Goal: Task Accomplishment & Management: Manage account settings

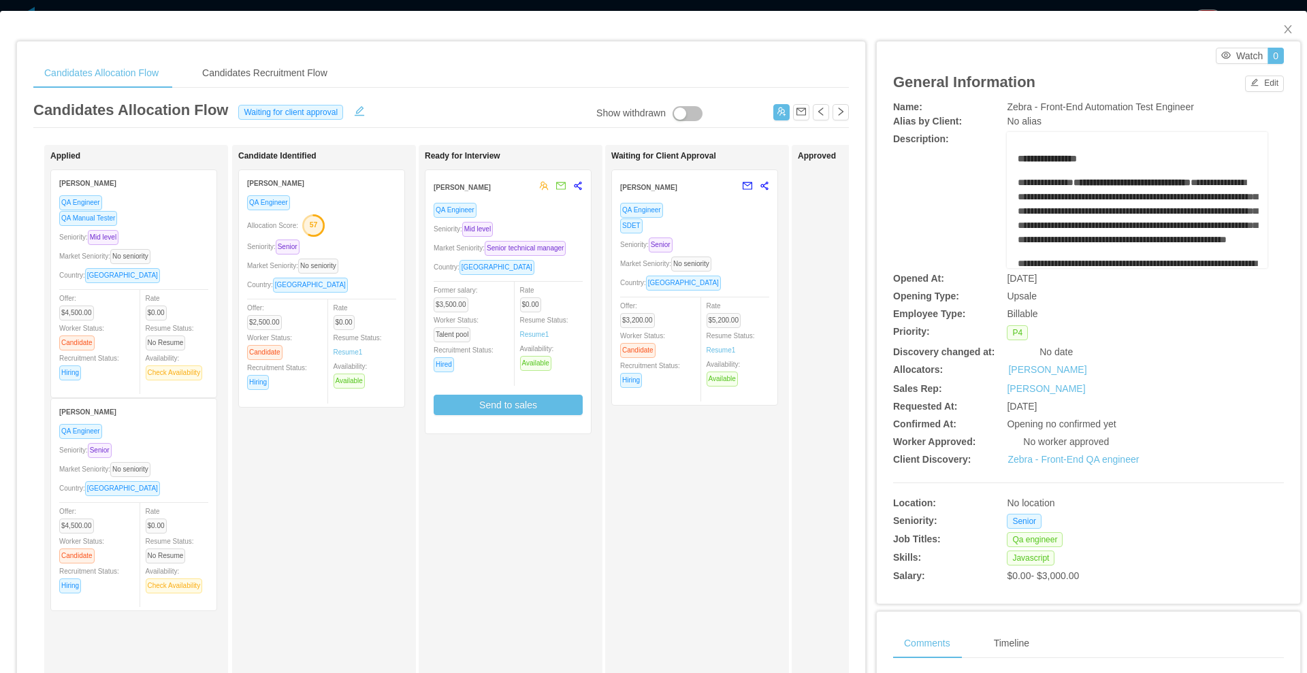
click at [741, 235] on div "QA Engineer SDET Seniority: Senior Market Seniority: No seniority Country: Arge…" at bounding box center [694, 299] width 149 height 195
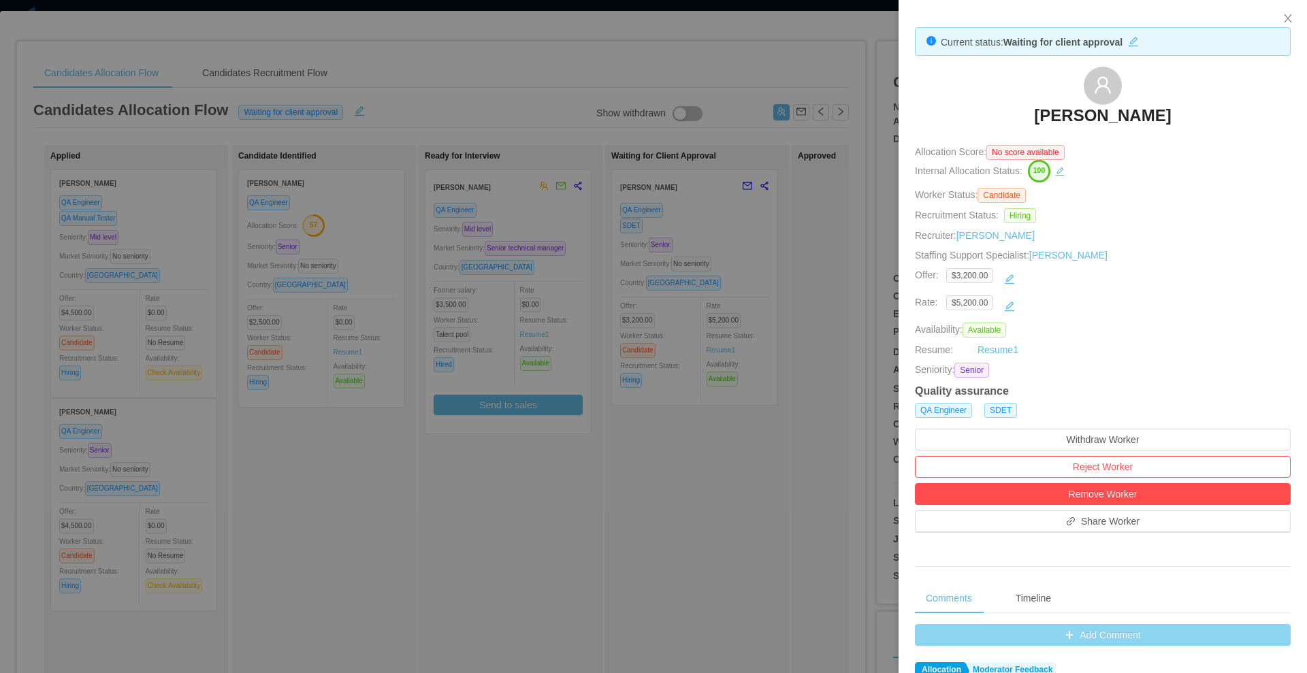
click at [1013, 633] on button "Add Comment" at bounding box center [1103, 635] width 376 height 22
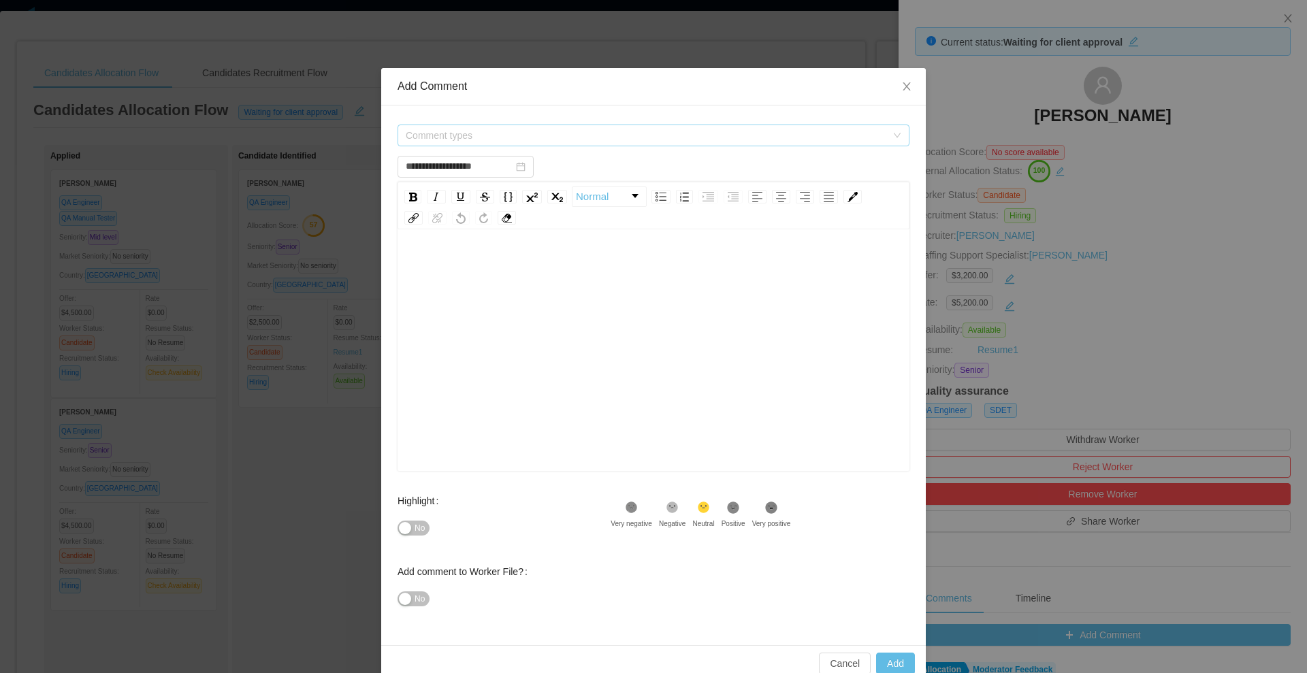
click at [463, 145] on span "Comment types" at bounding box center [649, 135] width 487 height 20
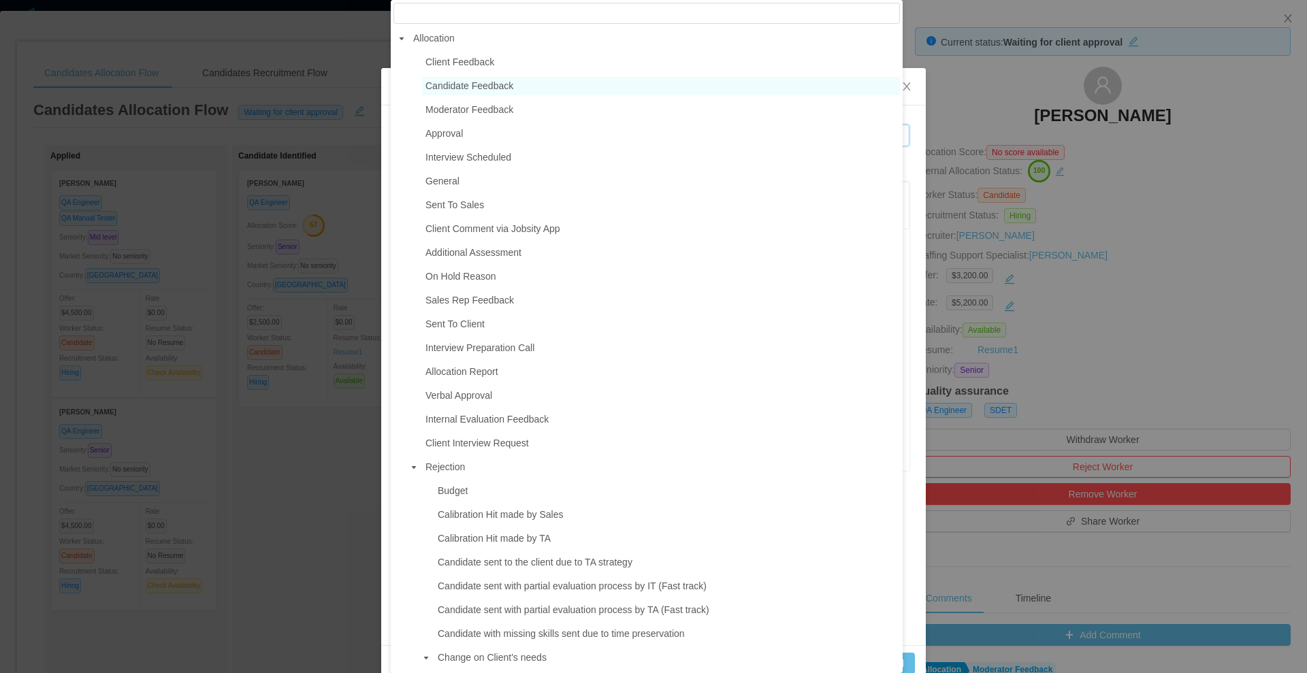
click at [438, 91] on span "Candidate Feedback" at bounding box center [470, 85] width 88 height 11
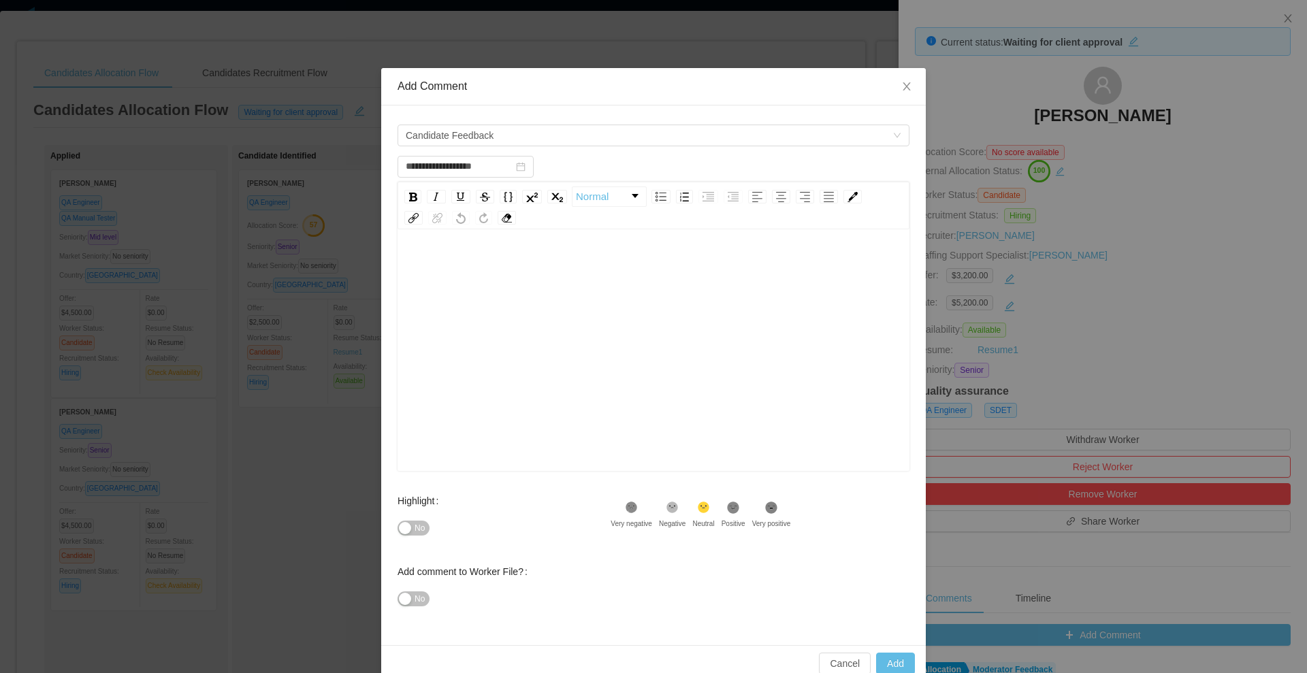
click at [569, 283] on div "rdw-editor" at bounding box center [654, 372] width 491 height 238
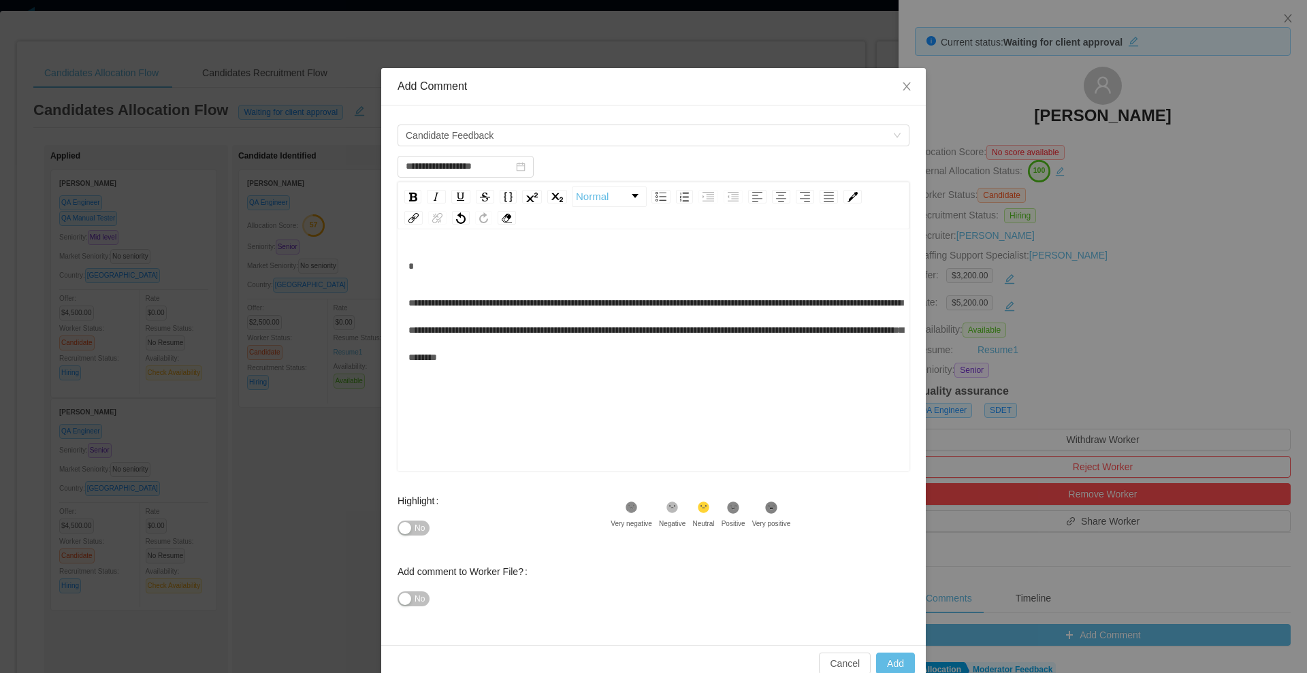
click at [400, 313] on div "**********" at bounding box center [654, 352] width 512 height 238
click at [400, 306] on div "**********" at bounding box center [654, 352] width 512 height 238
type input "**********"
click at [400, 303] on div "**********" at bounding box center [654, 352] width 512 height 238
click at [409, 302] on span "**********" at bounding box center [656, 330] width 495 height 64
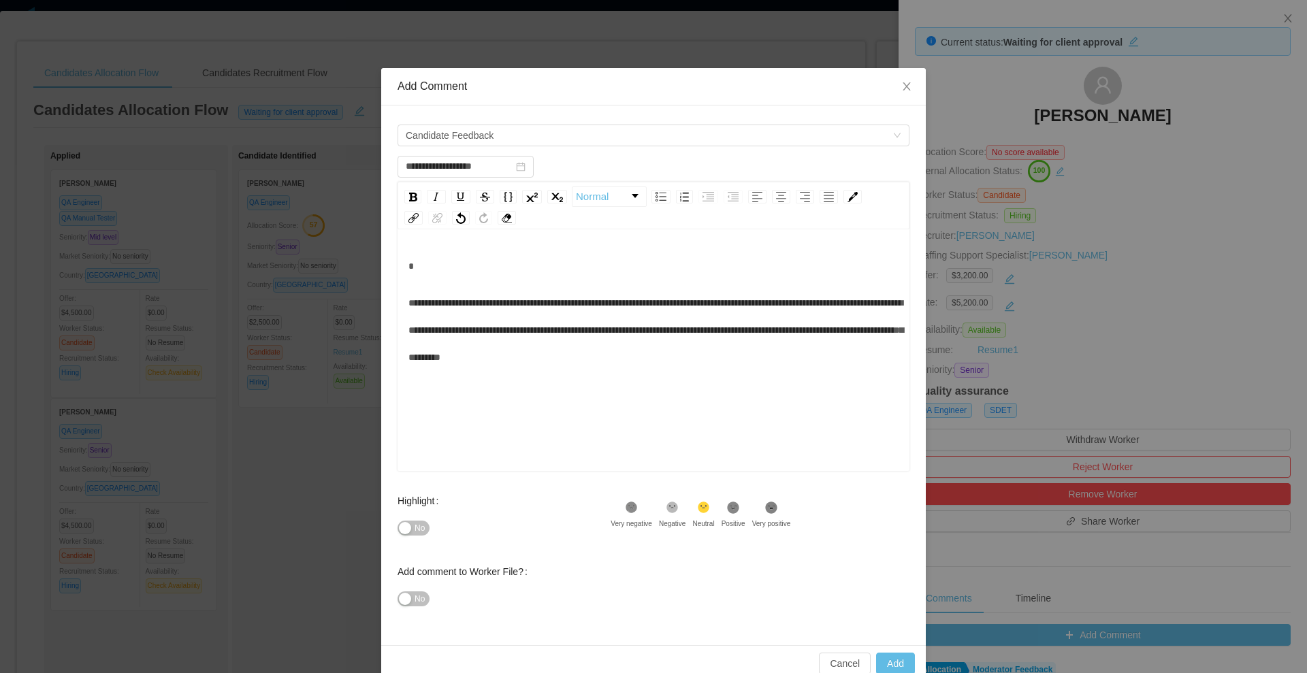
click at [819, 366] on div "**********" at bounding box center [654, 330] width 491 height 82
click at [757, 364] on div "**********" at bounding box center [654, 330] width 491 height 82
click at [472, 354] on span "**********" at bounding box center [656, 330] width 495 height 64
click at [405, 537] on div "No" at bounding box center [504, 528] width 213 height 27
click at [383, 514] on div "**********" at bounding box center [653, 376] width 545 height 540
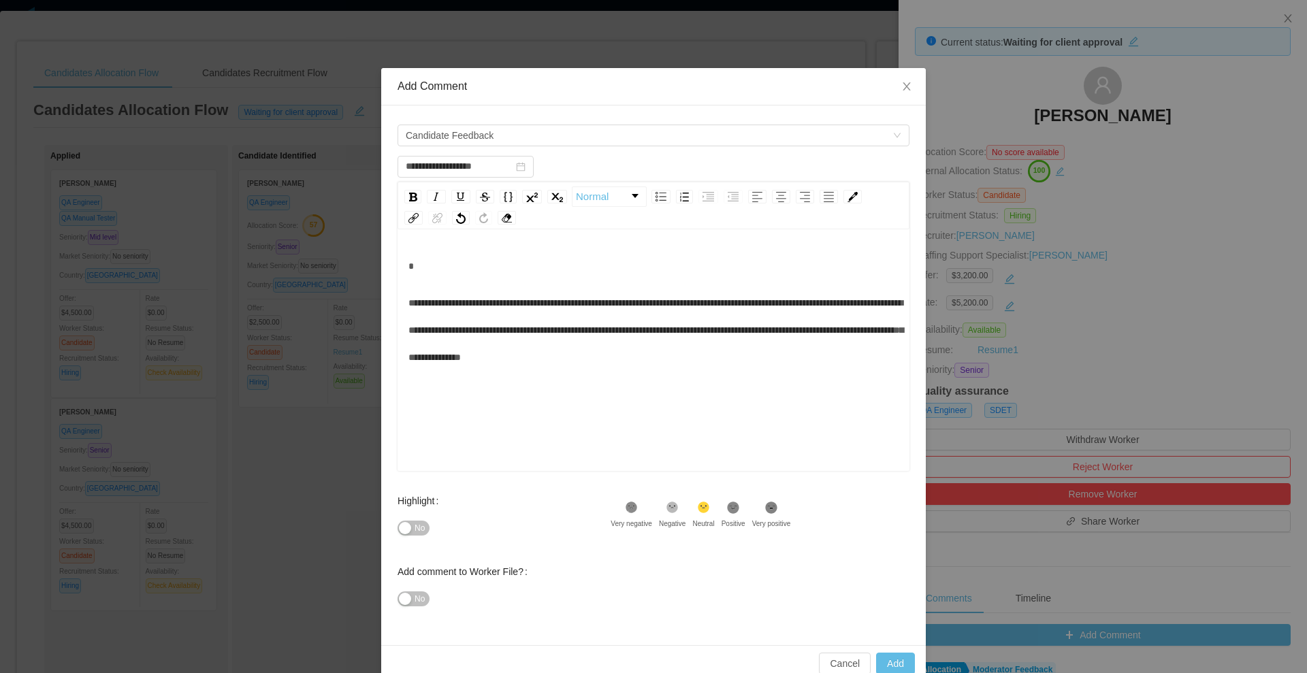
click at [398, 520] on div "No" at bounding box center [504, 528] width 213 height 27
click at [399, 535] on button "No" at bounding box center [414, 528] width 32 height 15
click at [878, 657] on button "Add" at bounding box center [895, 664] width 39 height 22
type input "**********"
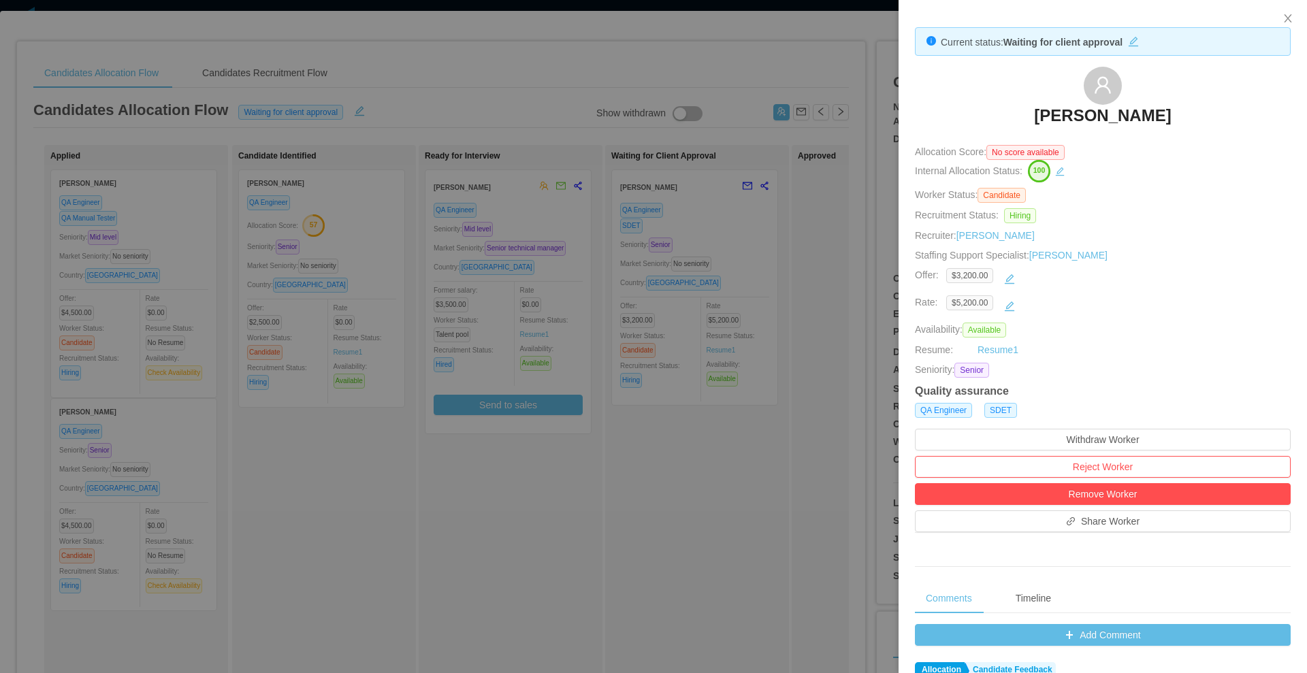
drag, startPoint x: 494, startPoint y: 78, endPoint x: 441, endPoint y: 1, distance: 94.1
click at [492, 78] on div at bounding box center [653, 336] width 1307 height 673
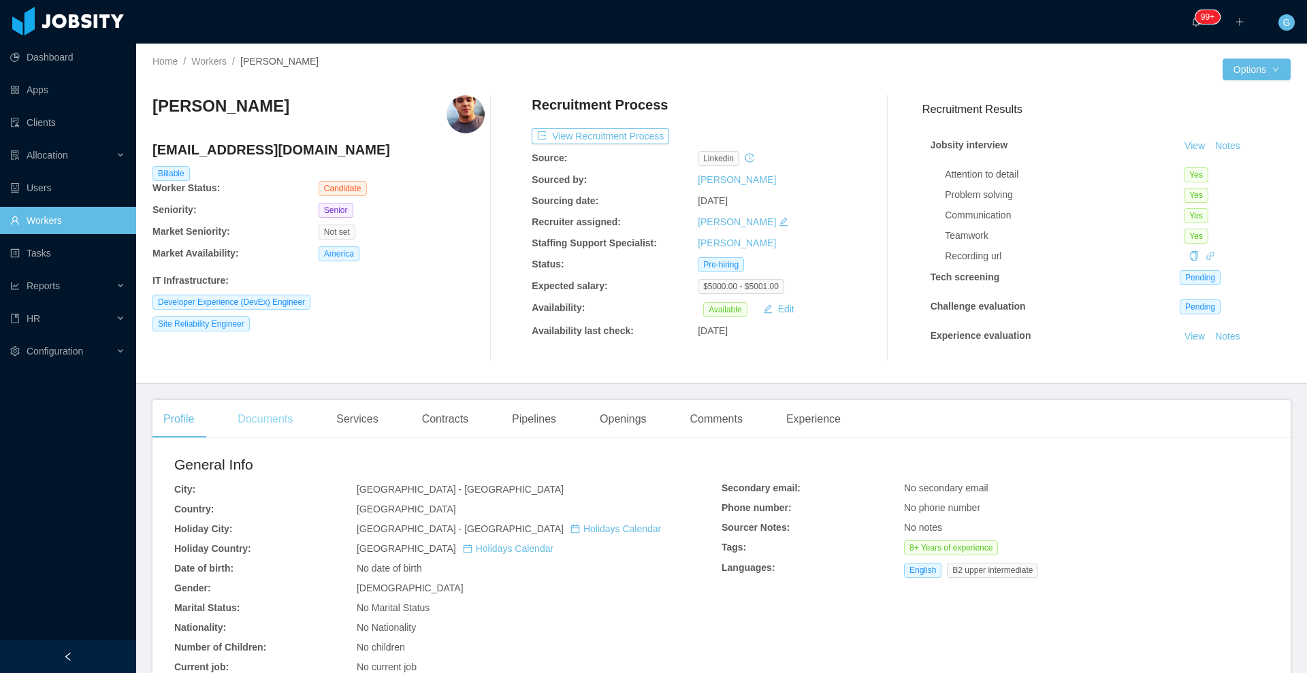
click at [280, 416] on div "Documents" at bounding box center [265, 419] width 77 height 38
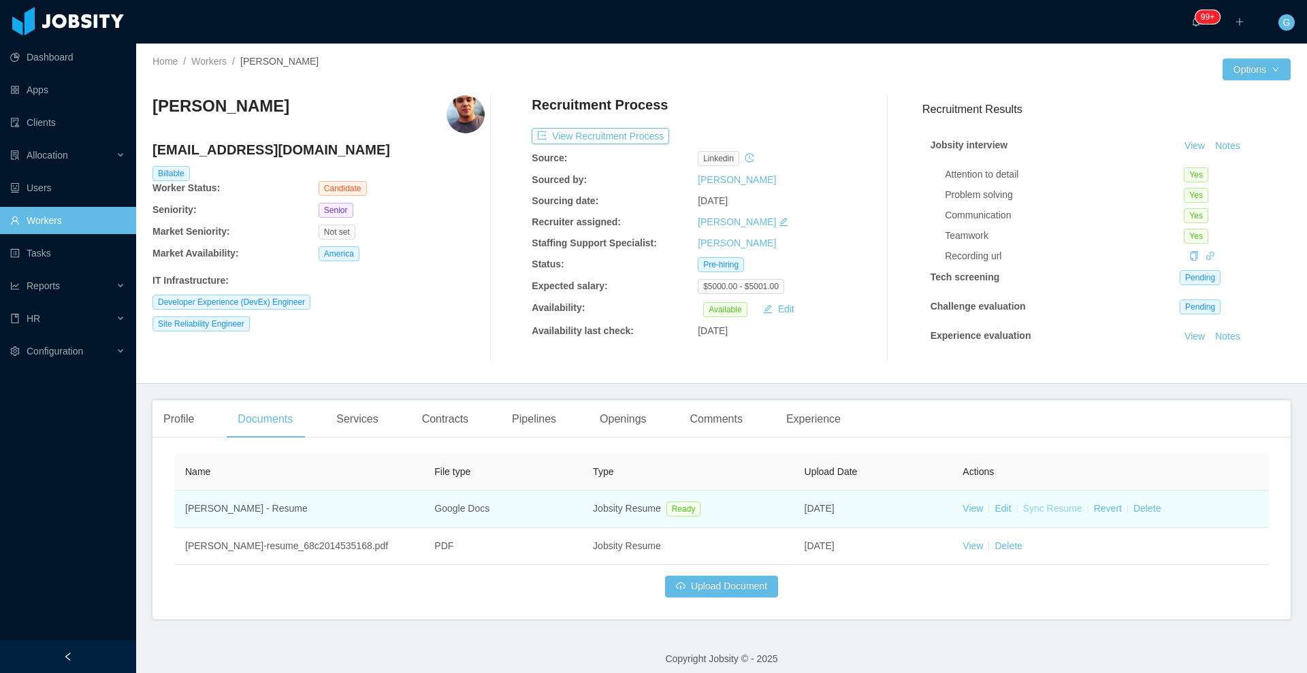
click at [1037, 511] on link "Sync Resume" at bounding box center [1052, 508] width 59 height 11
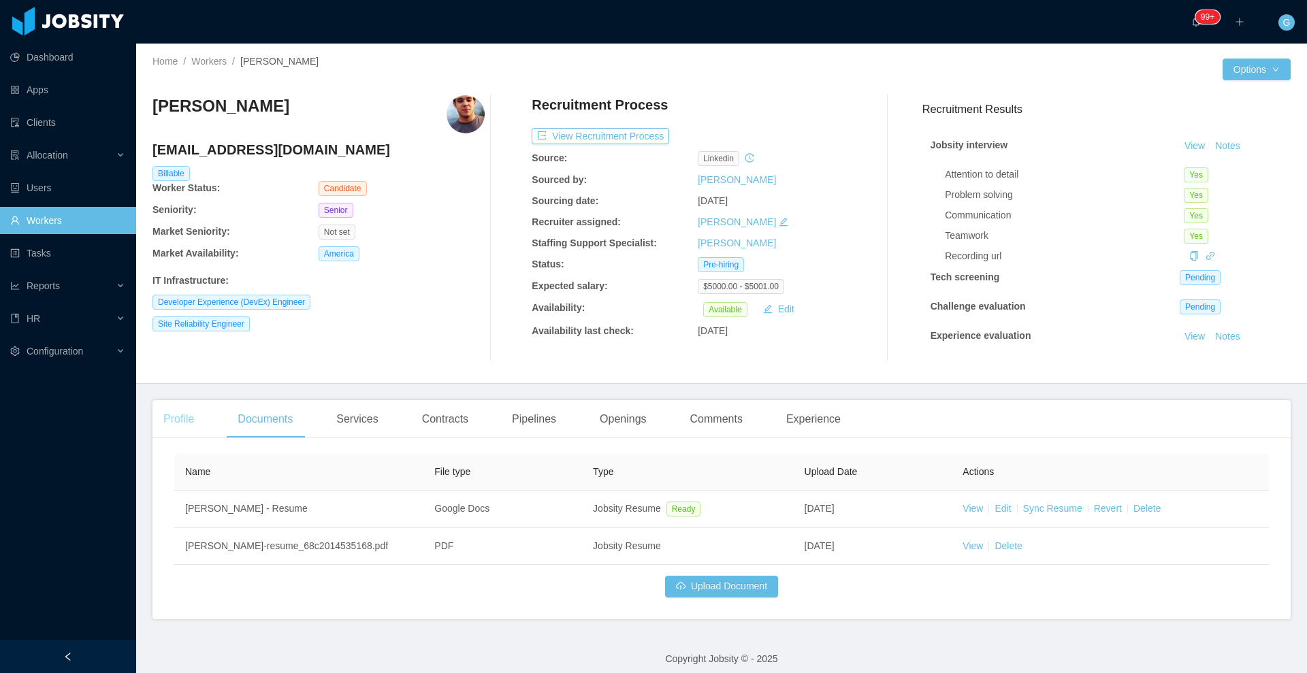
click at [191, 427] on div "Profile" at bounding box center [179, 419] width 52 height 38
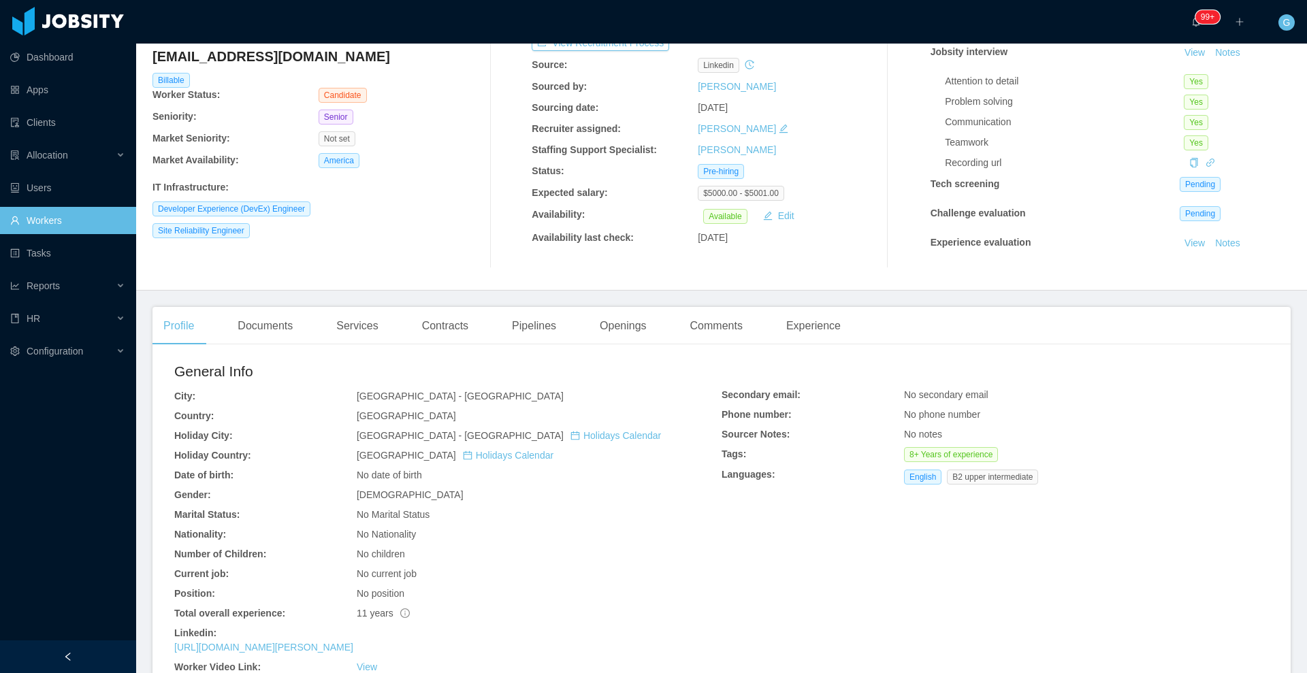
scroll to position [278, 0]
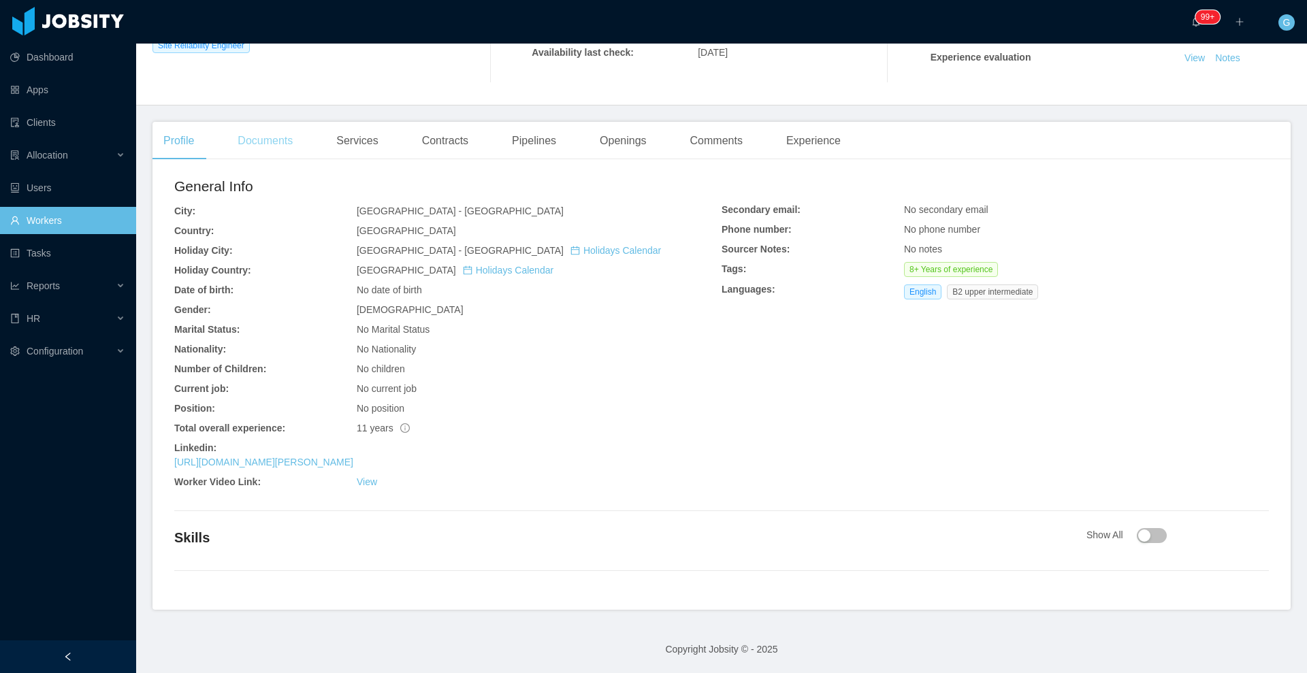
click at [287, 141] on div "Documents" at bounding box center [265, 141] width 77 height 38
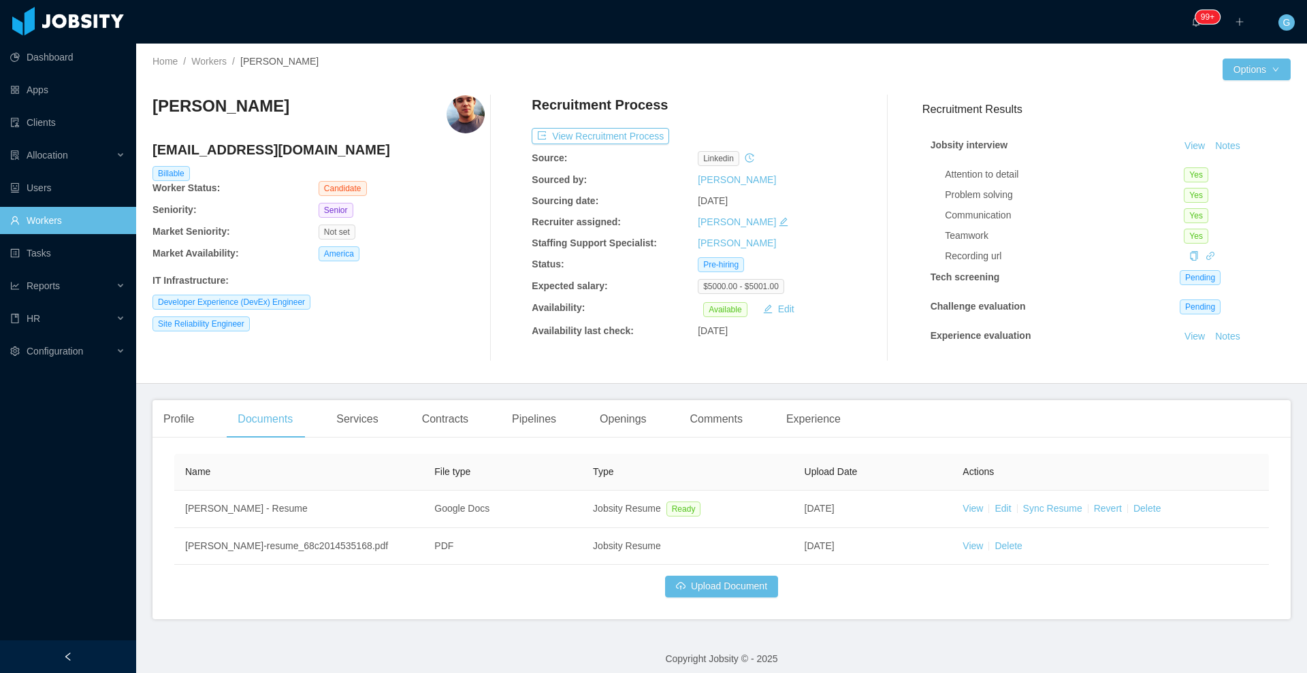
scroll to position [10, 0]
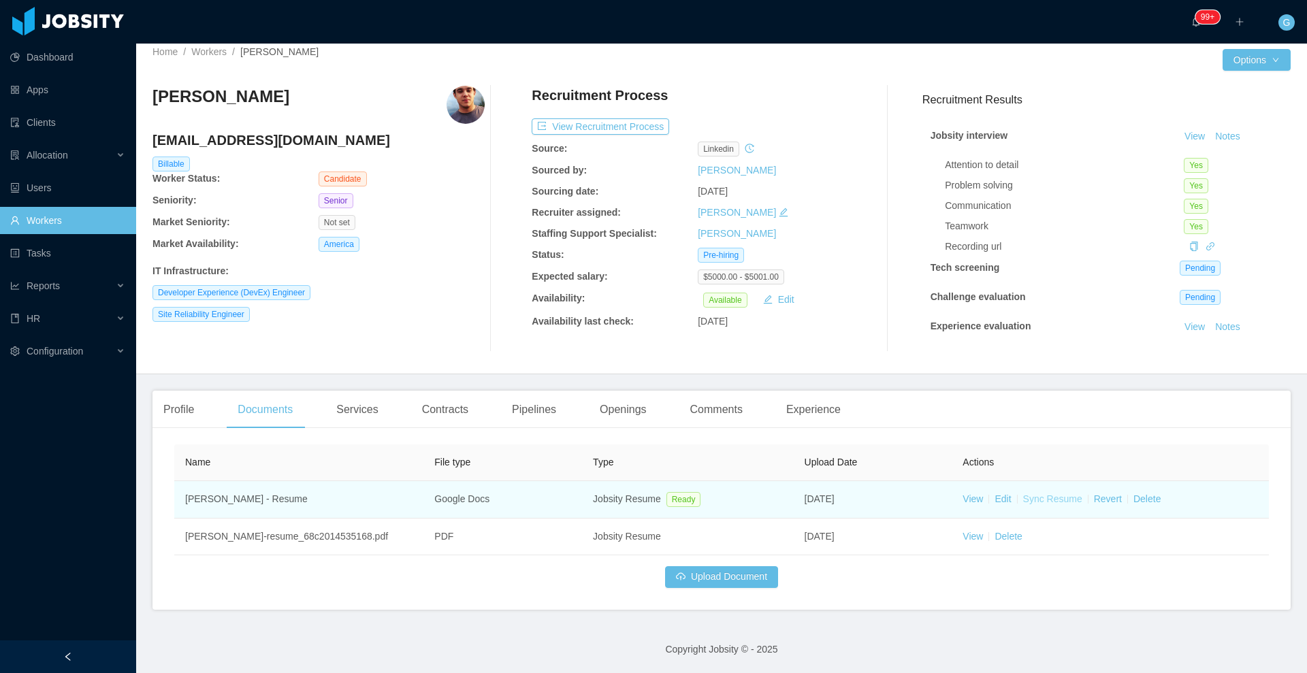
click at [1028, 500] on link "Sync Resume" at bounding box center [1052, 499] width 59 height 11
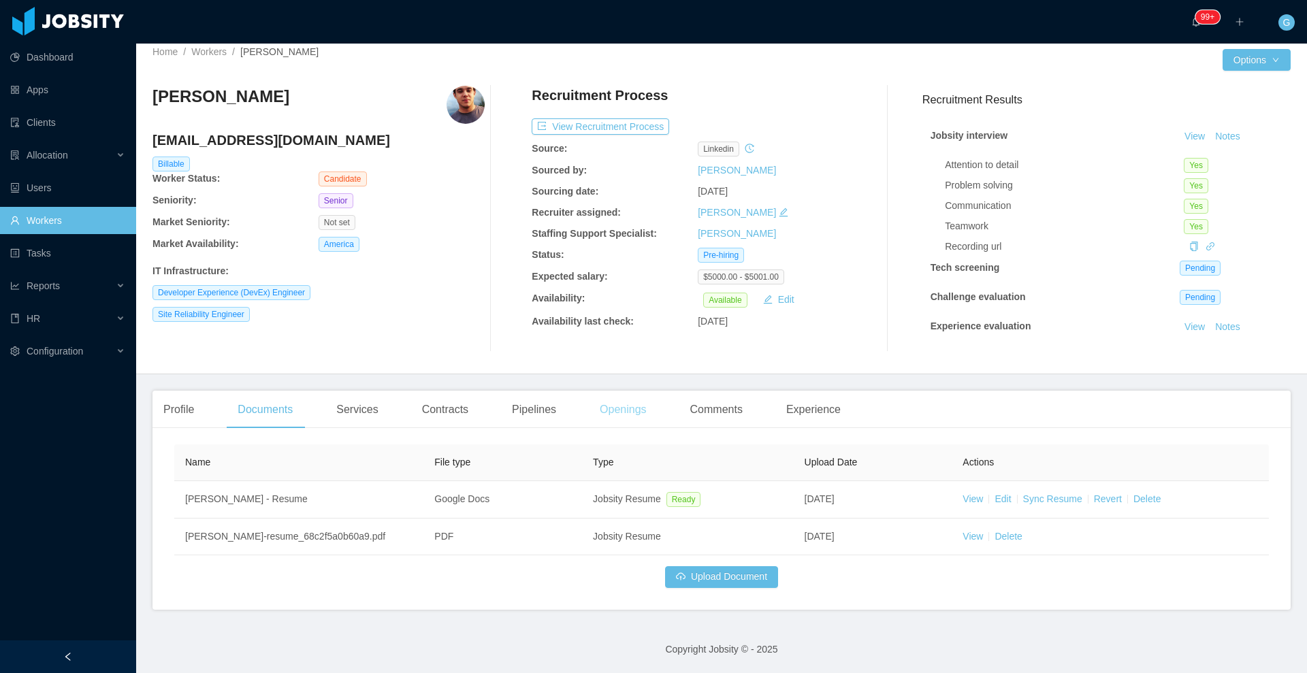
click at [648, 413] on div "Openings" at bounding box center [623, 410] width 69 height 38
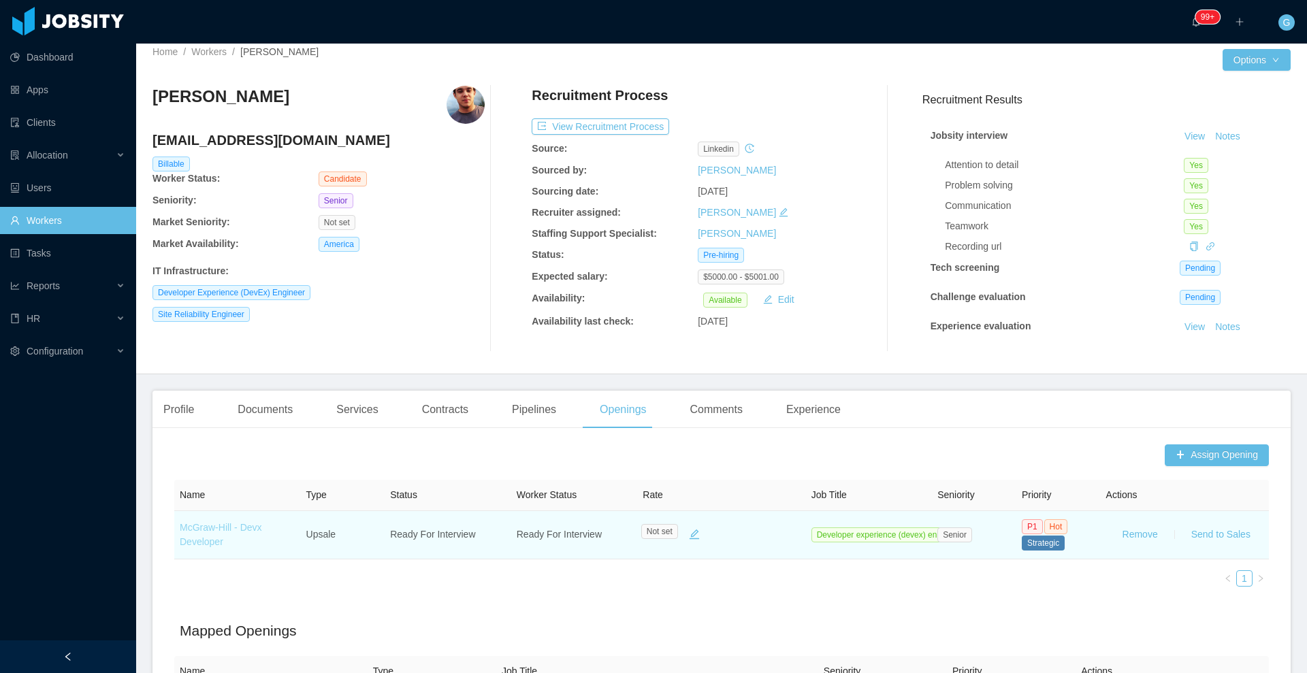
click at [236, 528] on link "McGraw-Hill - Devx Developer" at bounding box center [221, 534] width 82 height 25
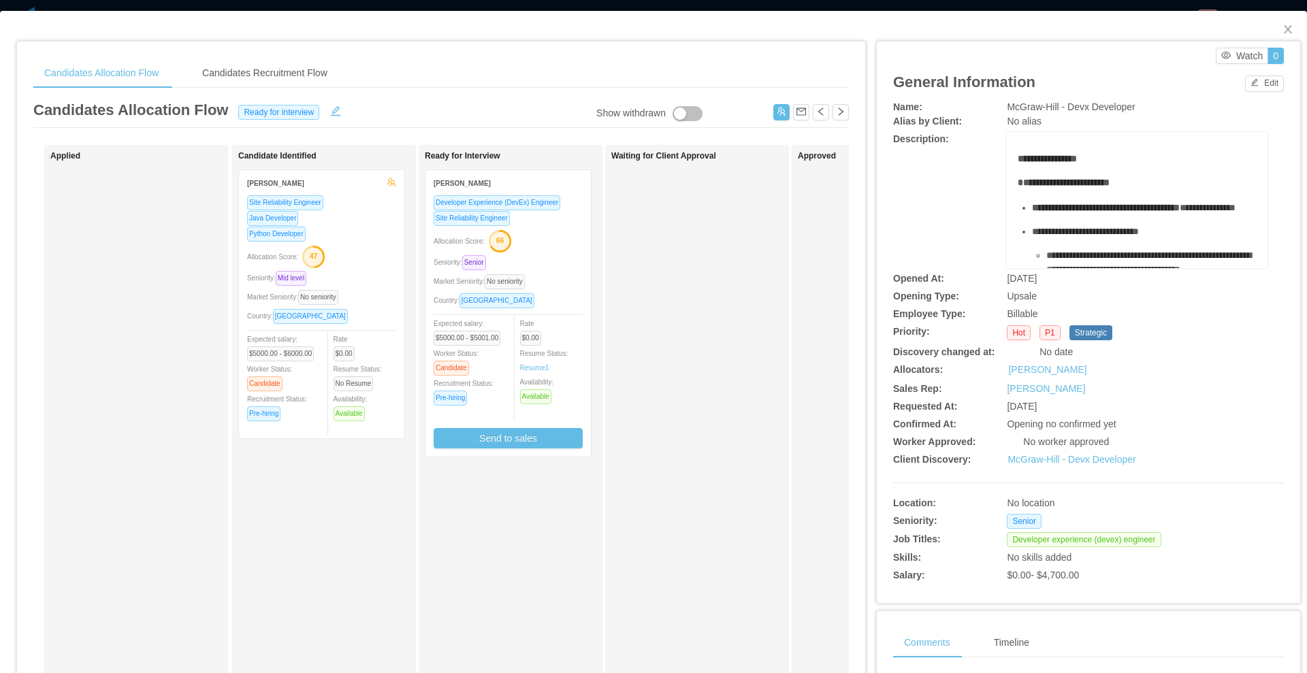
click at [553, 251] on div "Allocation Score: 66" at bounding box center [508, 240] width 149 height 22
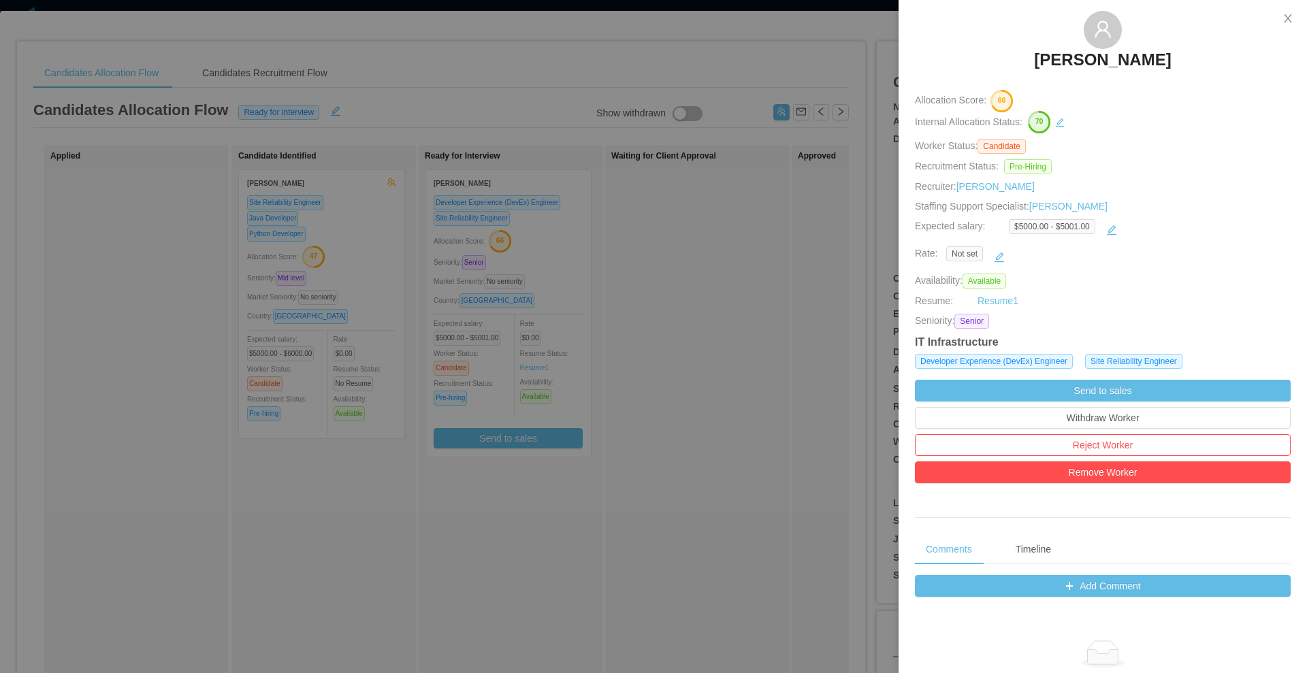
scroll to position [85, 0]
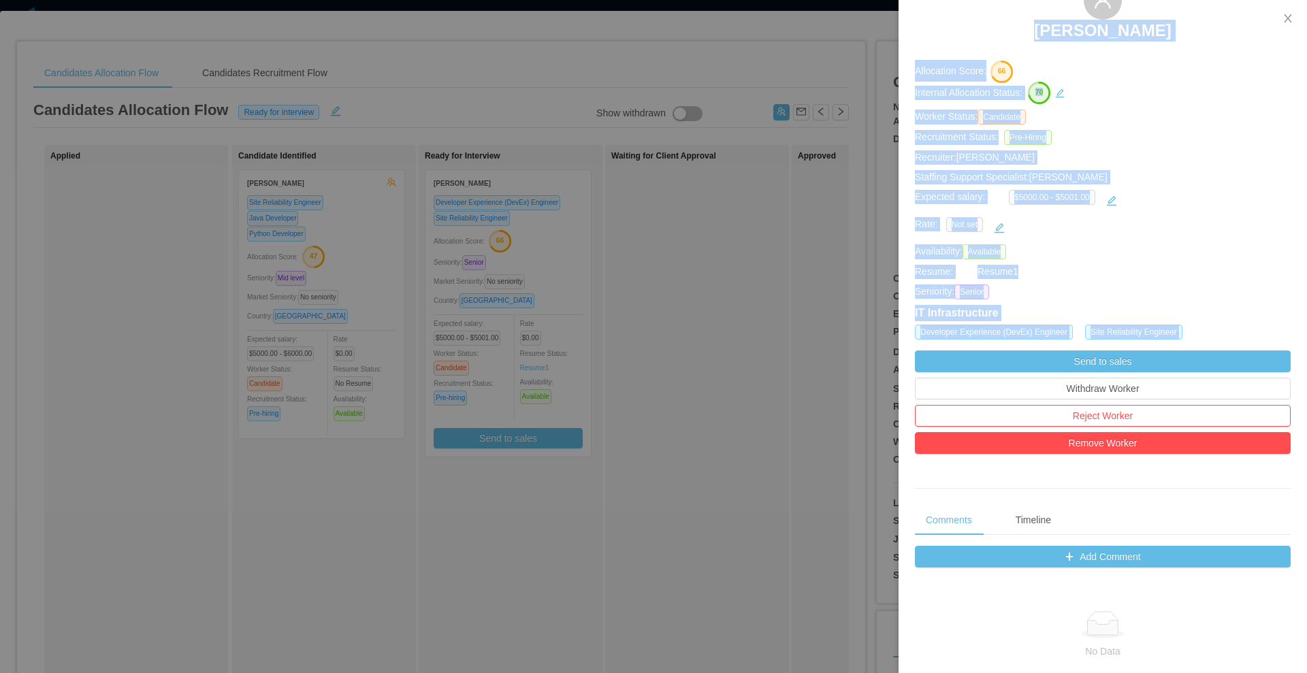
drag, startPoint x: 708, startPoint y: 278, endPoint x: 927, endPoint y: 166, distance: 245.7
click at [927, 166] on div "Current status: Ready for interview Gustavo Martins Allocation Score: 66 Intern…" at bounding box center [653, 336] width 1307 height 673
click at [1028, 357] on button "Send to sales" at bounding box center [1103, 362] width 376 height 22
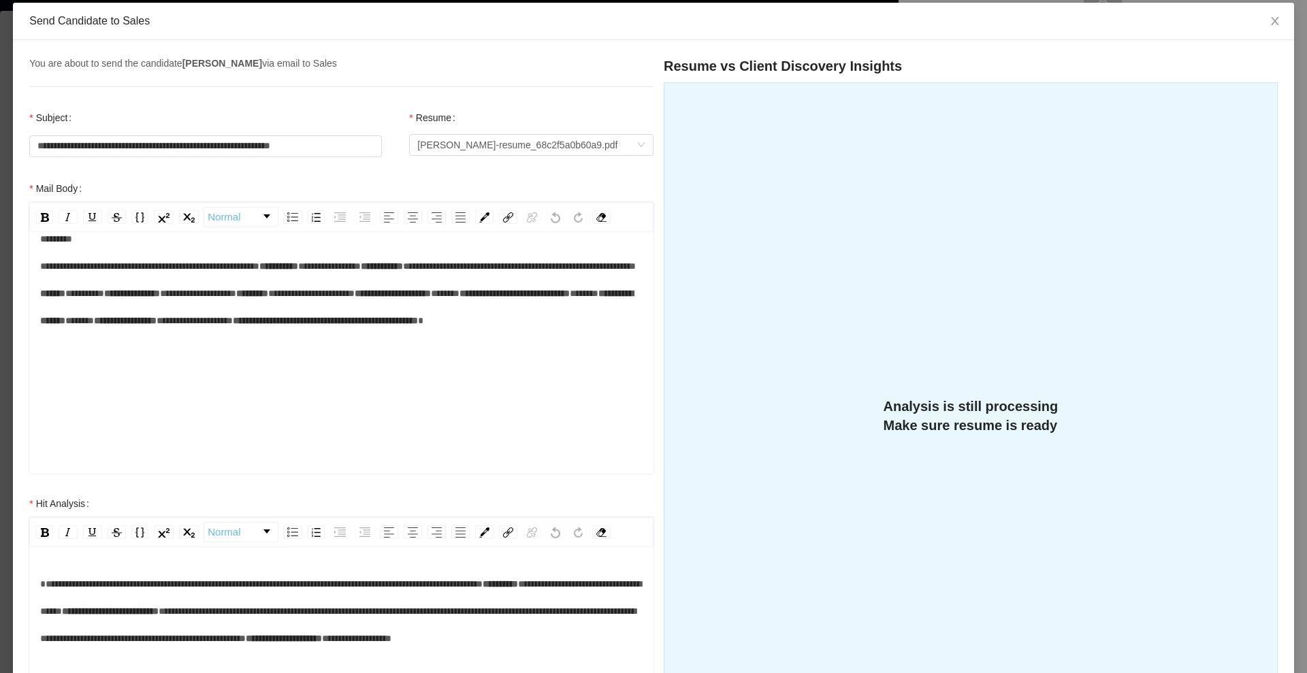
scroll to position [135, 0]
click at [431, 298] on span "*****" at bounding box center [445, 294] width 29 height 10
click at [128, 325] on span "*****" at bounding box center [113, 321] width 29 height 10
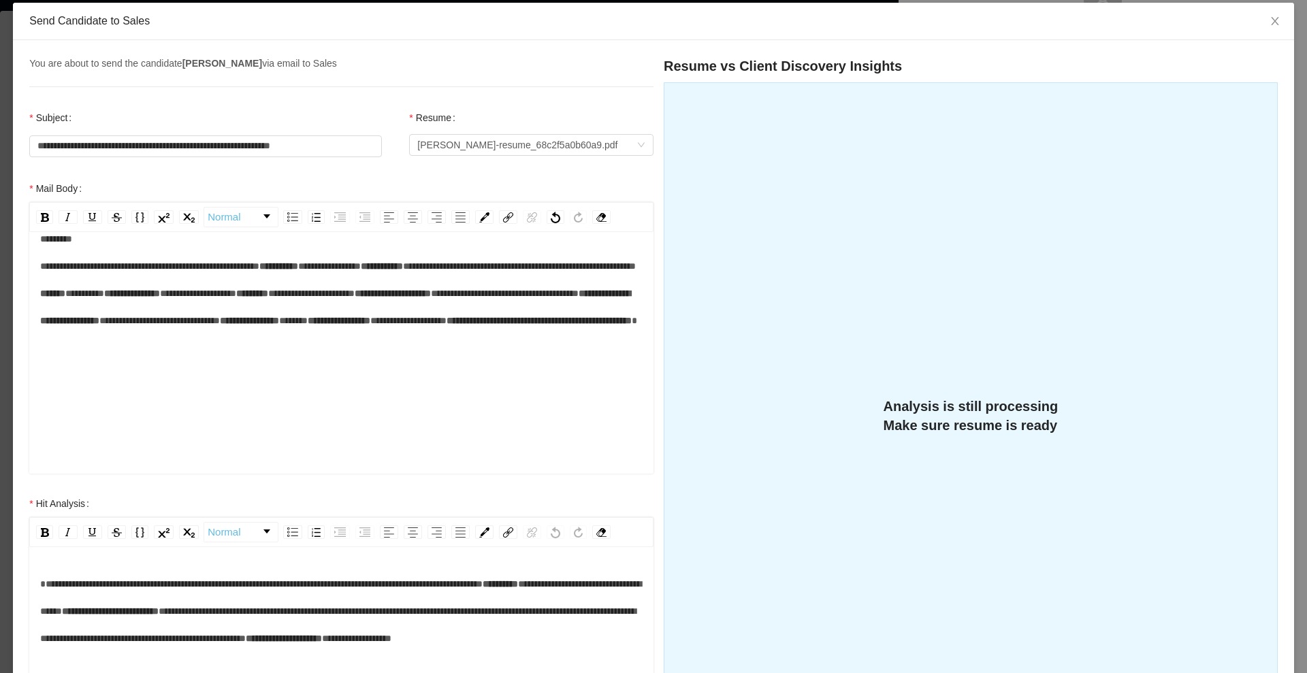
click at [279, 325] on span "*****" at bounding box center [293, 321] width 29 height 10
drag, startPoint x: 191, startPoint y: 402, endPoint x: 126, endPoint y: 407, distance: 65.5
click at [126, 389] on div "**********" at bounding box center [341, 306] width 603 height 163
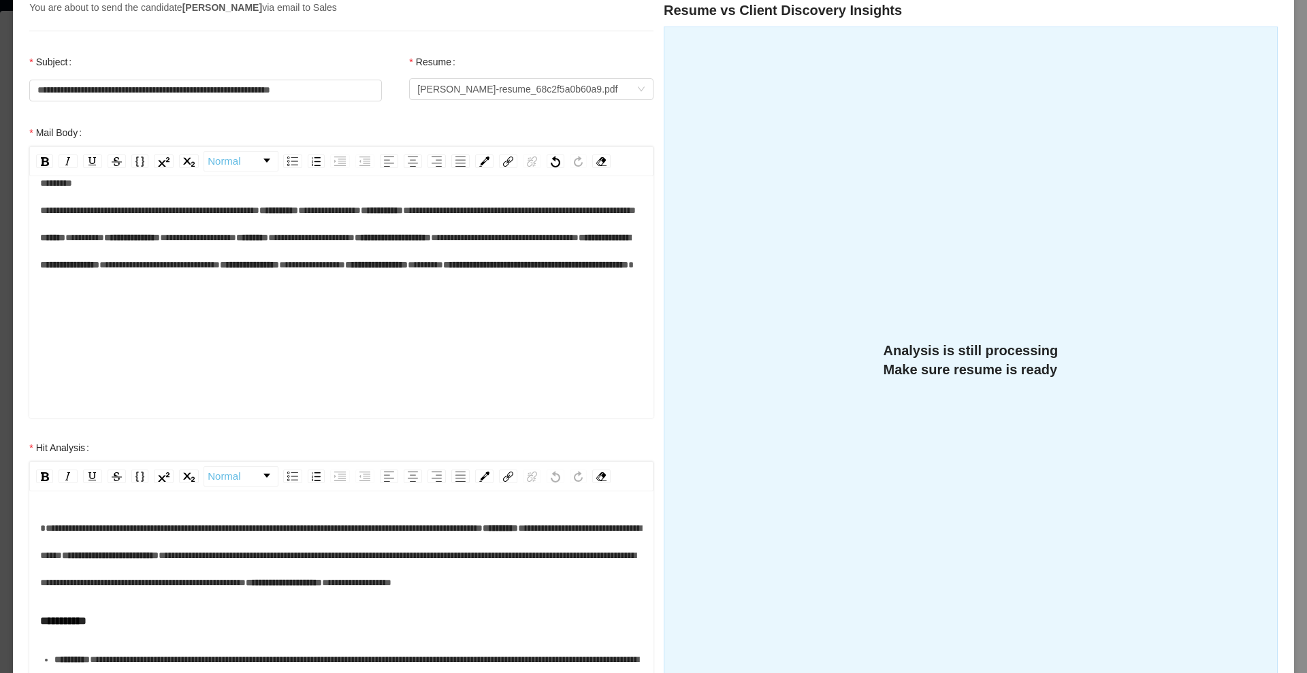
scroll to position [150, 0]
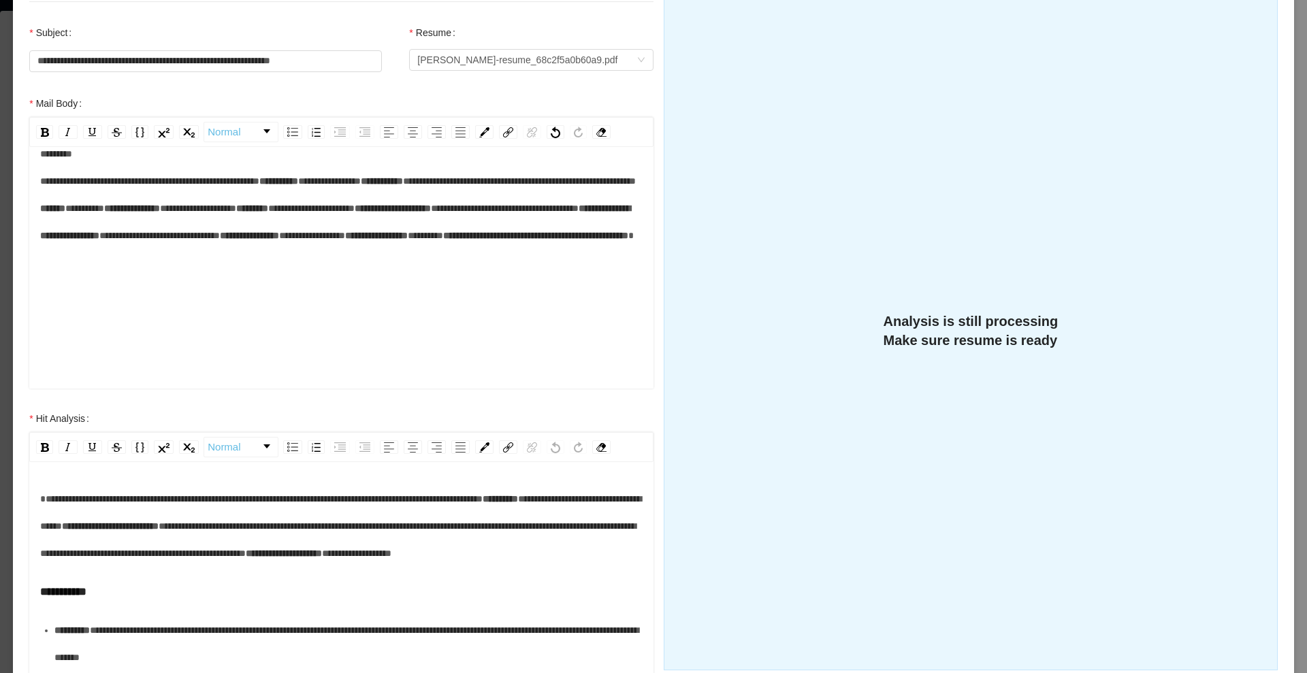
click at [333, 276] on div "**********" at bounding box center [341, 208] width 603 height 136
drag, startPoint x: 180, startPoint y: 289, endPoint x: 131, endPoint y: 298, distance: 49.9
click at [131, 276] on div "**********" at bounding box center [341, 208] width 603 height 136
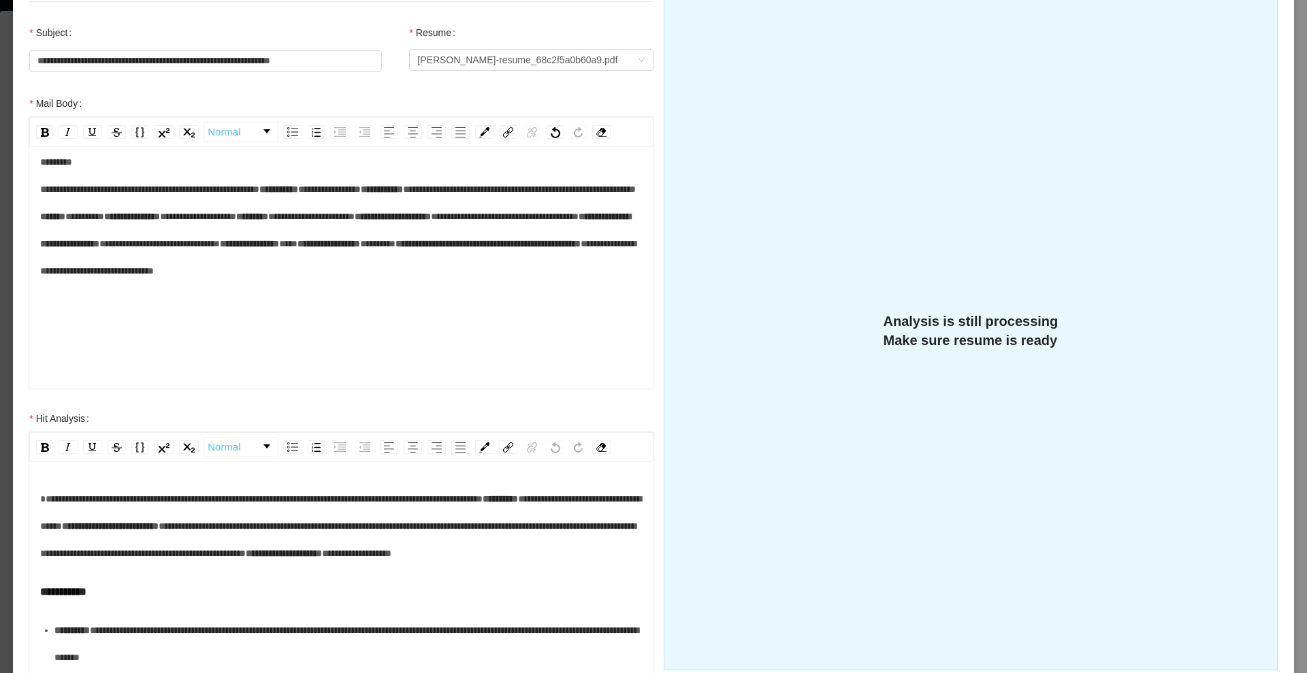
scroll to position [0, 0]
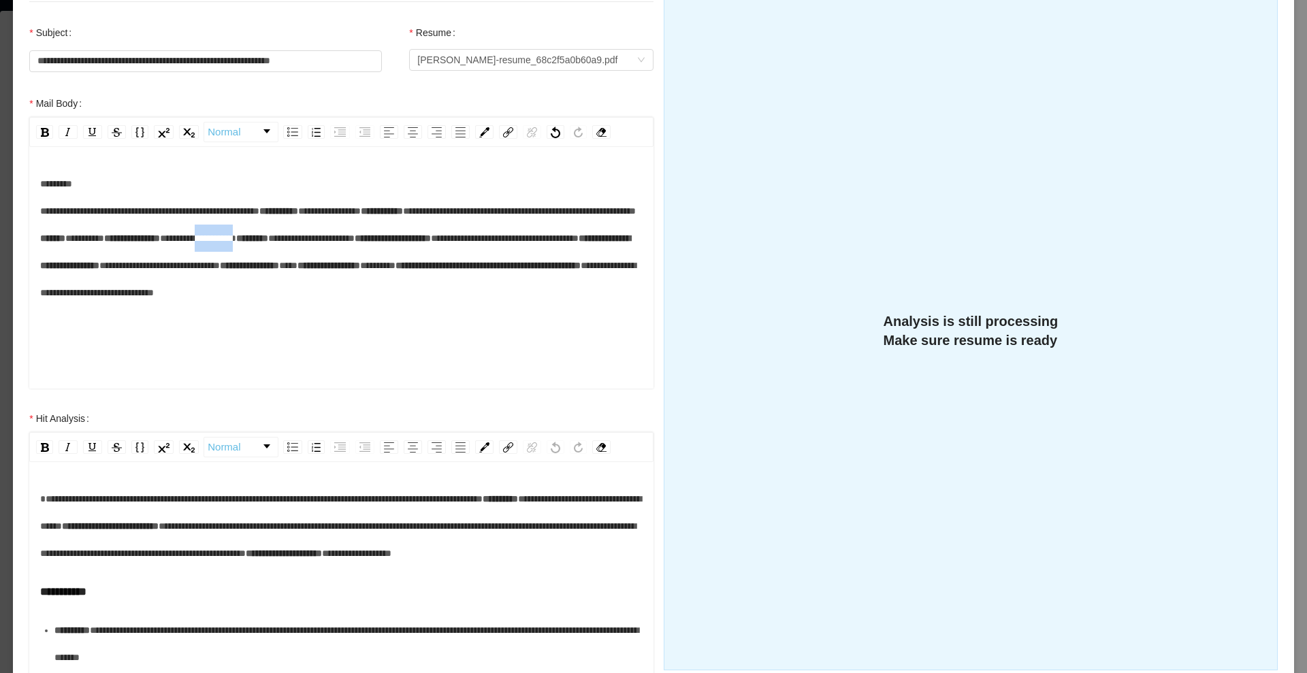
drag, startPoint x: 214, startPoint y: 317, endPoint x: 157, endPoint y: 319, distance: 57.9
click at [157, 306] on div "**********" at bounding box center [341, 238] width 603 height 136
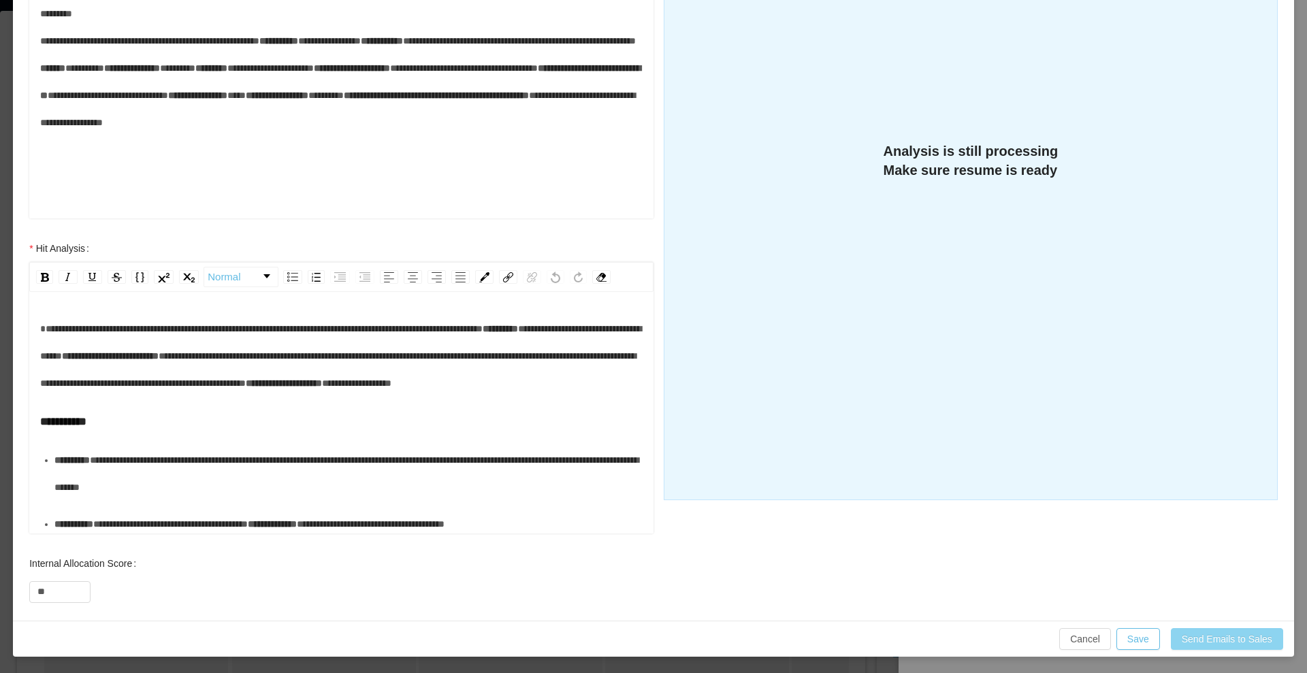
click at [1239, 638] on button "Send Emails to Sales" at bounding box center [1227, 639] width 112 height 22
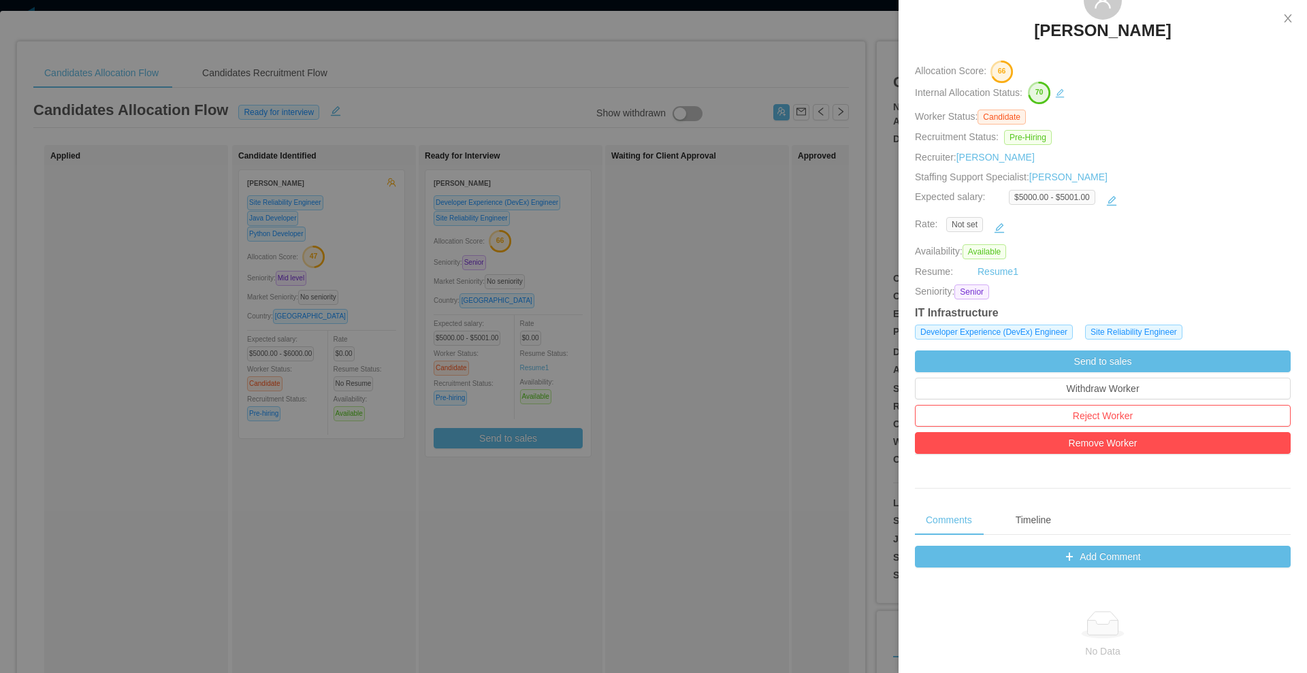
scroll to position [253, 0]
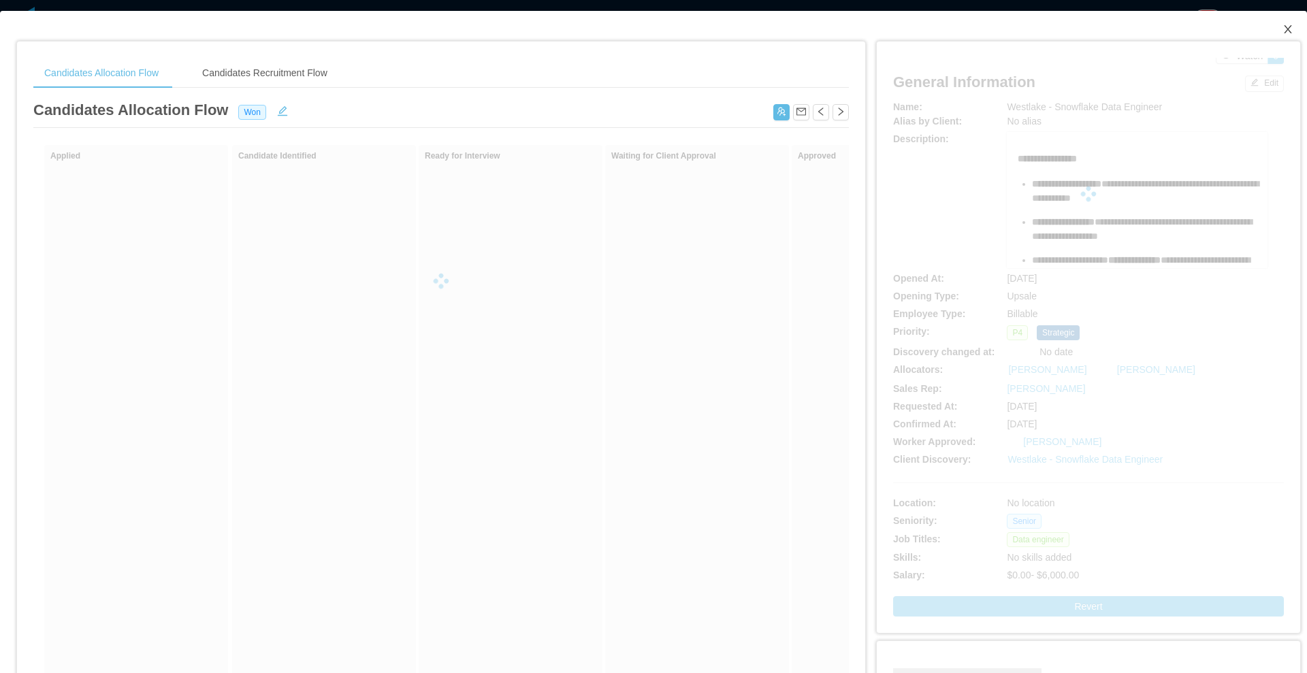
click at [1269, 32] on span "Close" at bounding box center [1288, 30] width 38 height 38
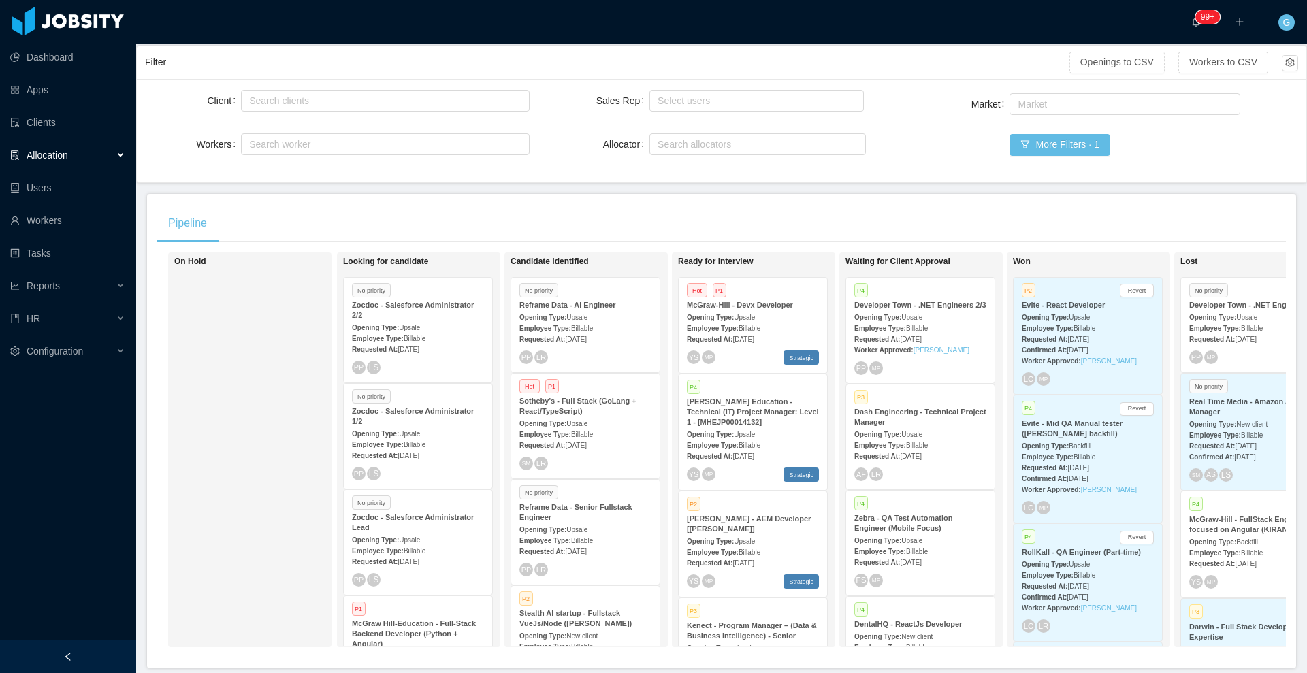
scroll to position [119, 0]
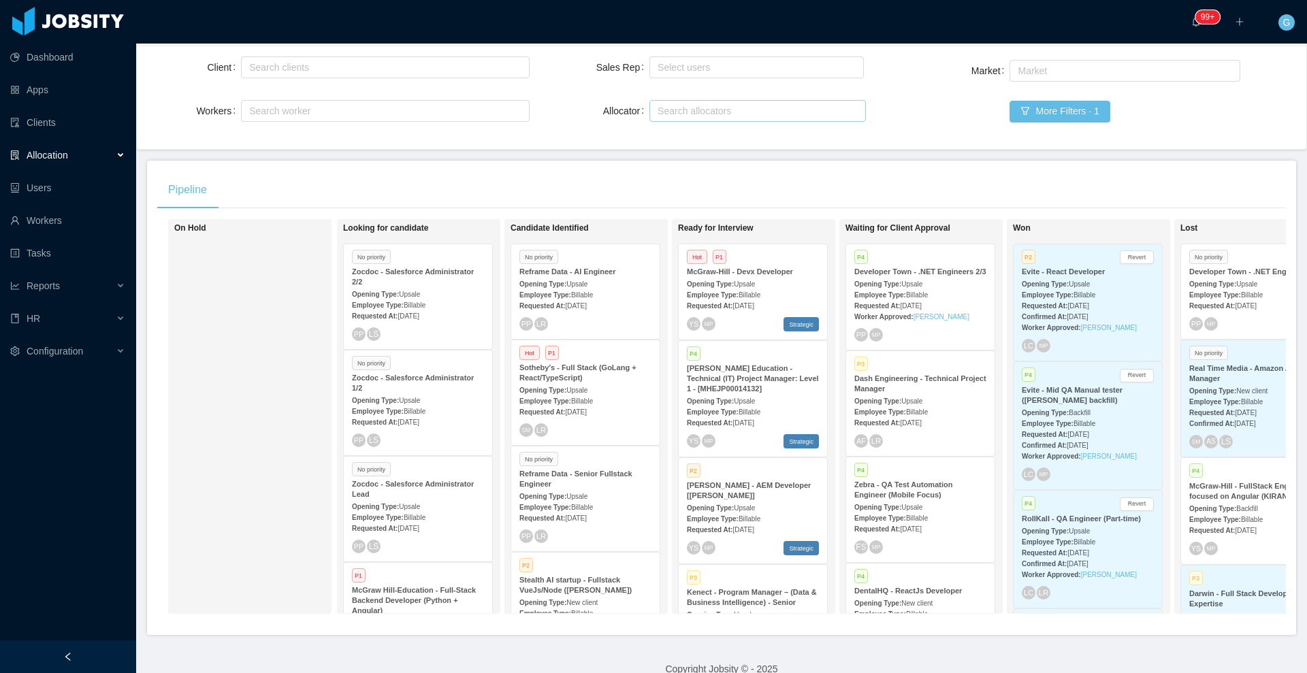
click at [701, 112] on div "Search allocators" at bounding box center [755, 111] width 194 height 14
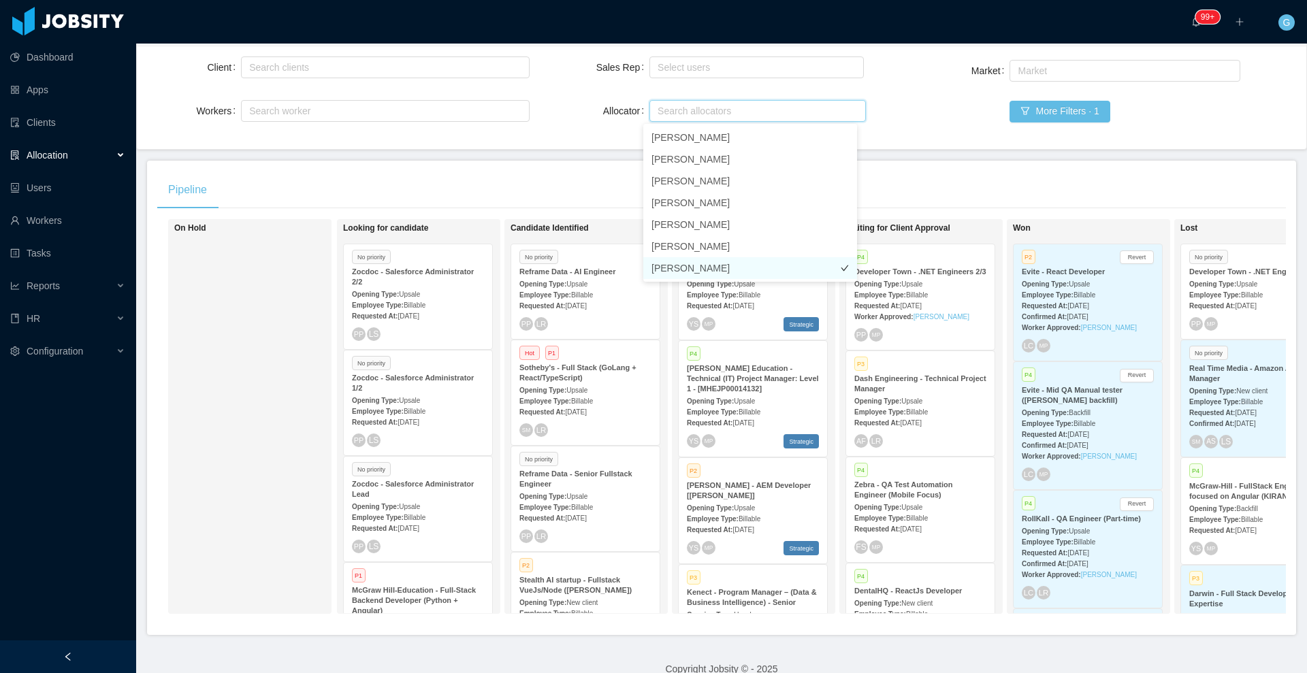
click at [694, 261] on li "[PERSON_NAME]" at bounding box center [750, 268] width 214 height 22
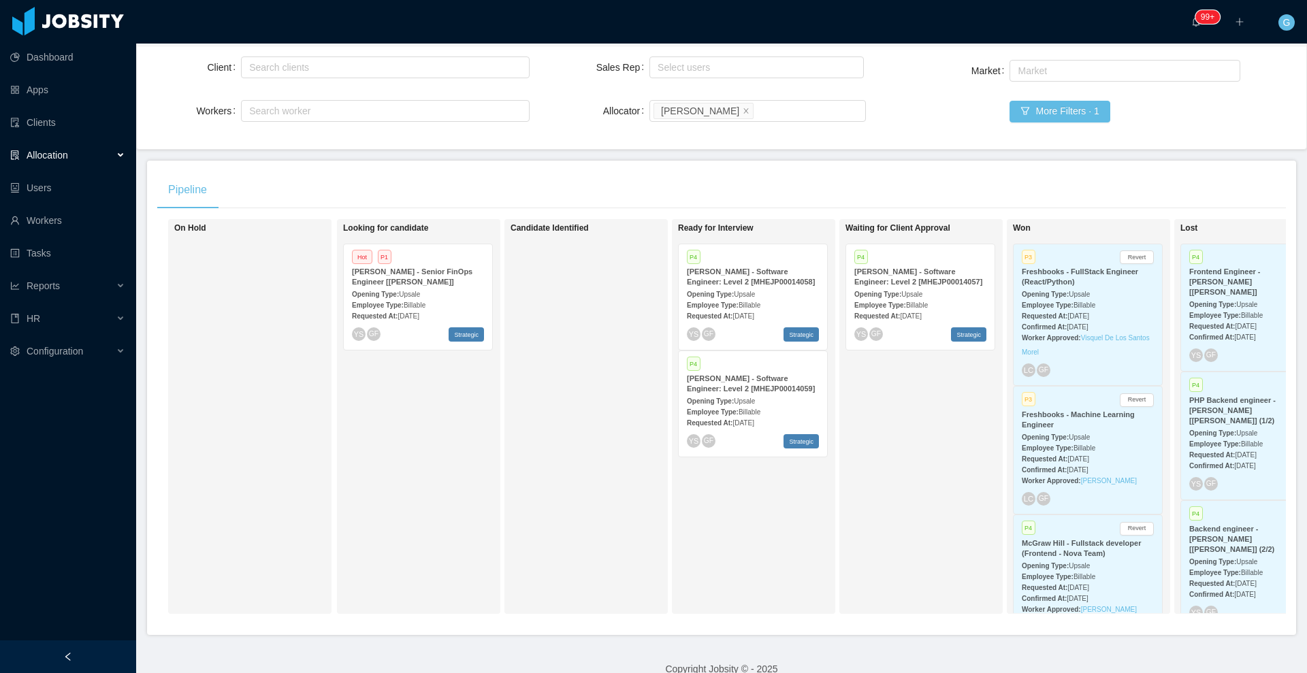
click at [621, 322] on div "Candidate Identified" at bounding box center [606, 416] width 191 height 383
click at [402, 281] on div "[PERSON_NAME] - Senior FinOps Engineer [[PERSON_NAME]]" at bounding box center [418, 277] width 132 height 20
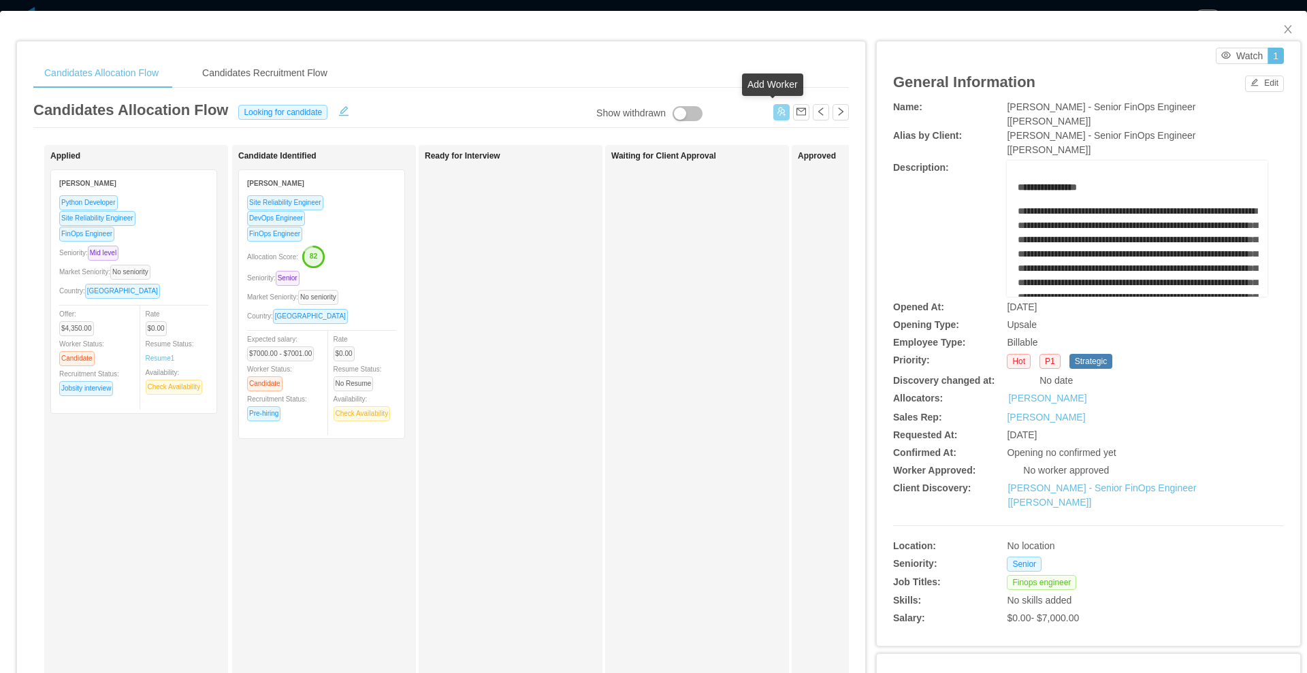
click at [774, 117] on button "button" at bounding box center [781, 112] width 16 height 16
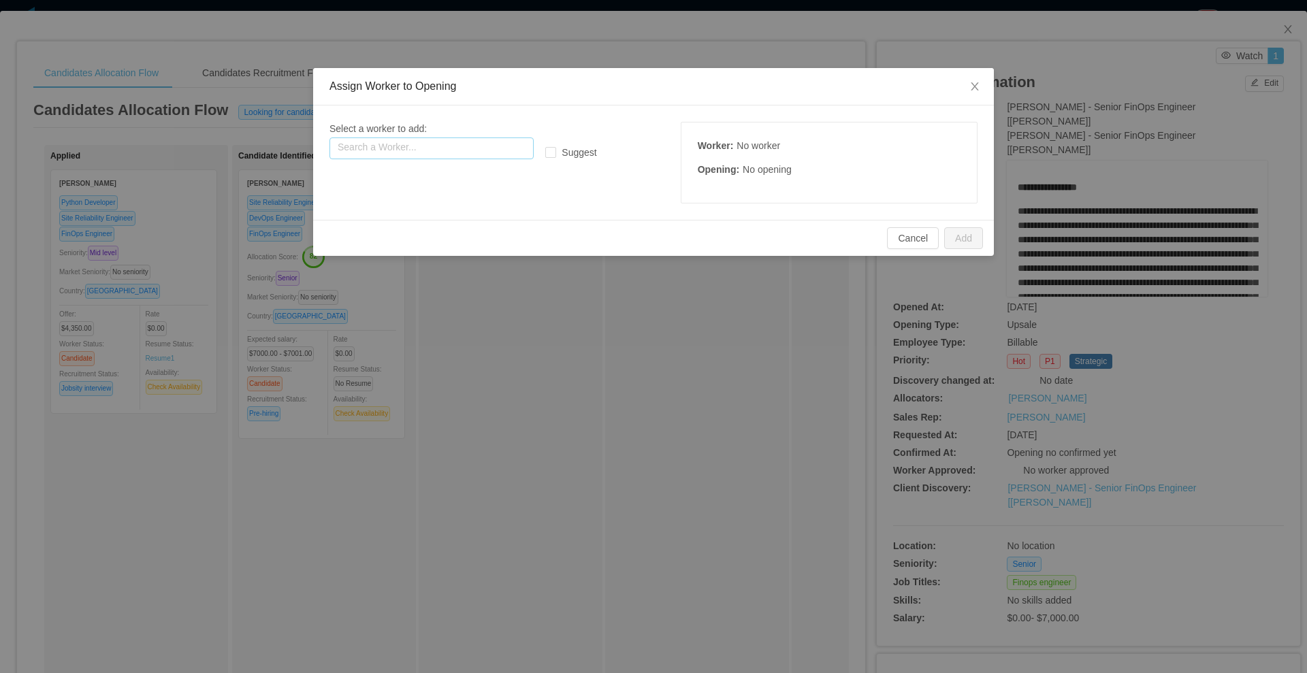
click at [432, 151] on input "text" at bounding box center [432, 149] width 204 height 22
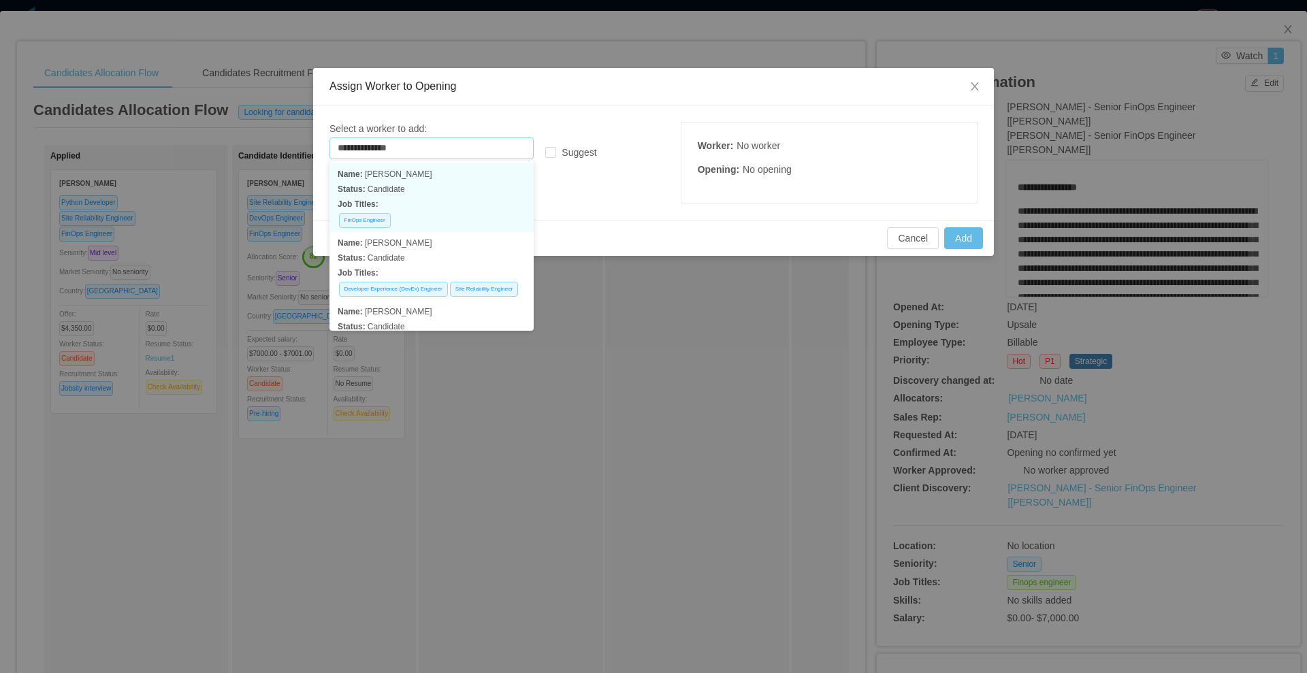
click at [413, 187] on p "Status: Candidate" at bounding box center [432, 189] width 188 height 15
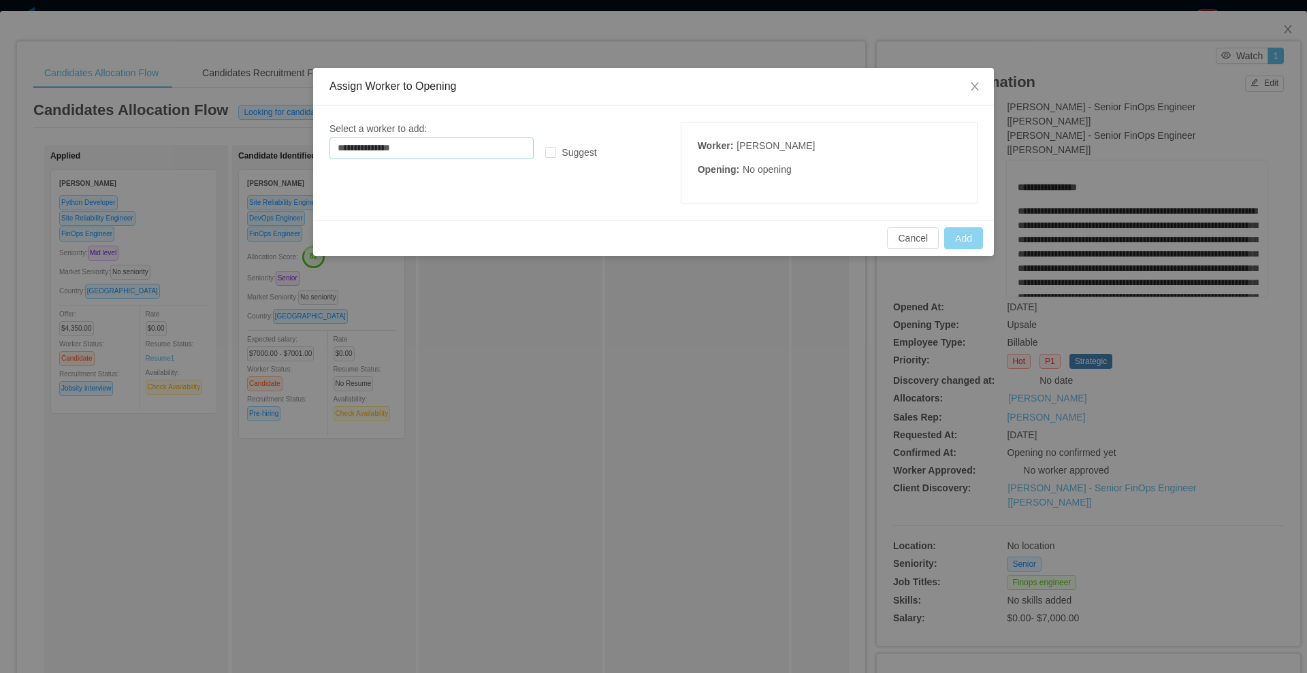
type input "**********"
click at [963, 238] on button "Add" at bounding box center [963, 238] width 39 height 22
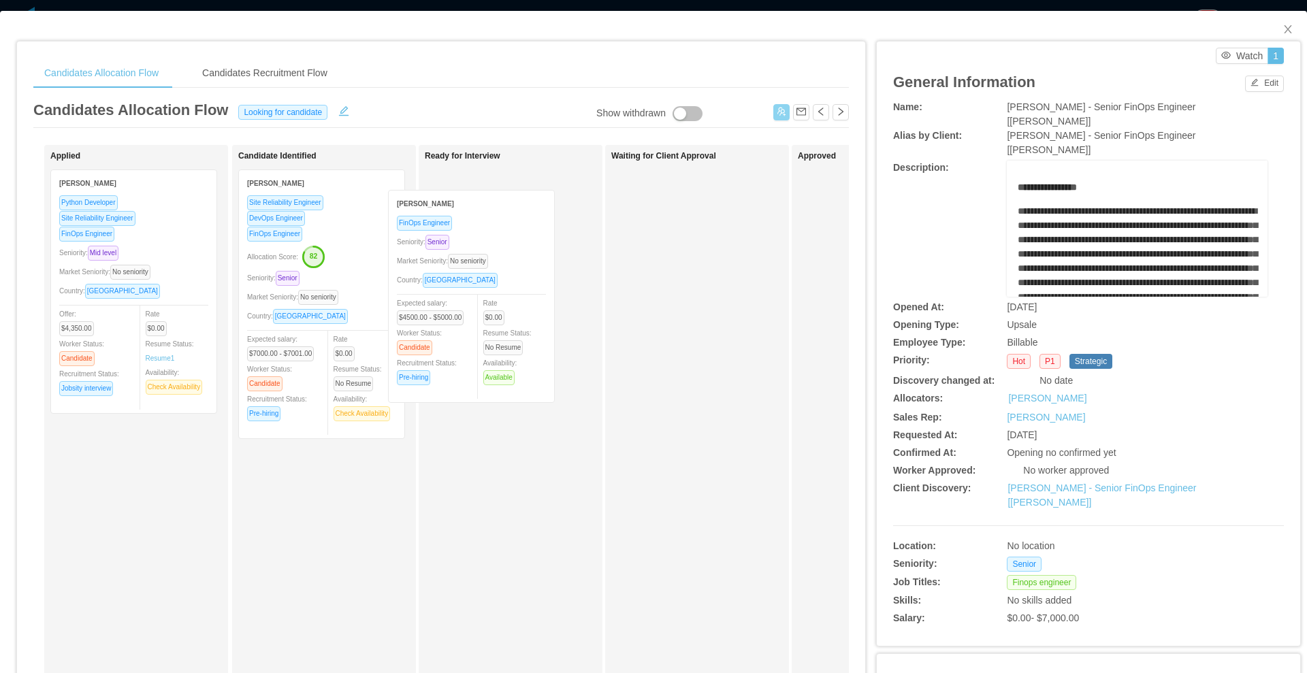
drag, startPoint x: 178, startPoint y: 222, endPoint x: 530, endPoint y: 244, distance: 352.0
click at [530, 244] on div "Applied Matheus Santoro FinOps Engineer Seniority: Senior Market Seniority: No …" at bounding box center [441, 491] width 816 height 692
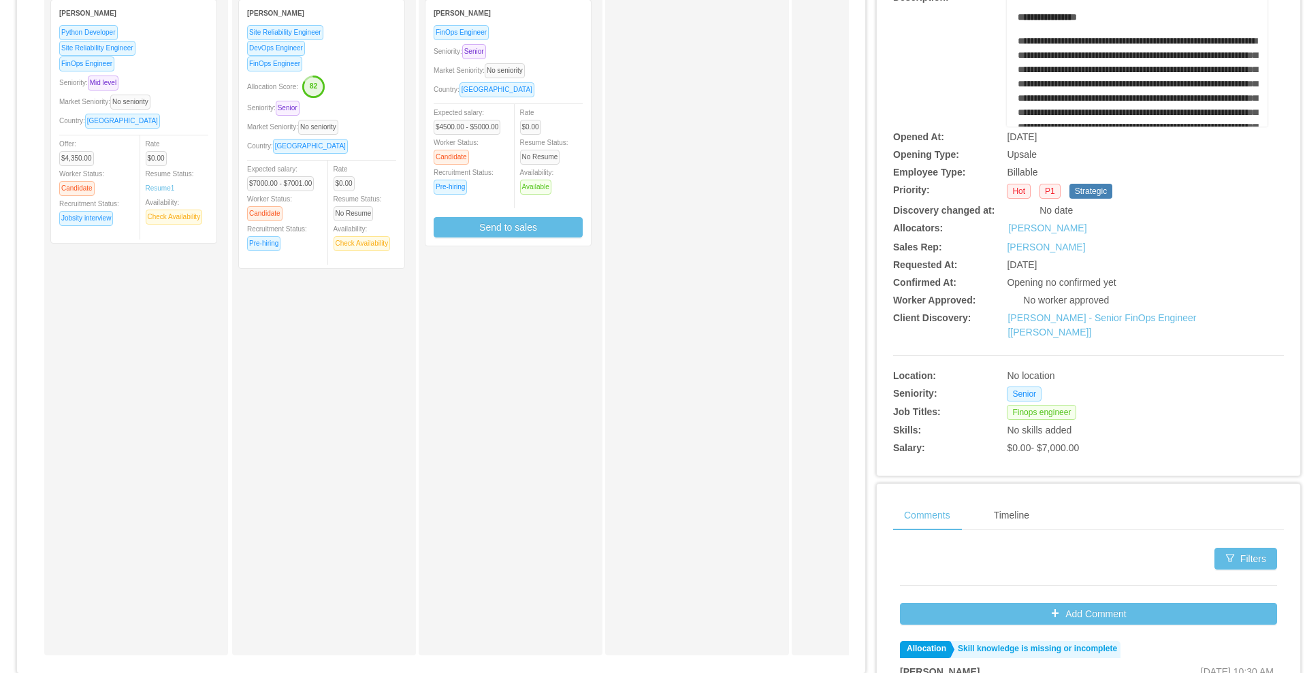
scroll to position [85, 0]
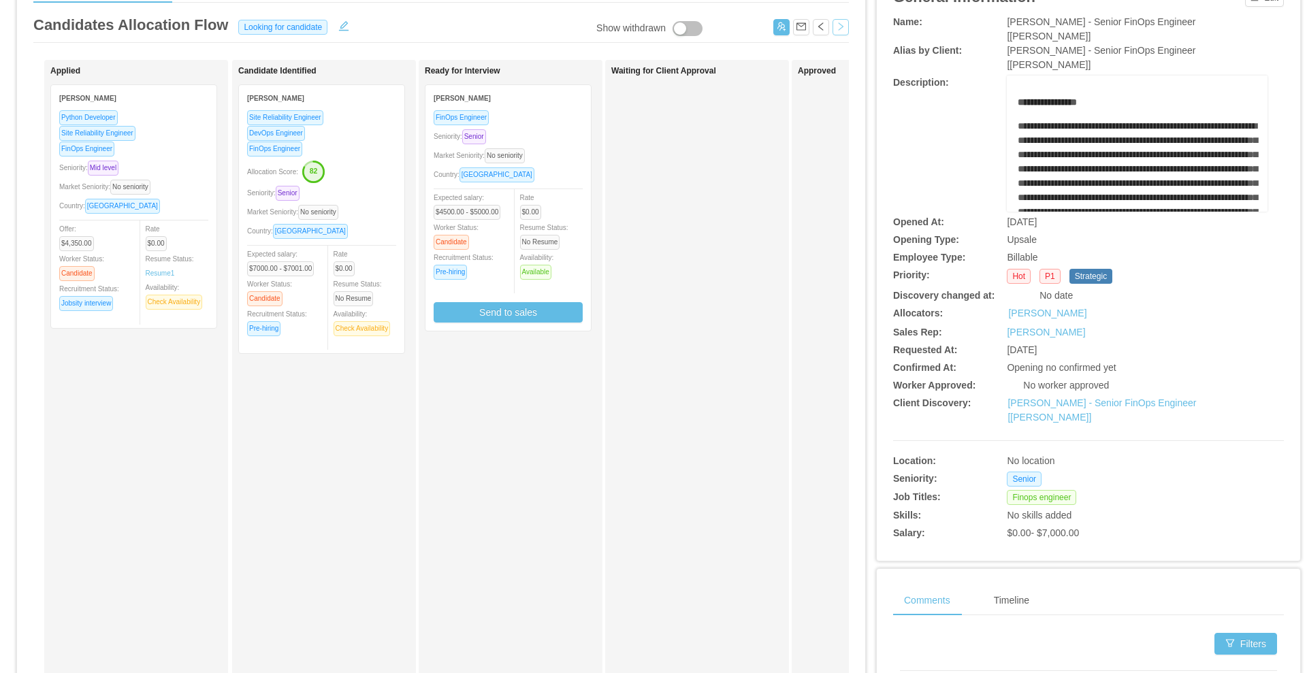
click at [833, 22] on button "button" at bounding box center [841, 27] width 16 height 16
click at [726, 35] on div "Candidates Allocation Flow Looking for candidate" at bounding box center [441, 28] width 816 height 29
click at [341, 24] on button "button" at bounding box center [344, 25] width 22 height 14
click at [316, 30] on div "Looking for candidate" at bounding box center [283, 26] width 93 height 15
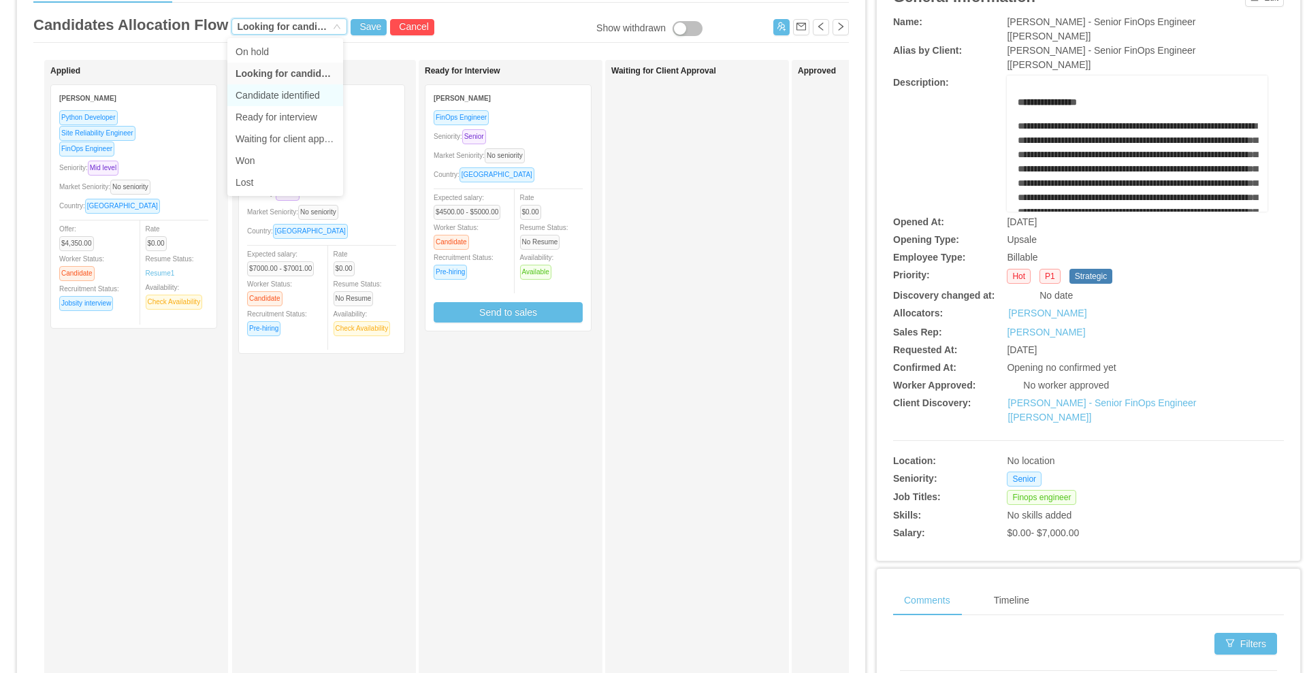
click at [290, 91] on li "Candidate identified" at bounding box center [285, 95] width 116 height 22
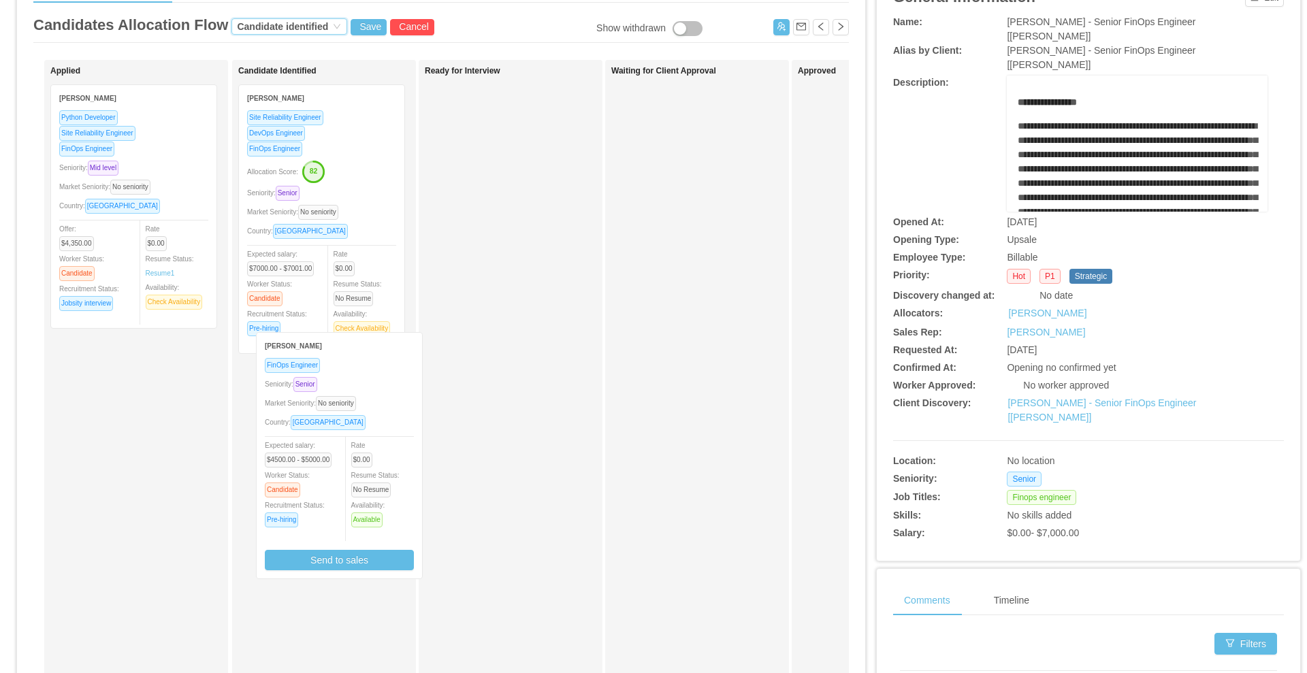
drag, startPoint x: 543, startPoint y: 138, endPoint x: 346, endPoint y: 391, distance: 320.2
click at [364, 392] on div "Applied Facundo Togliefoso Python Developer Site Reliability Engineer FinOps En…" at bounding box center [441, 406] width 816 height 692
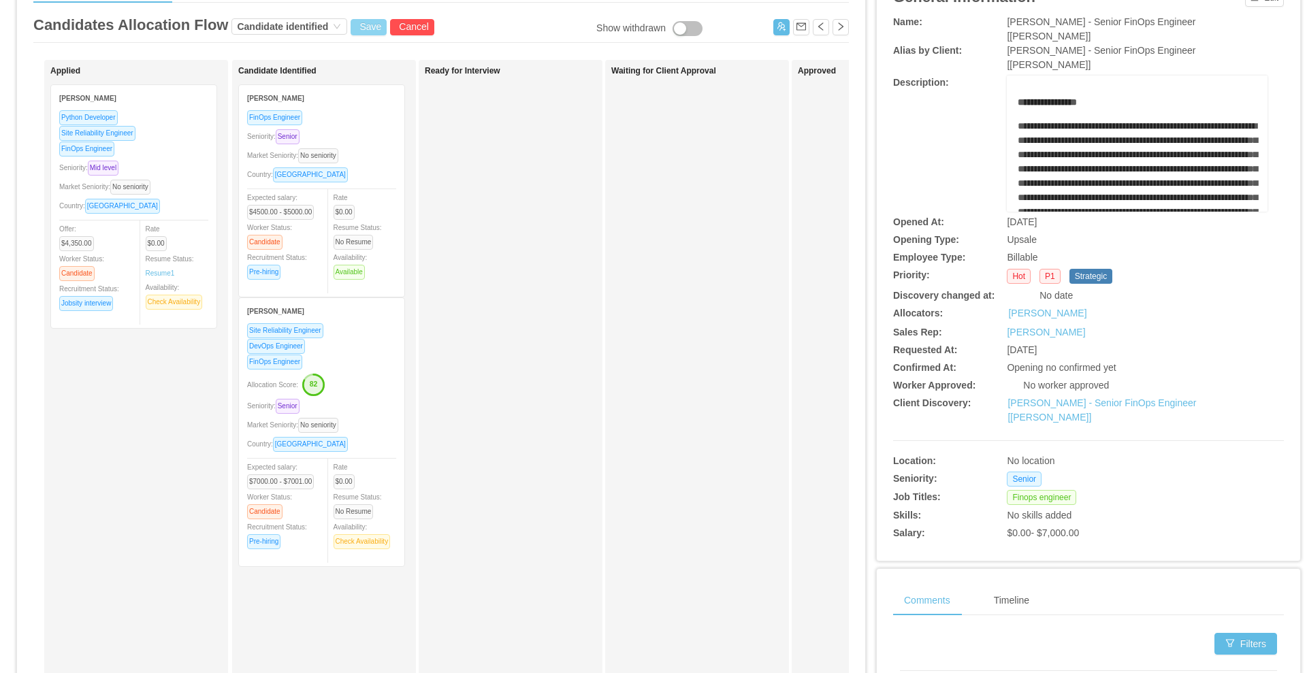
click at [356, 26] on button "Save" at bounding box center [369, 27] width 36 height 16
click at [404, 87] on button "Update" at bounding box center [391, 86] width 42 height 16
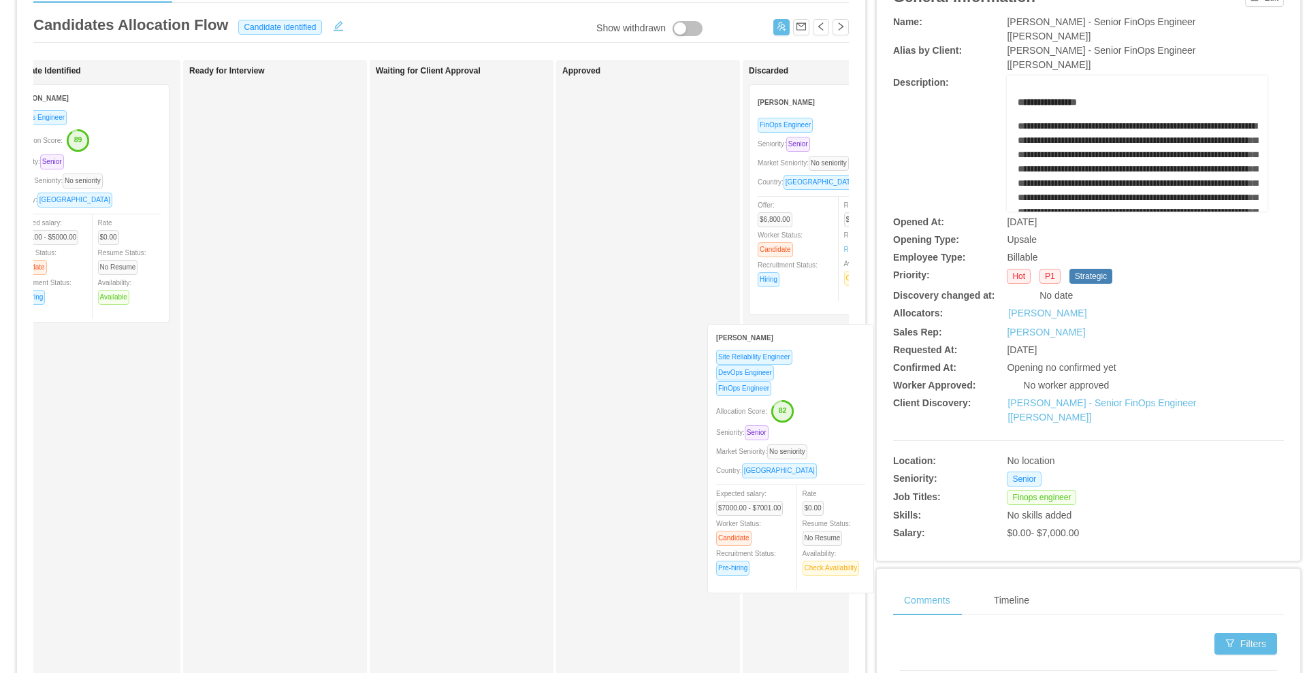
drag, startPoint x: 112, startPoint y: 364, endPoint x: 817, endPoint y: 366, distance: 704.7
click at [817, 366] on div "Applied Facundo Togliefoso Python Developer Site Reliability Engineer FinOps En…" at bounding box center [441, 406] width 816 height 692
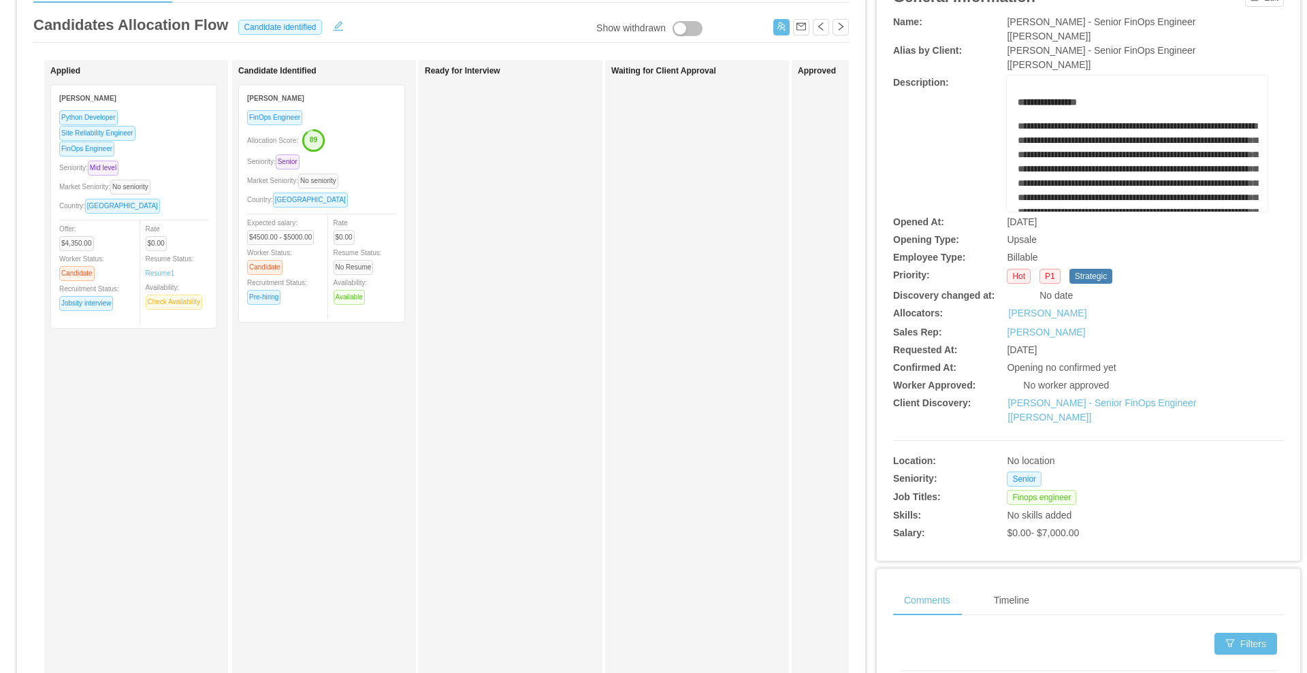
click at [369, 138] on div "Allocation Score: 89" at bounding box center [321, 140] width 149 height 22
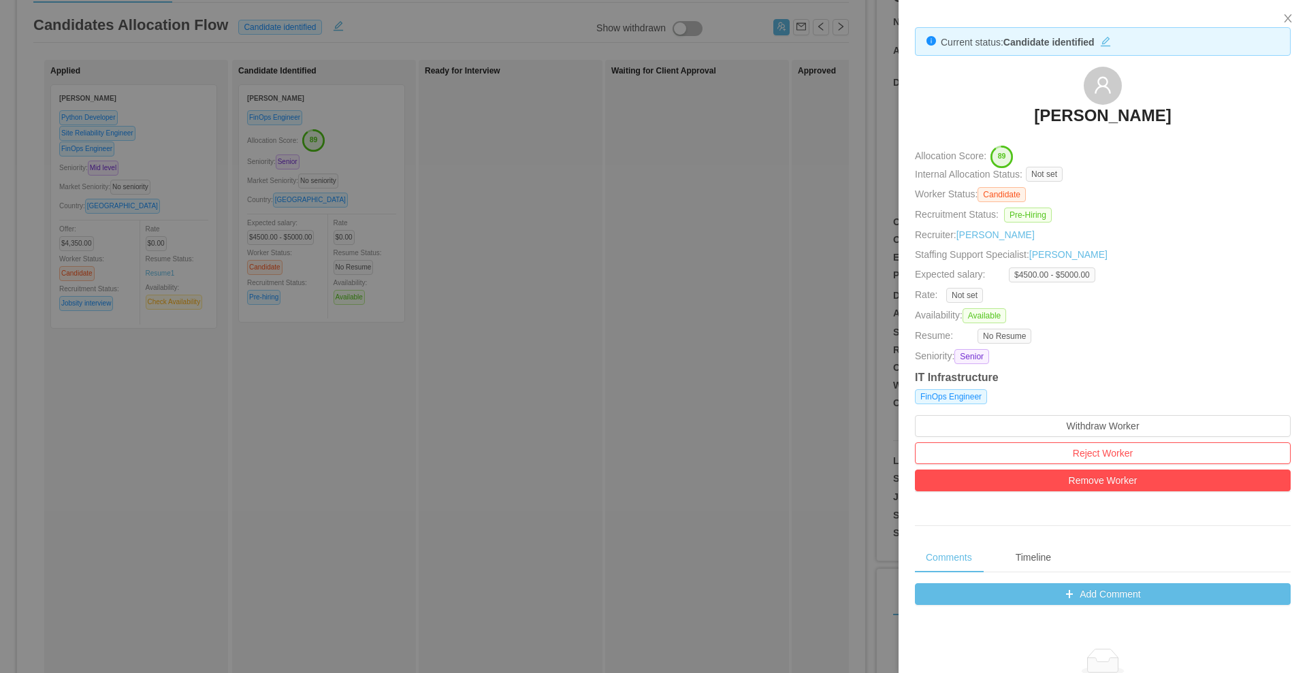
click at [1006, 153] on text "89" at bounding box center [1002, 157] width 8 height 8
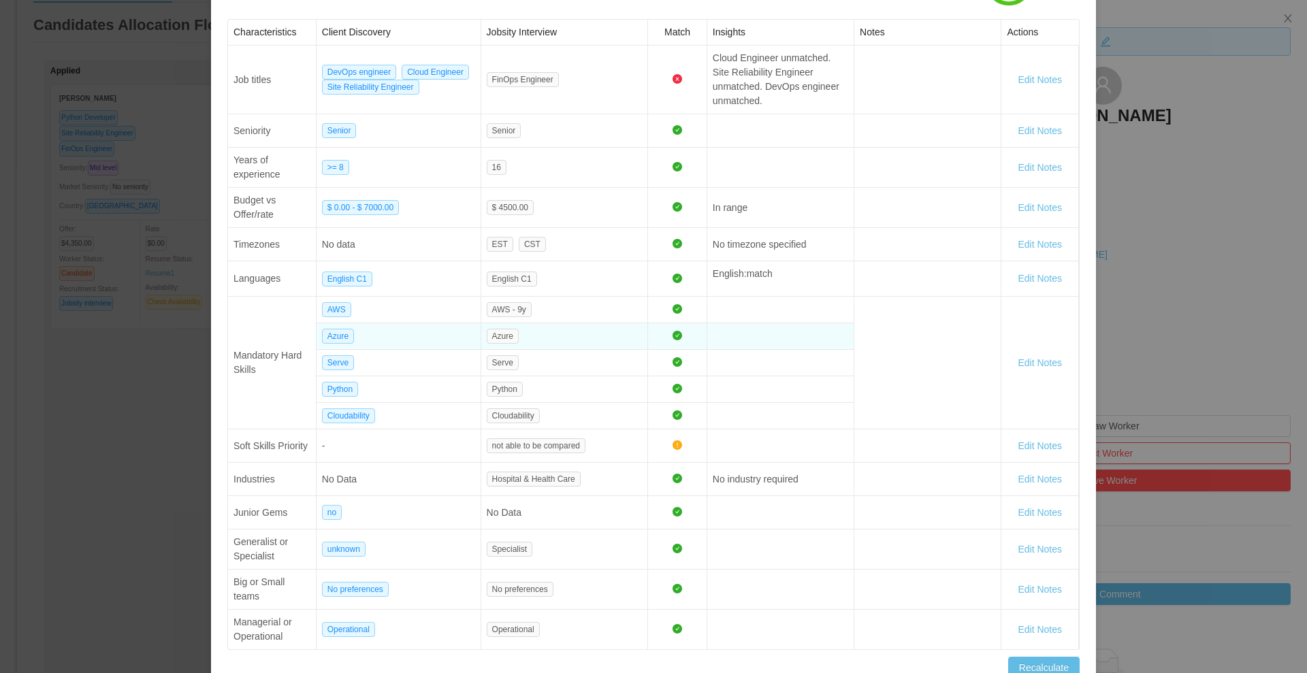
scroll to position [224, 0]
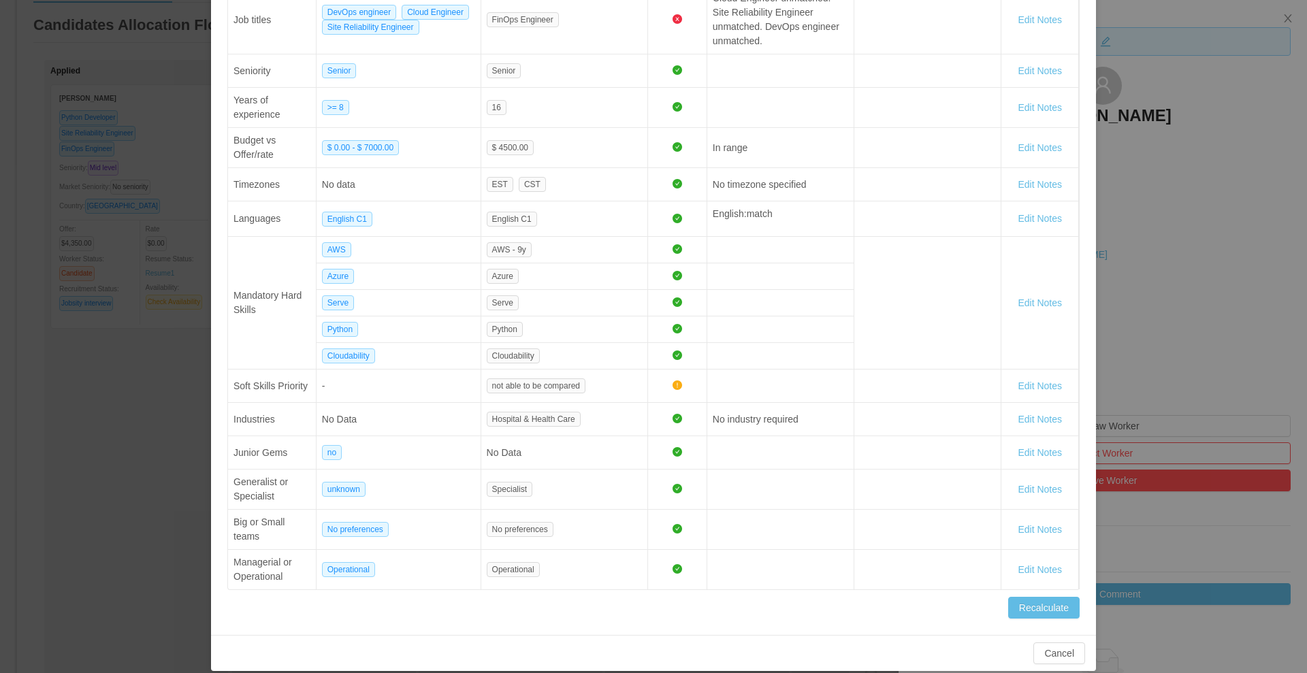
click at [1207, 251] on div "Worker Allocation Score Matheus Santoro 89 Characteristics Client Discovery Job…" at bounding box center [653, 336] width 1307 height 673
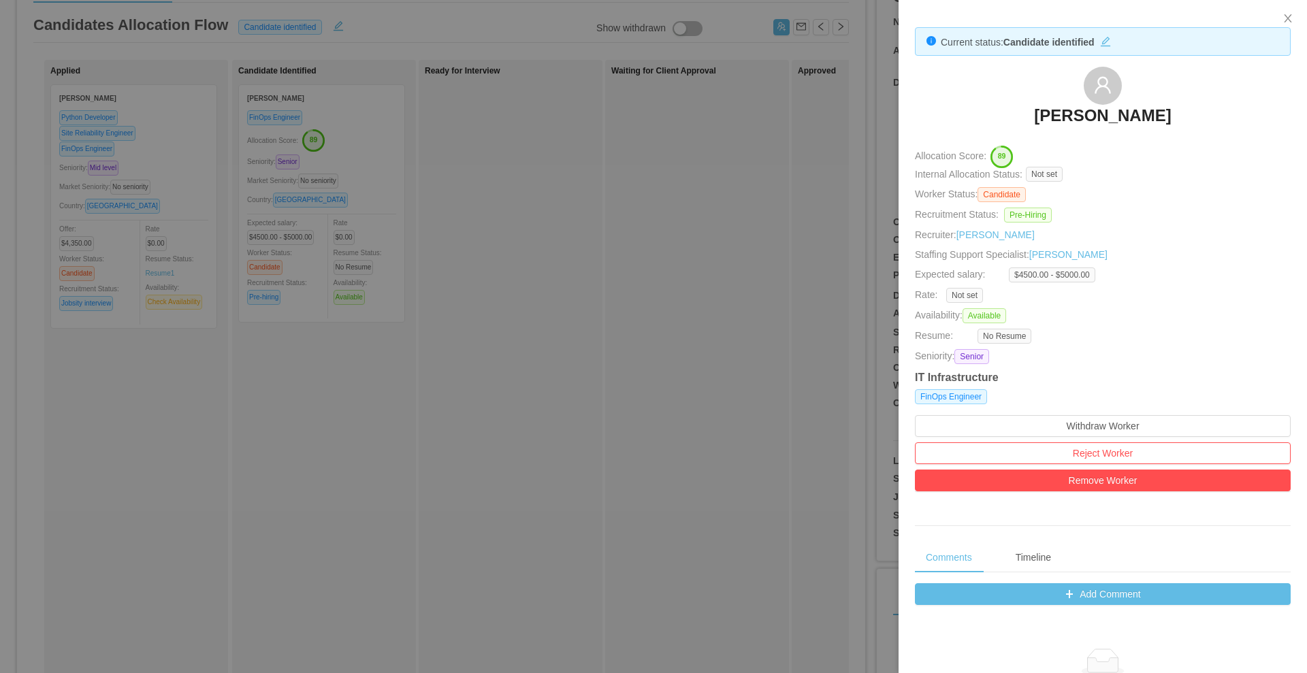
scroll to position [156, 0]
drag, startPoint x: 436, startPoint y: 194, endPoint x: 372, endPoint y: 161, distance: 72.2
click at [436, 194] on div at bounding box center [653, 336] width 1307 height 673
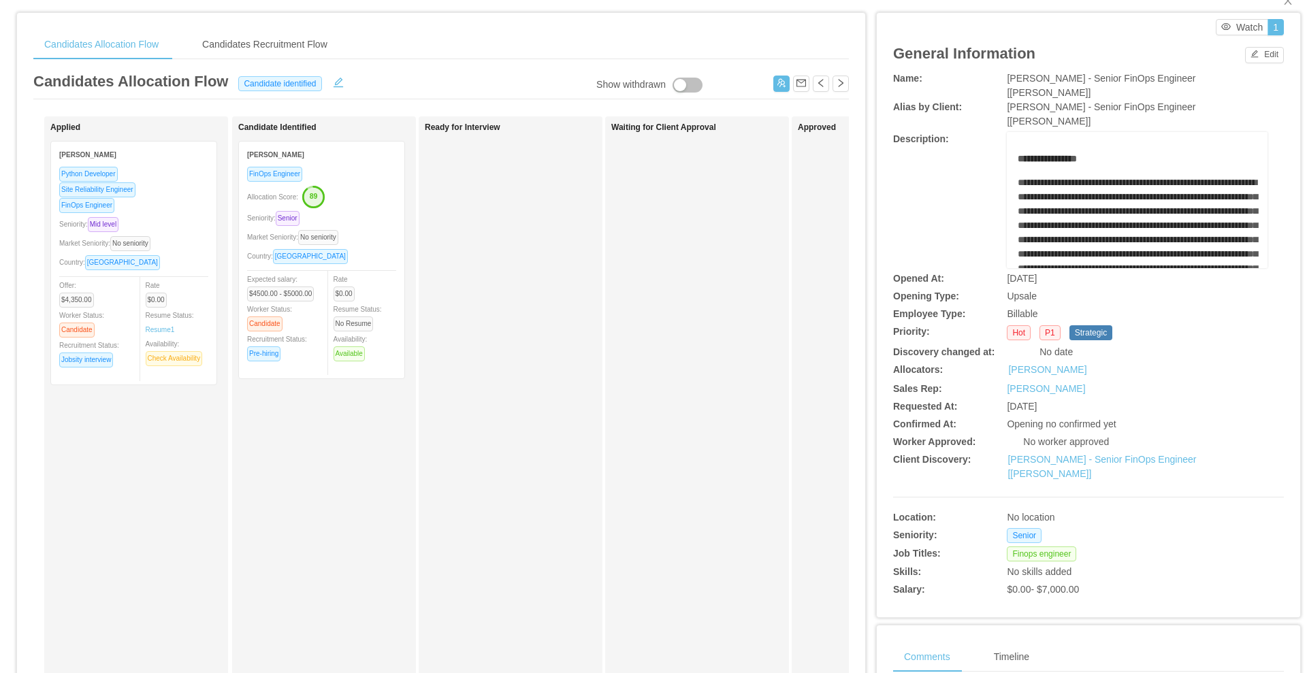
scroll to position [0, 0]
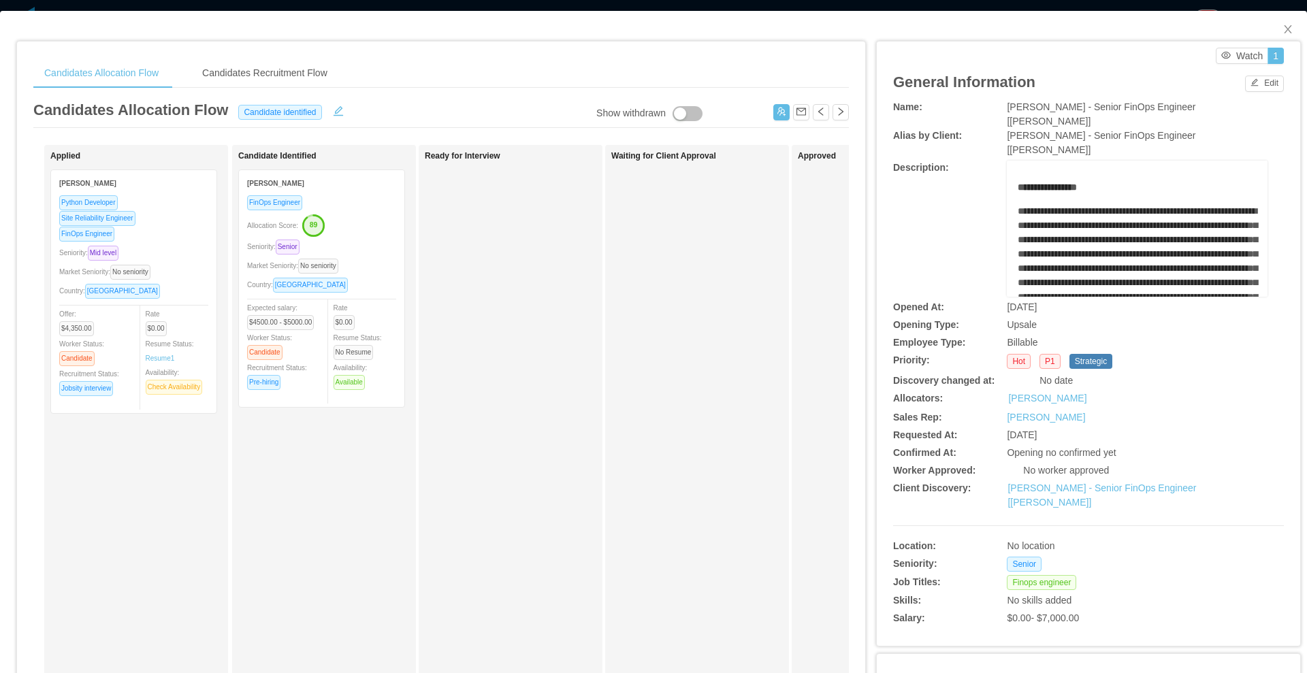
click at [29, 3] on div "Candidates Allocation Flow Candidates Recruitment Flow Candidates Allocation Fl…" at bounding box center [653, 336] width 1307 height 673
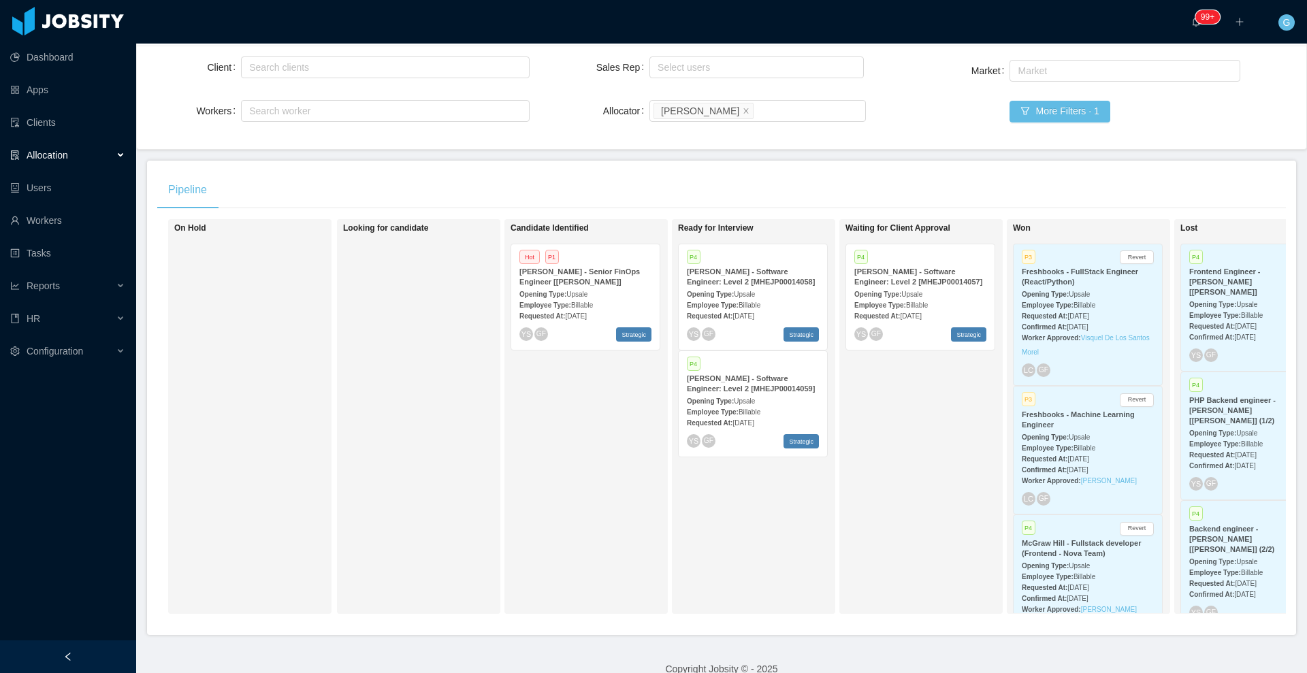
click at [952, 276] on div "McGraw-Hill - Software Engineer: Level 2 [MHEJP00014057]" at bounding box center [921, 277] width 132 height 20
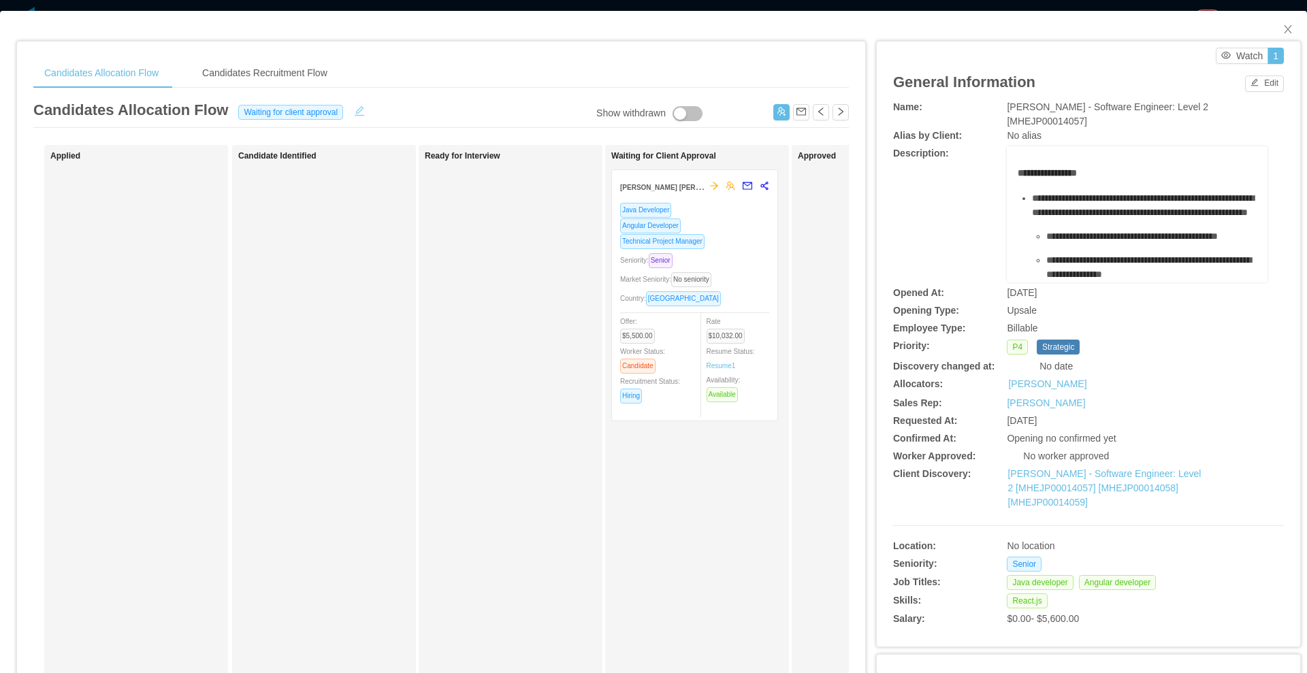
click at [358, 109] on button "button" at bounding box center [360, 110] width 22 height 14
click at [321, 108] on div "Waiting for client approval" at bounding box center [283, 111] width 93 height 15
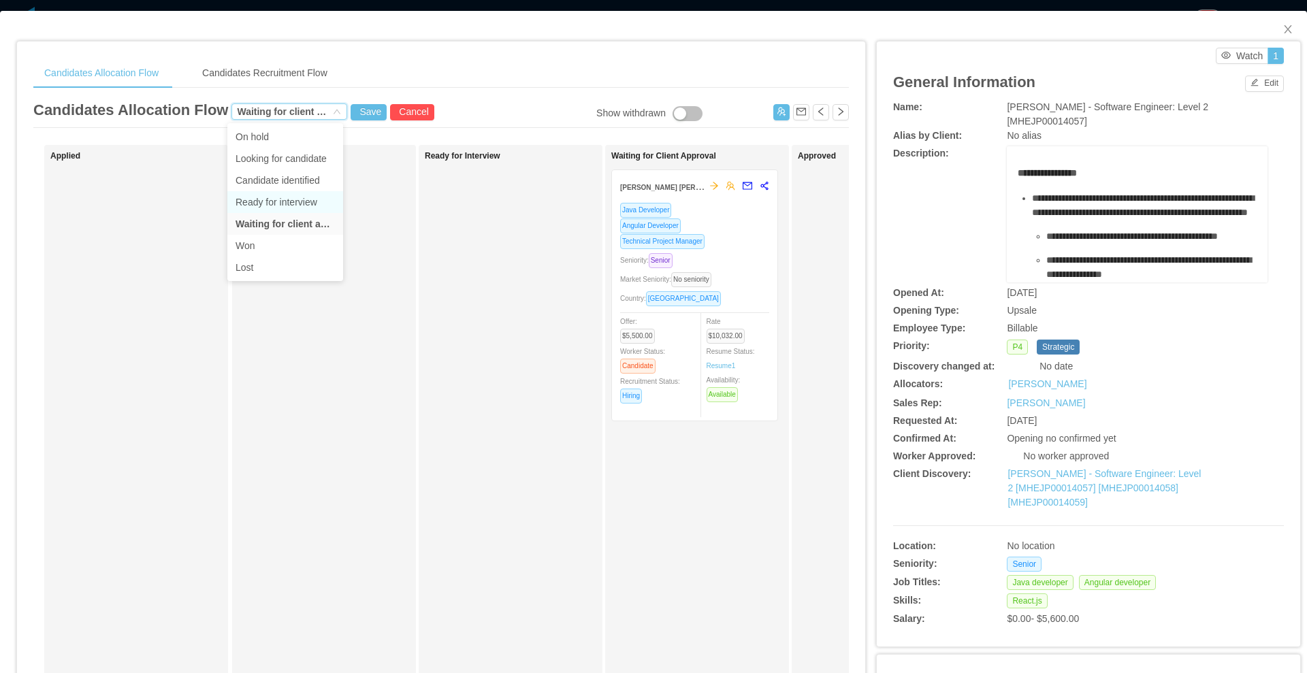
click at [269, 196] on li "Ready for interview" at bounding box center [285, 202] width 116 height 22
click at [364, 110] on button "Save" at bounding box center [369, 112] width 36 height 16
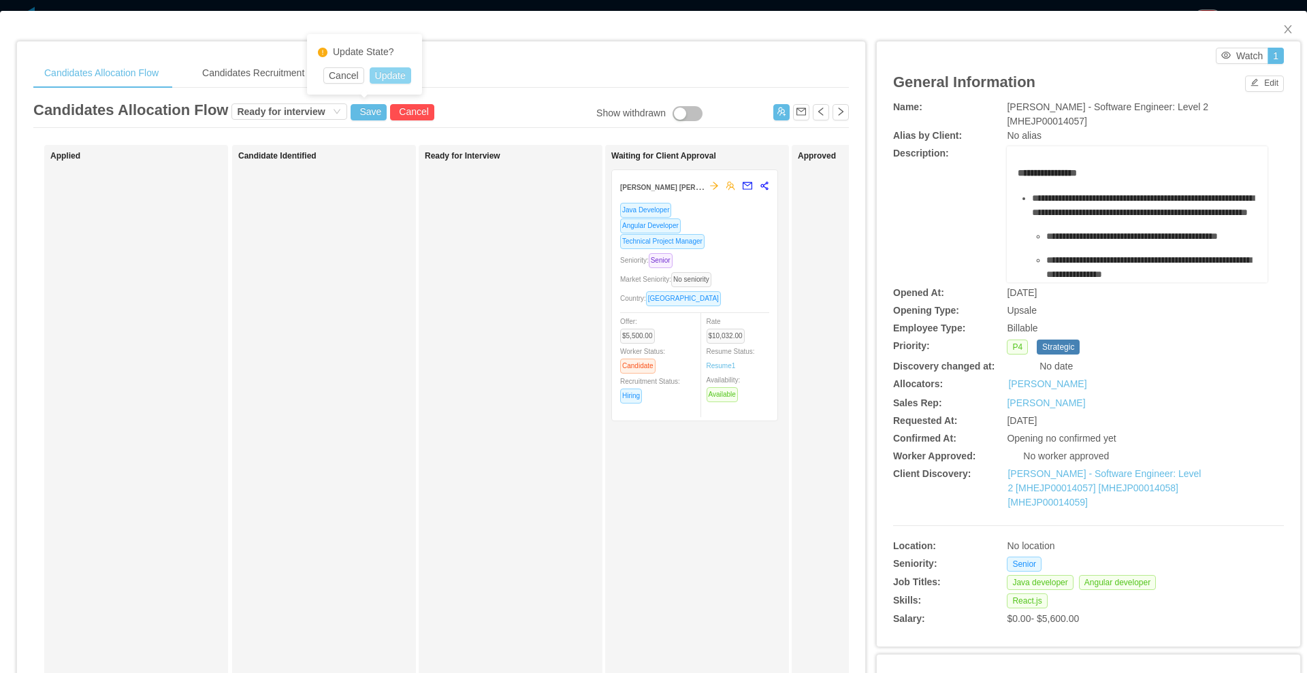
click at [394, 79] on button "Update" at bounding box center [391, 75] width 42 height 16
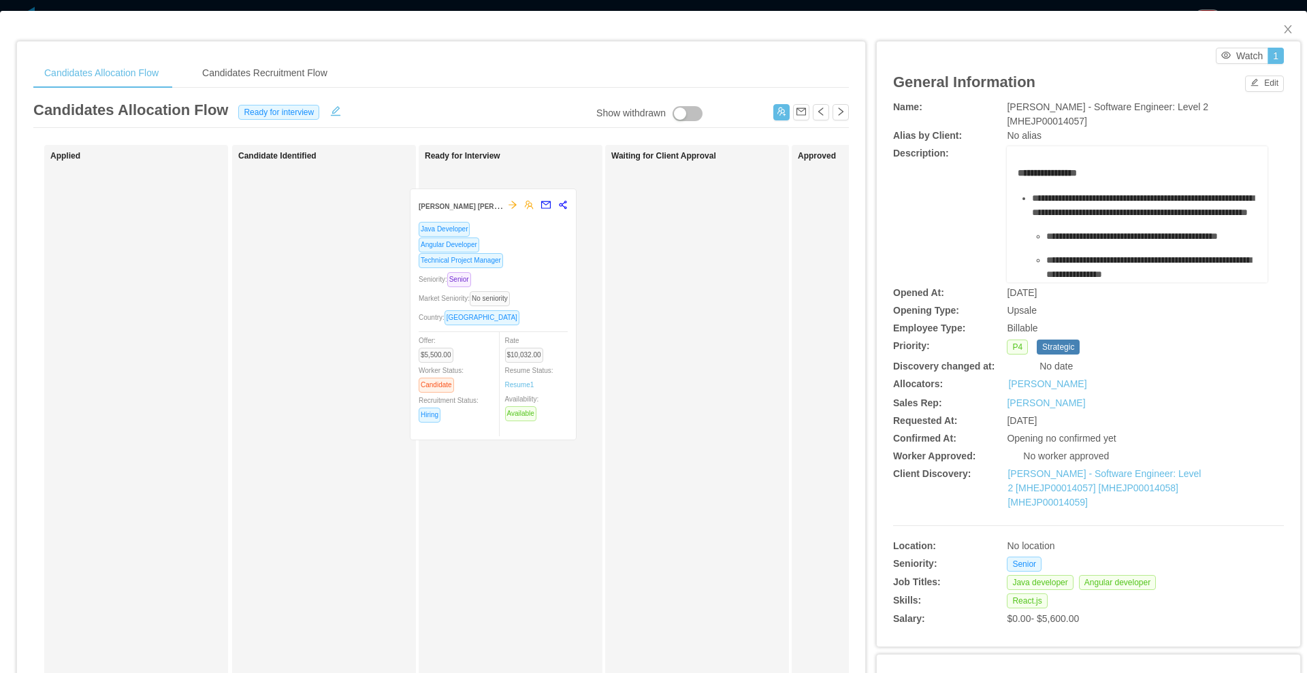
drag, startPoint x: 754, startPoint y: 253, endPoint x: 553, endPoint y: 272, distance: 202.4
click at [553, 272] on div "Applied Candidate Identified Ready for Interview Waiting for Client Approval Em…" at bounding box center [441, 491] width 816 height 692
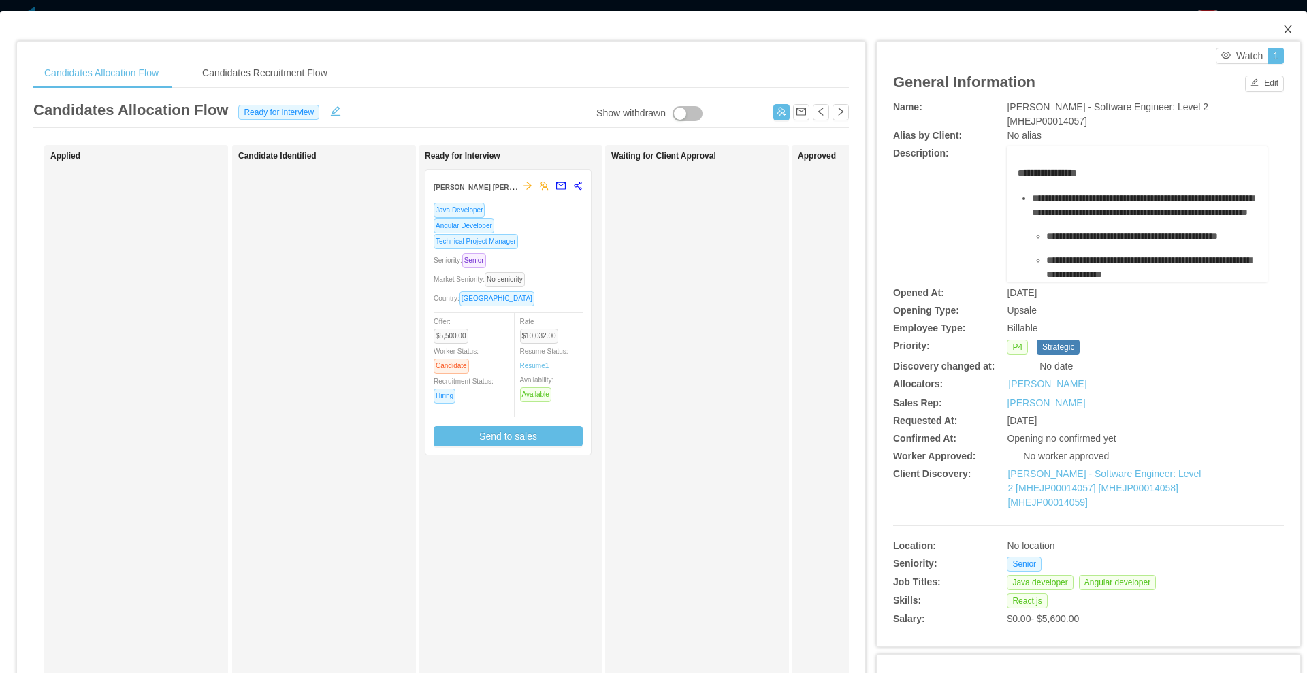
click at [1283, 27] on icon "icon: close" at bounding box center [1288, 29] width 11 height 11
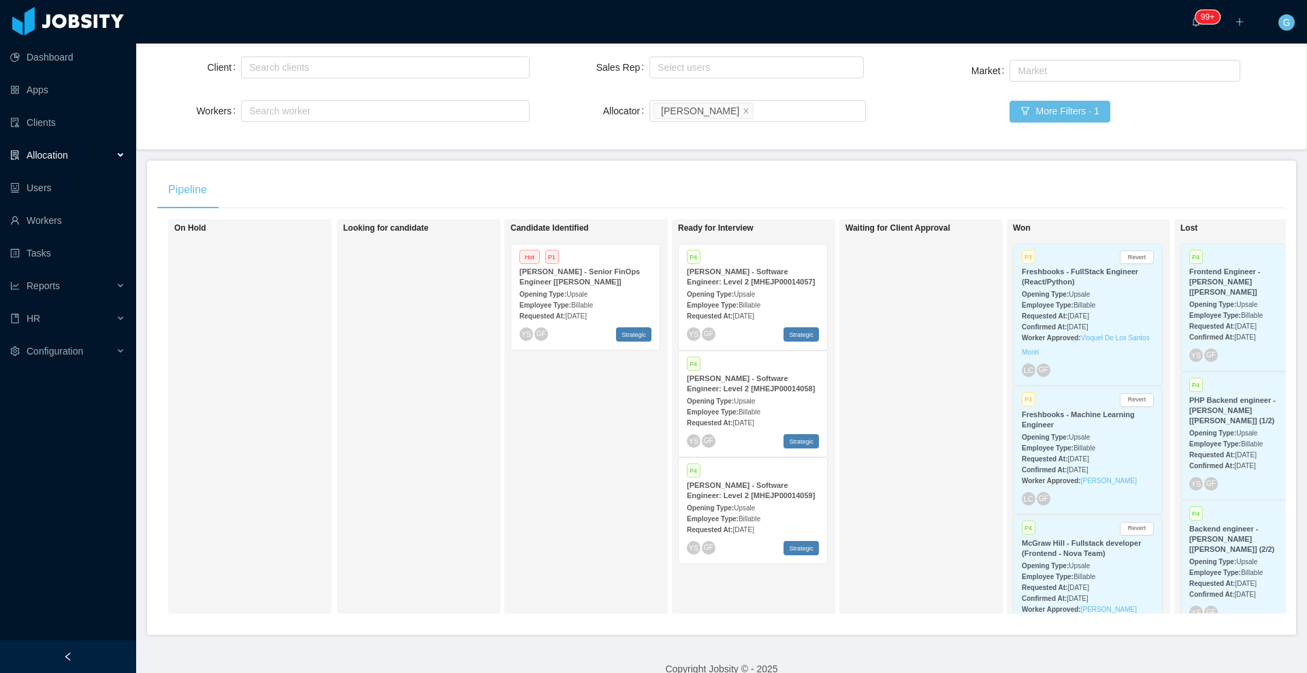
click at [574, 278] on div "McGraw-Hill - Senior FinOps Engineer [Doug Fuerst]" at bounding box center [586, 277] width 132 height 20
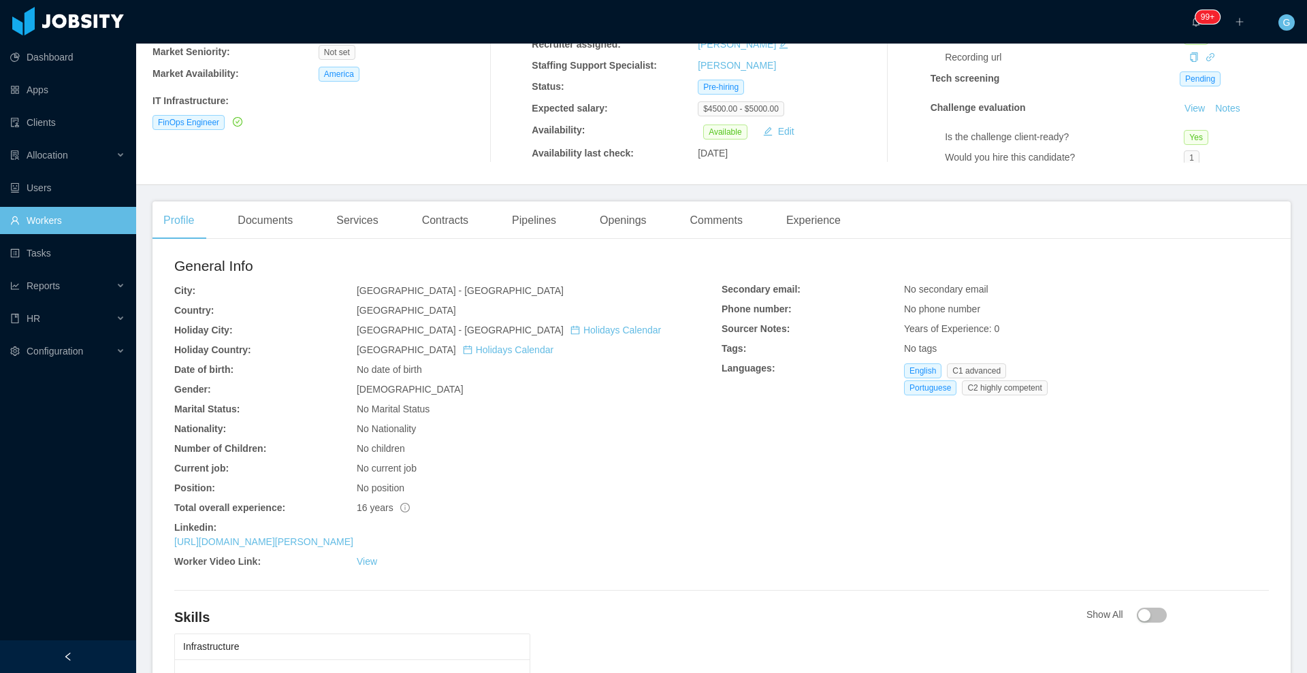
scroll to position [352, 0]
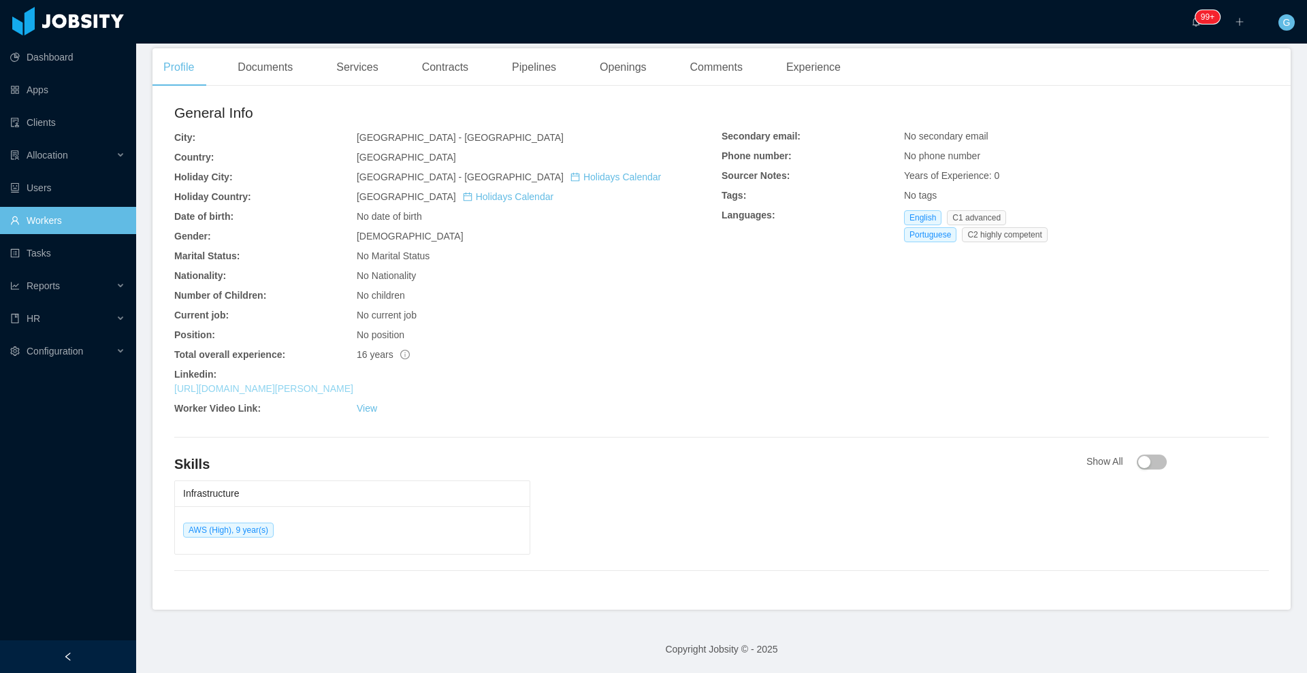
click at [282, 393] on link "[URL][DOMAIN_NAME][PERSON_NAME]" at bounding box center [263, 388] width 179 height 11
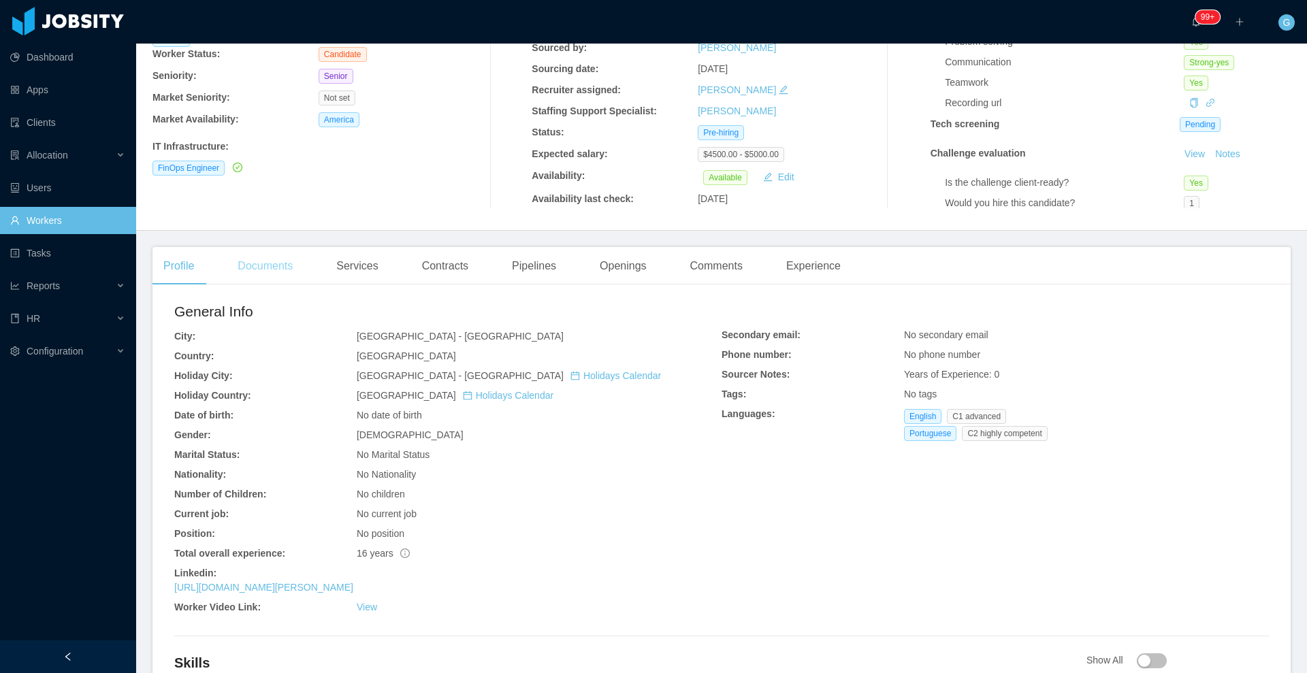
scroll to position [12, 0]
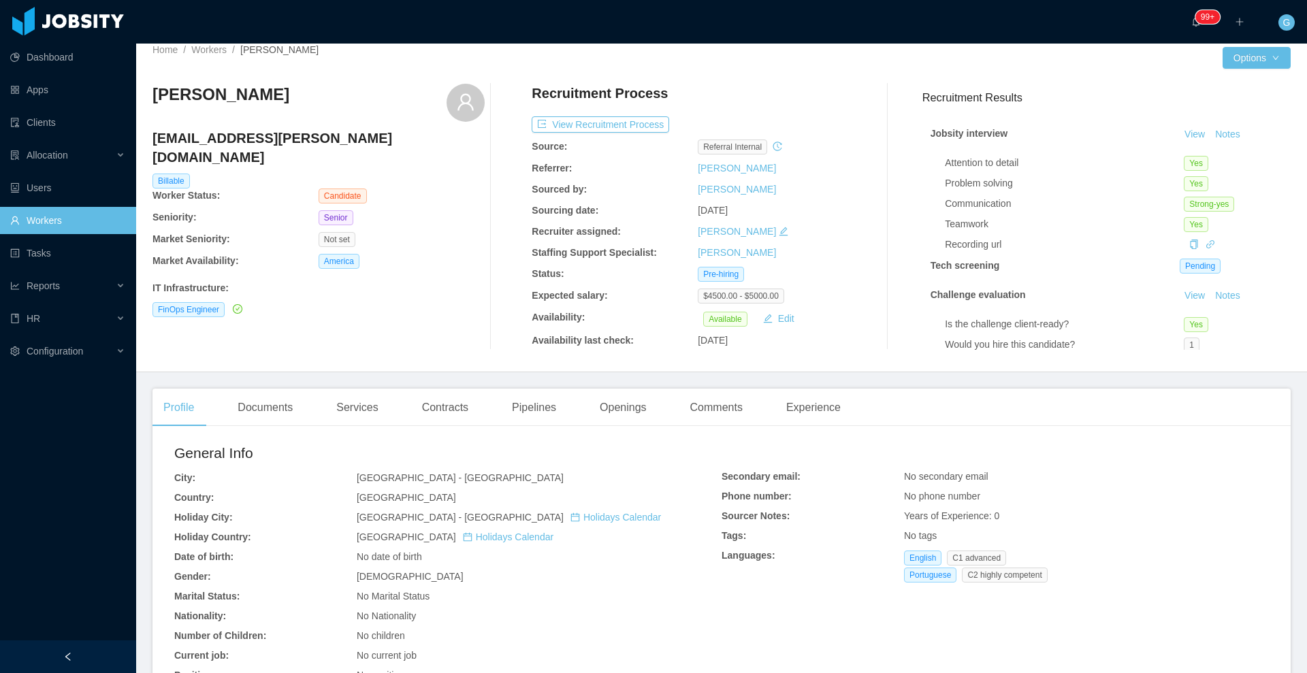
click at [35, 227] on link "Workers" at bounding box center [67, 220] width 115 height 27
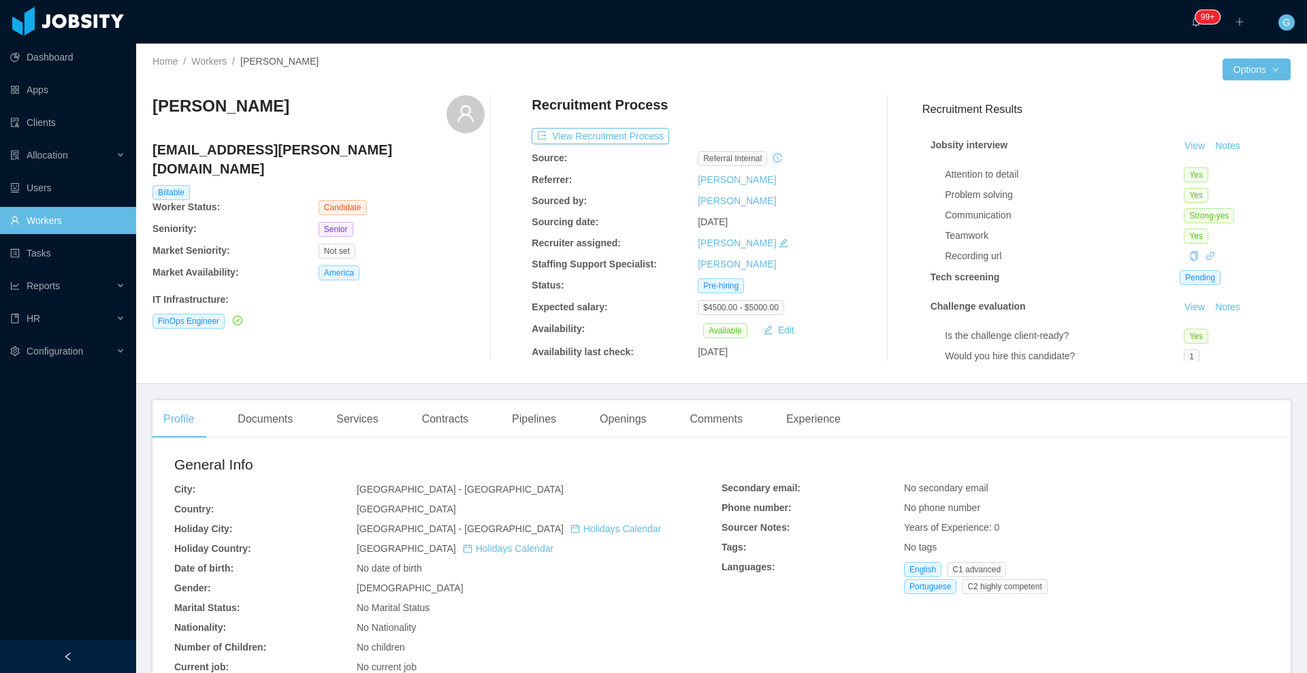
click at [560, 114] on div "Recruitment Process" at bounding box center [698, 108] width 332 height 26
click at [558, 140] on button "View Recruitment Process" at bounding box center [601, 136] width 138 height 16
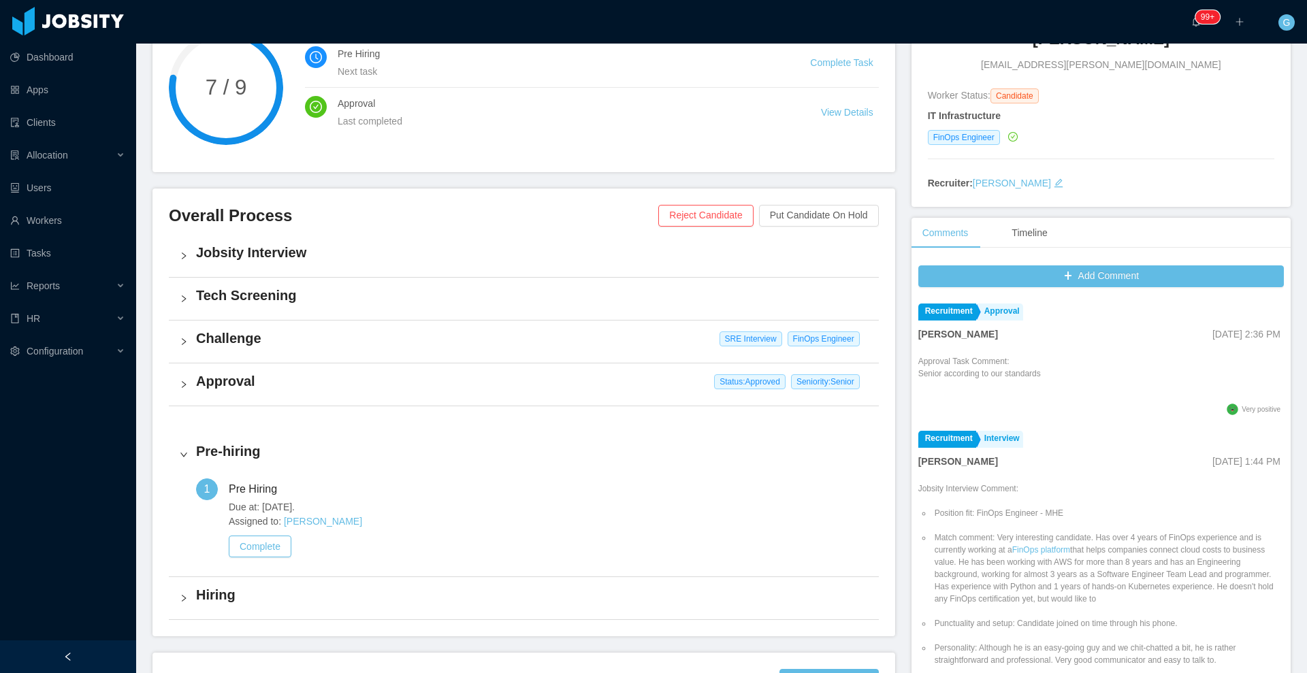
scroll to position [170, 0]
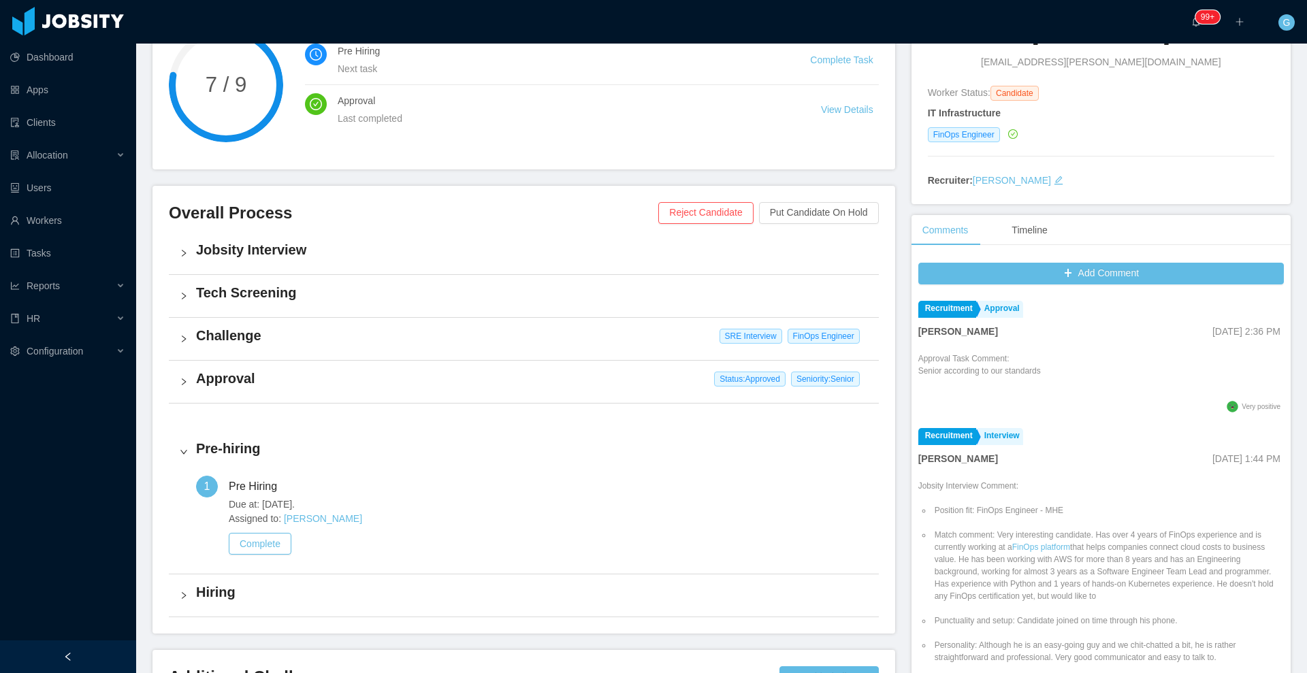
click at [294, 381] on h4 "Approval" at bounding box center [532, 378] width 672 height 19
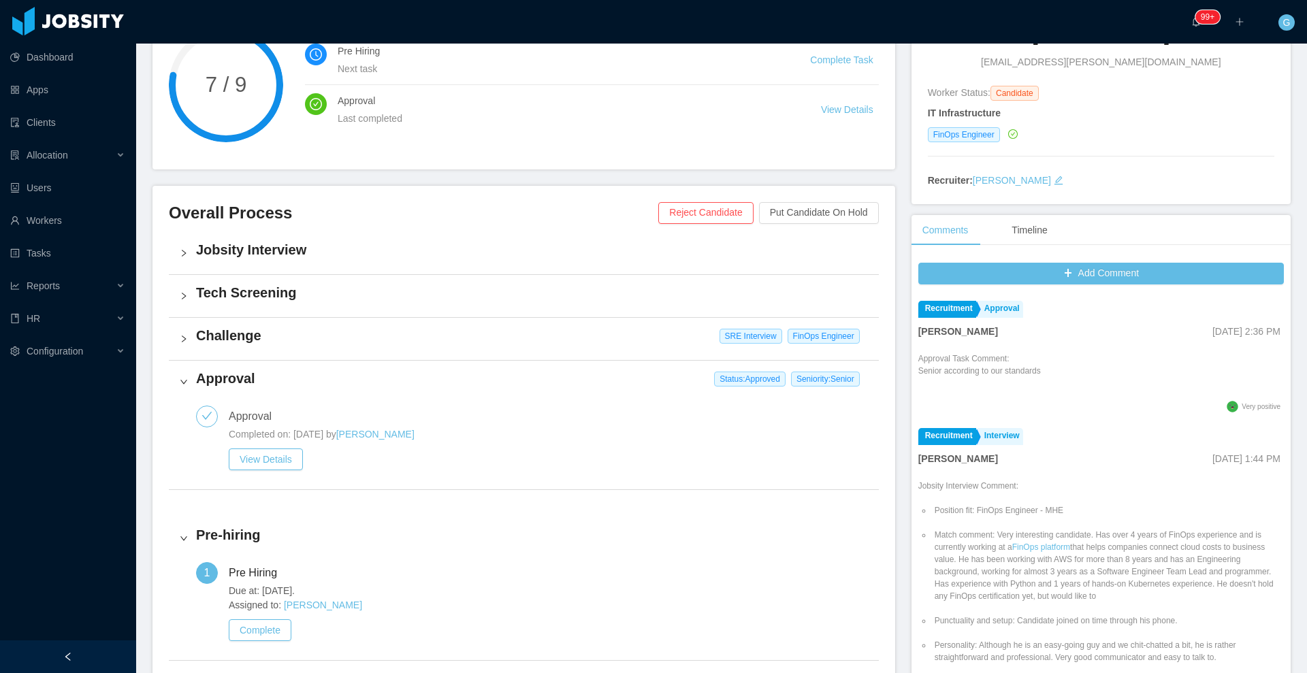
click at [289, 352] on div "Challenge SRE Interview FinOps Engineer" at bounding box center [524, 339] width 710 height 42
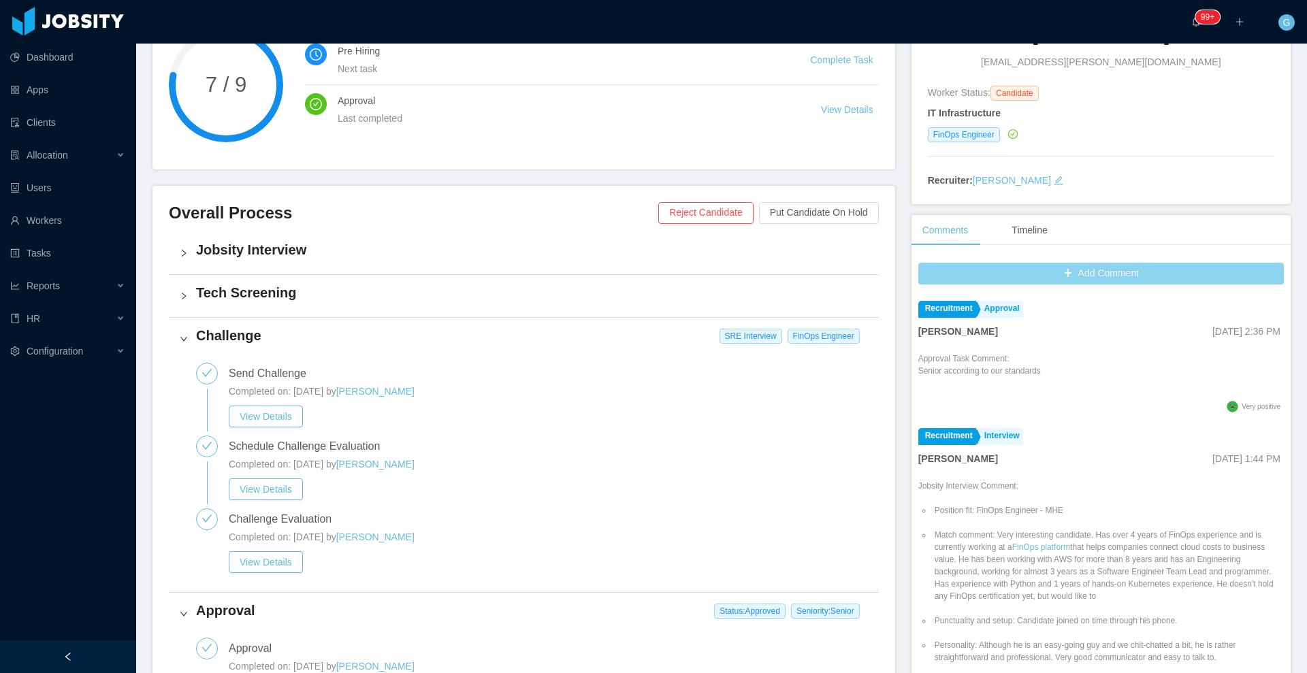
click at [1030, 278] on button "Add Comment" at bounding box center [1102, 274] width 366 height 22
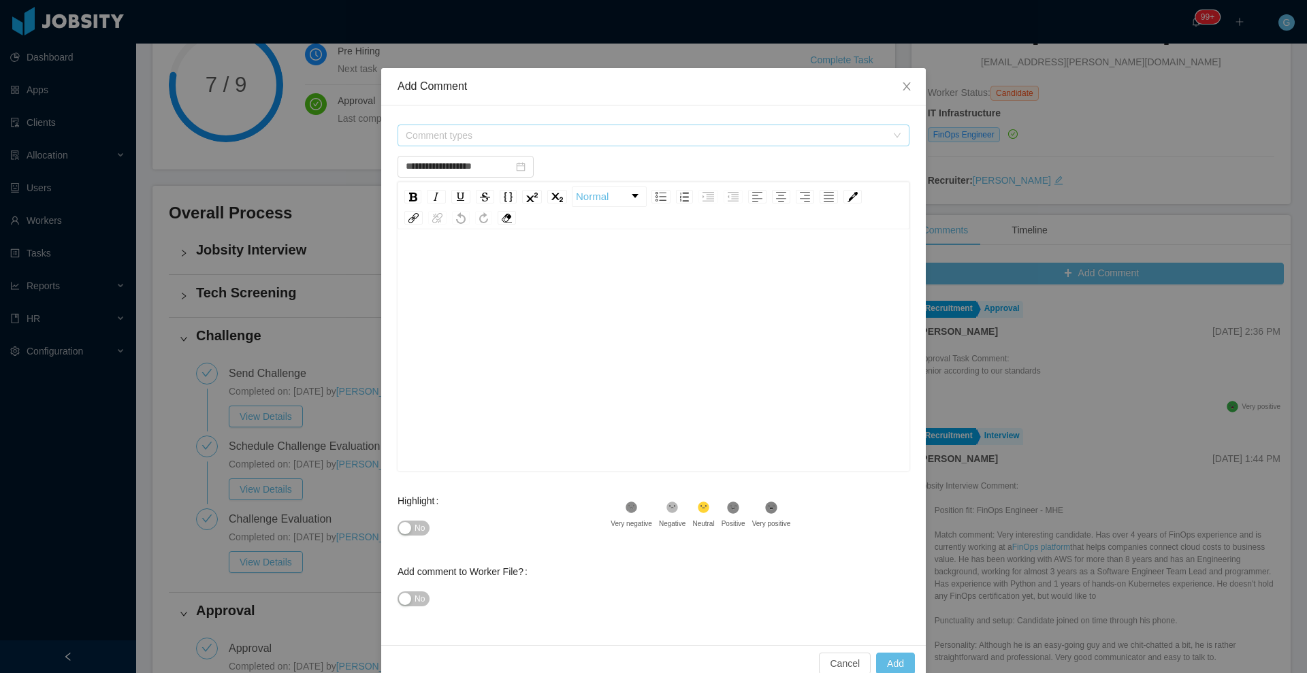
click at [513, 140] on span "Comment types" at bounding box center [646, 136] width 481 height 14
click at [464, 189] on span "Recruitment" at bounding box center [655, 187] width 490 height 18
click at [398, 191] on icon "icon: caret-down" at bounding box center [401, 188] width 7 height 7
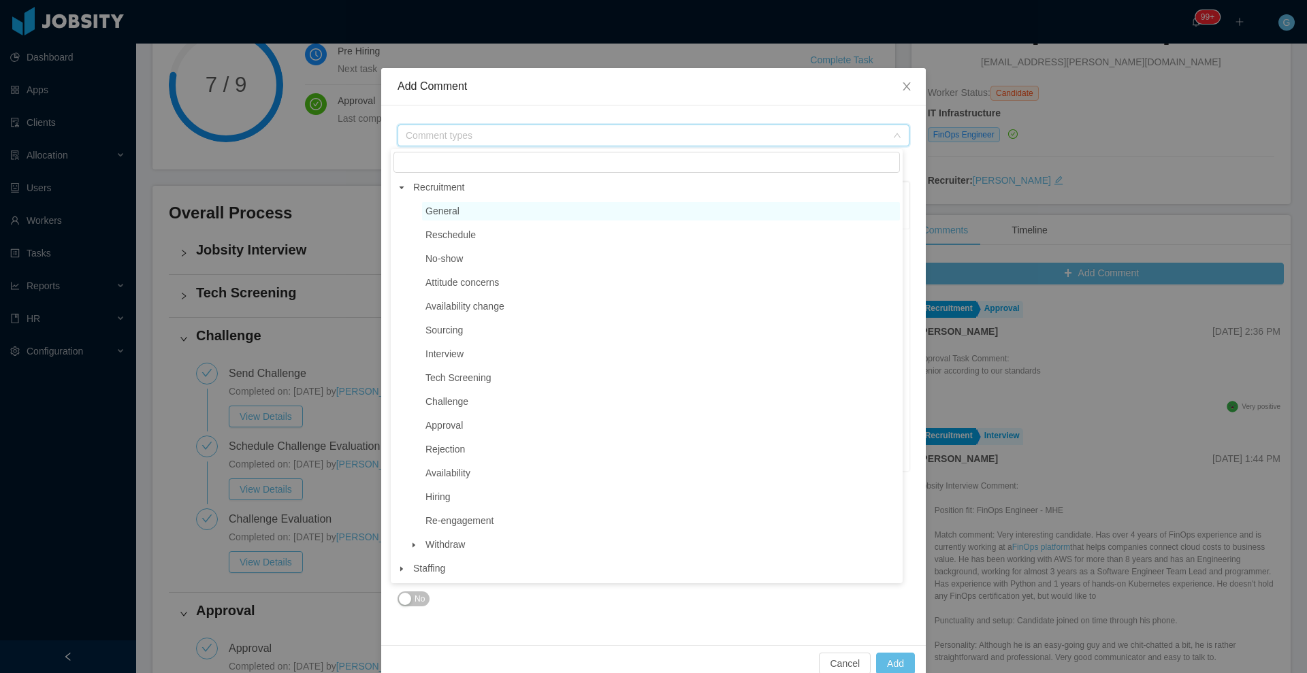
click at [437, 221] on li "General" at bounding box center [653, 211] width 494 height 18
click at [456, 214] on span "General" at bounding box center [443, 211] width 34 height 11
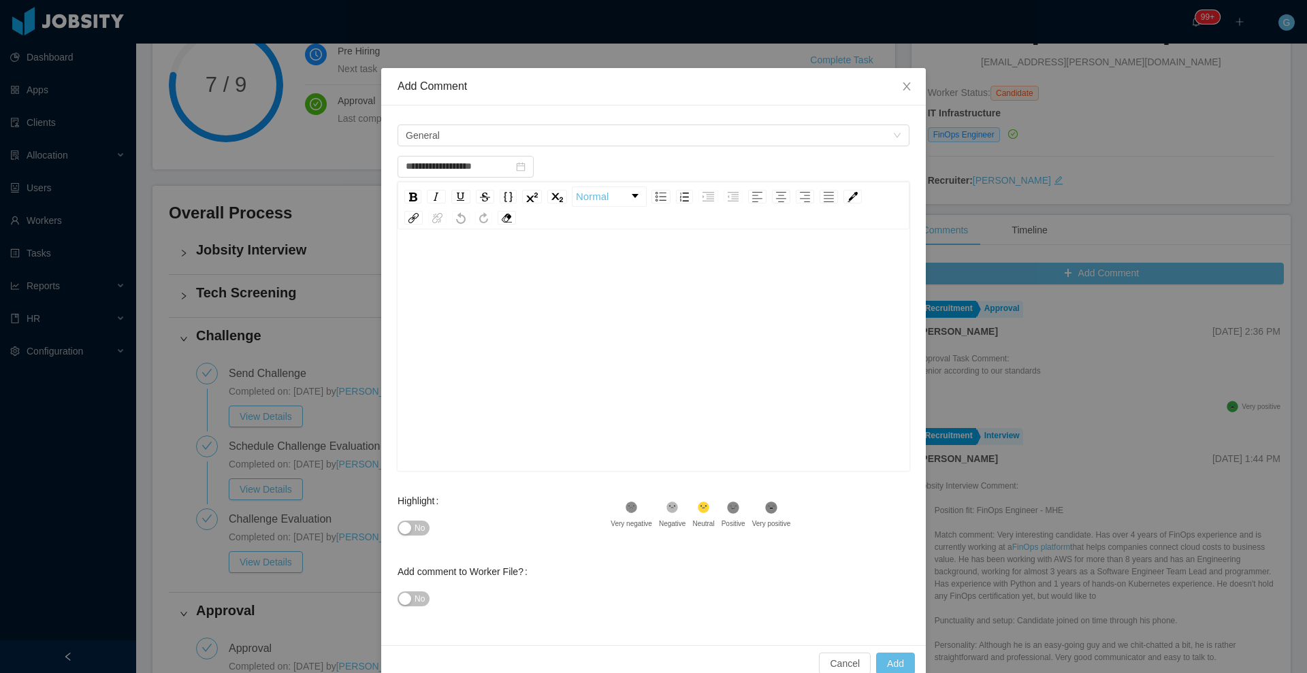
click at [496, 281] on div "rdw-editor" at bounding box center [654, 372] width 491 height 238
type input "**********"
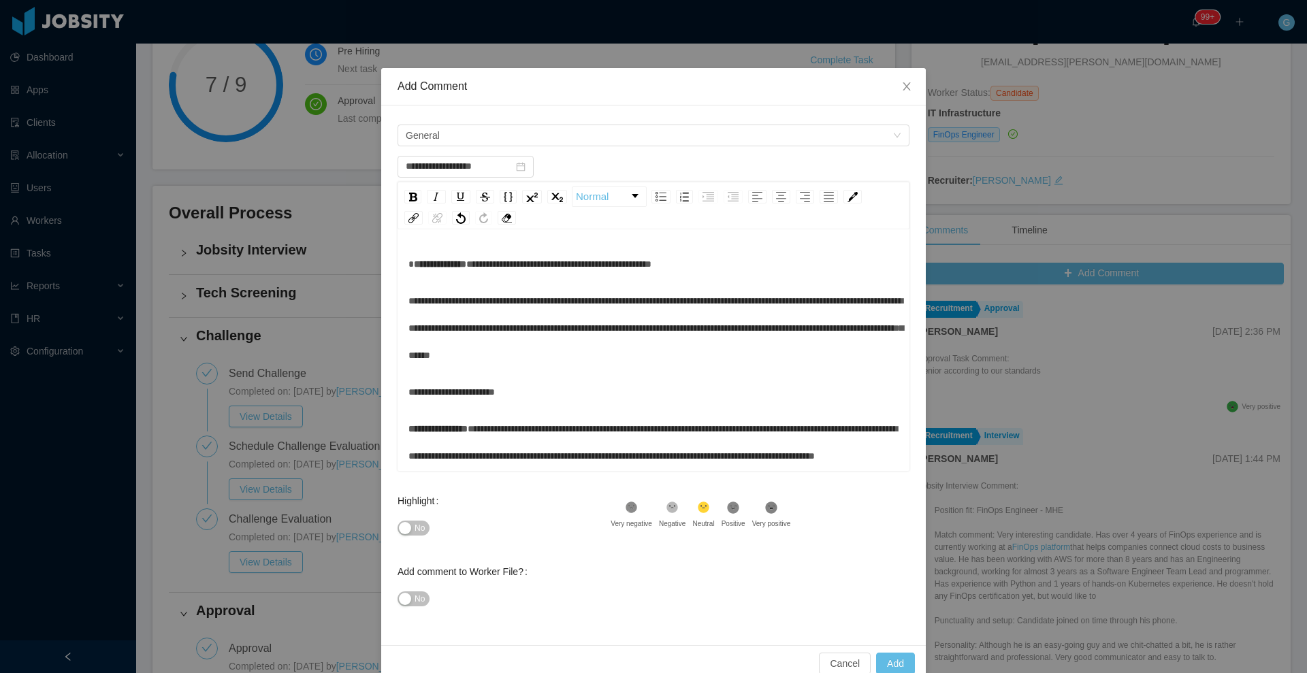
scroll to position [0, 0]
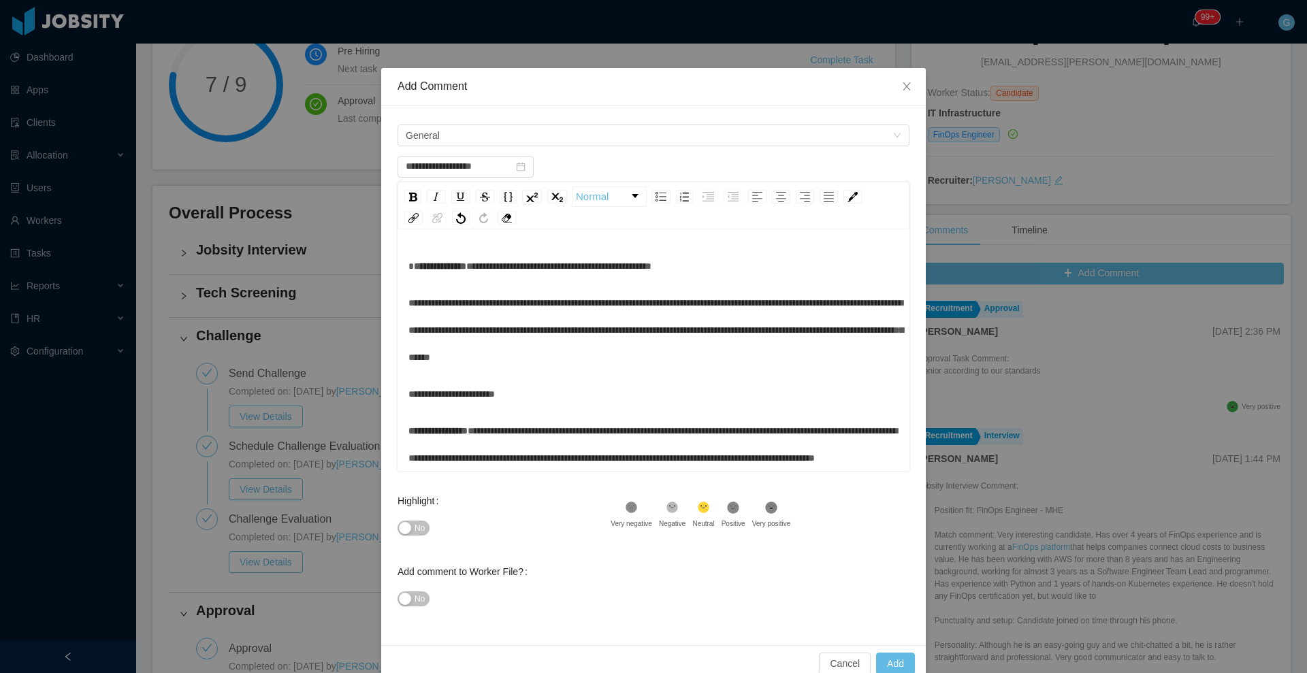
click at [458, 280] on div "**********" at bounding box center [654, 266] width 491 height 27
click at [409, 264] on span "rdw-editor" at bounding box center [411, 266] width 5 height 10
click at [429, 264] on div "**********" at bounding box center [654, 266] width 491 height 27
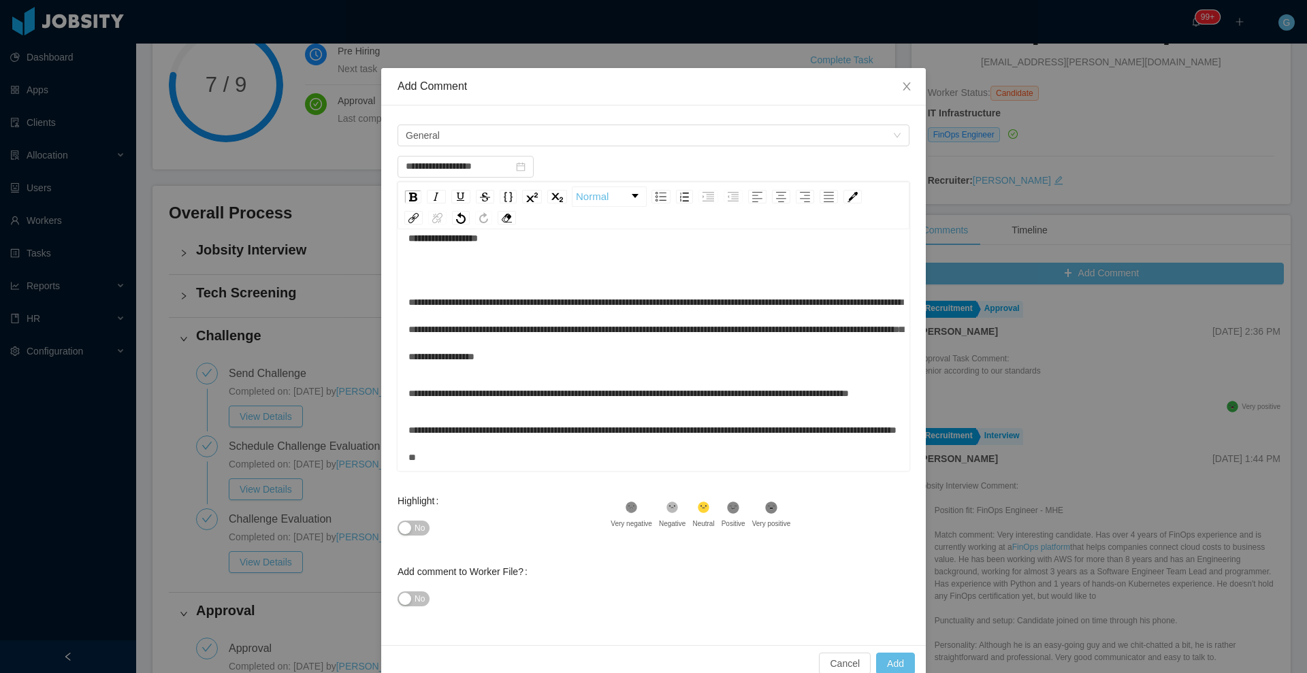
scroll to position [1021, 0]
click at [381, 541] on div "**********" at bounding box center [653, 376] width 545 height 540
drag, startPoint x: 396, startPoint y: 532, endPoint x: 430, endPoint y: 577, distance: 55.4
click at [398, 532] on button "No" at bounding box center [414, 528] width 32 height 15
click at [426, 605] on div "No" at bounding box center [504, 599] width 213 height 27
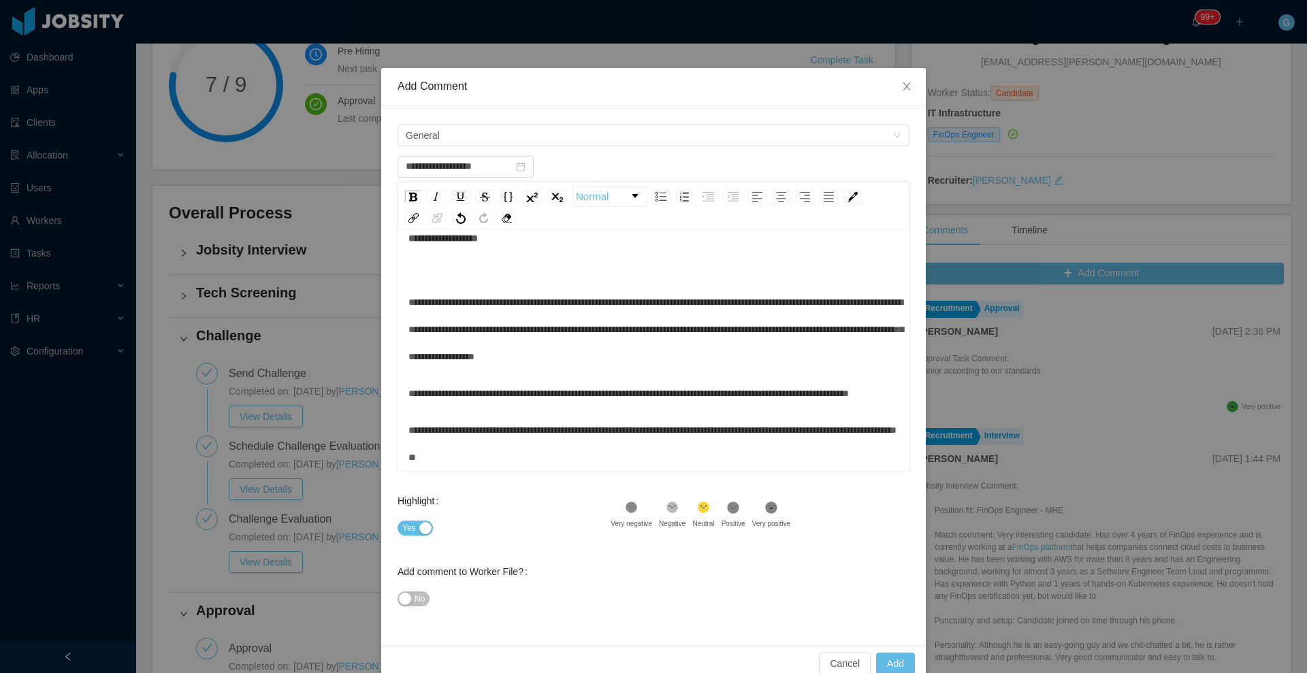
click at [731, 519] on div "Positive" at bounding box center [734, 524] width 24 height 10
click at [439, 607] on div "No" at bounding box center [504, 599] width 213 height 27
click at [419, 599] on button "No" at bounding box center [414, 599] width 32 height 15
click at [887, 664] on button "Add" at bounding box center [895, 664] width 39 height 22
type input "**********"
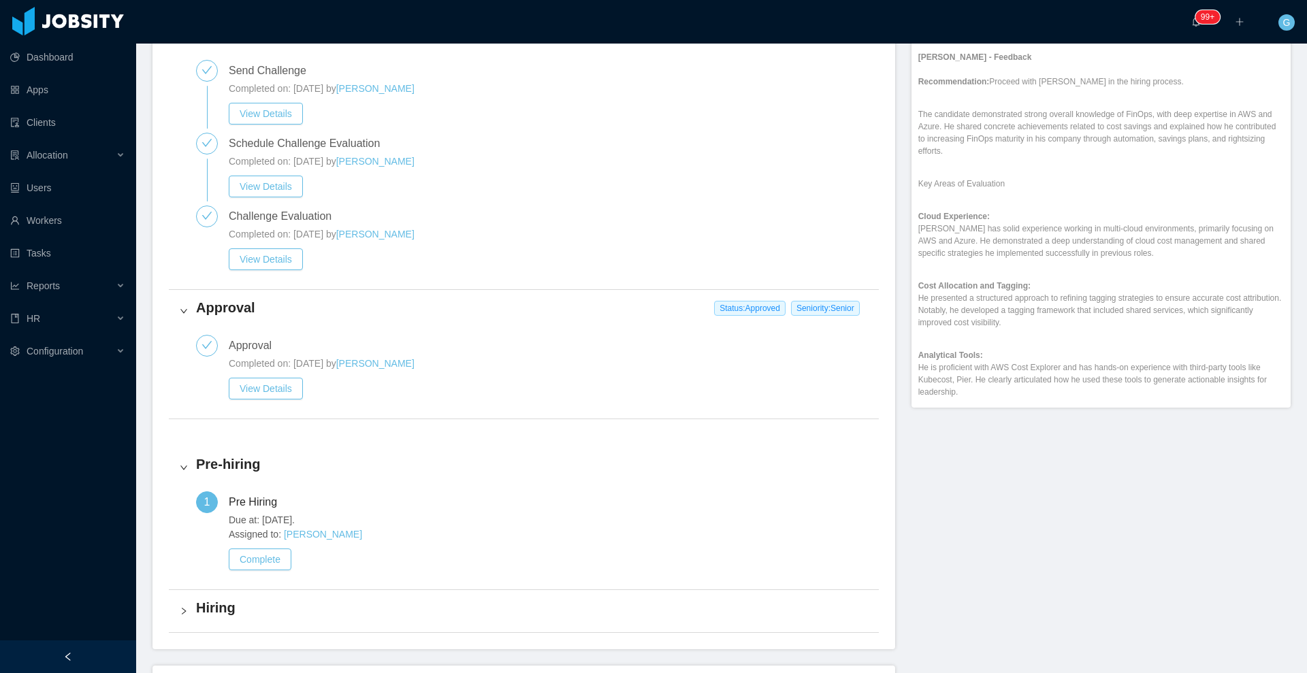
scroll to position [592, 0]
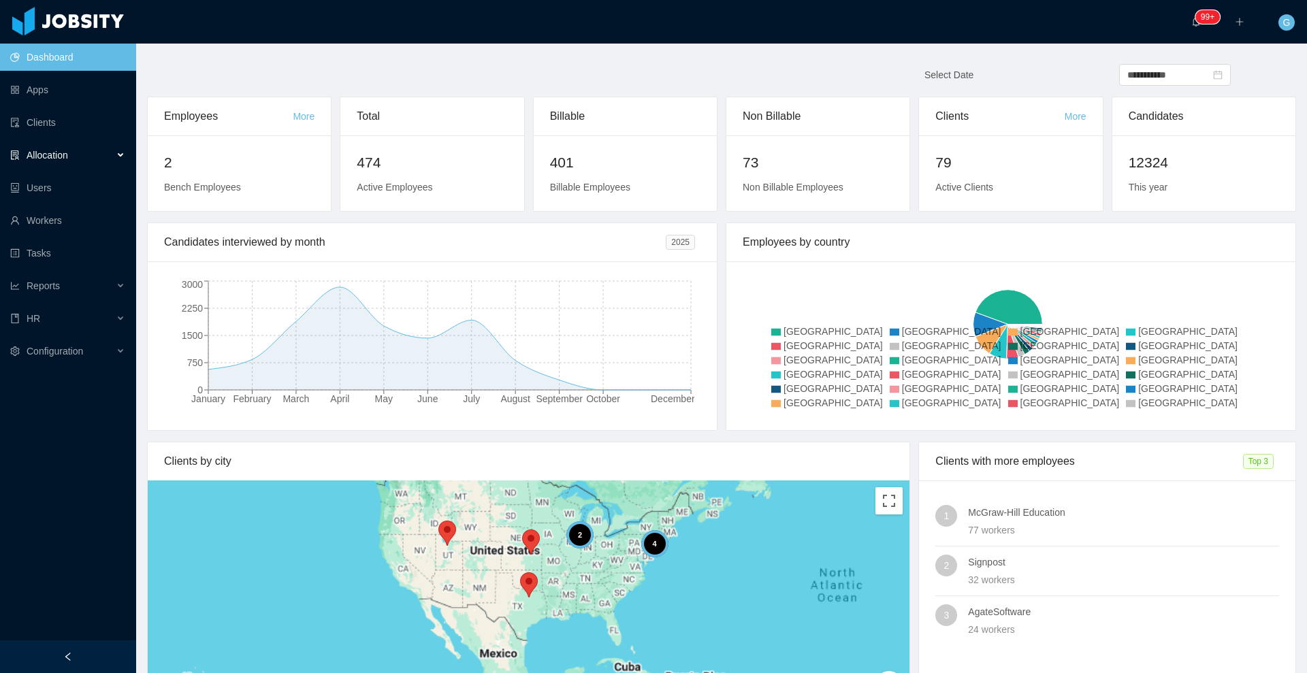
click at [80, 156] on div "Allocation" at bounding box center [68, 155] width 136 height 27
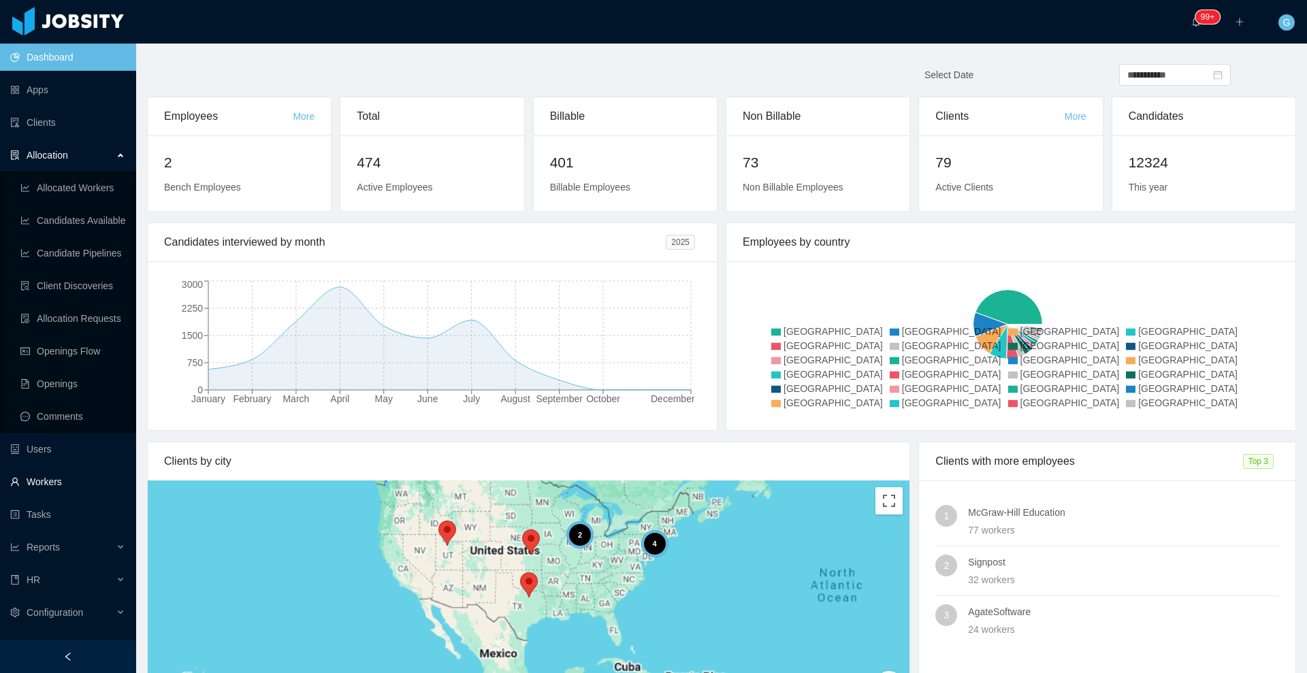
click at [37, 483] on link "Workers" at bounding box center [67, 481] width 115 height 27
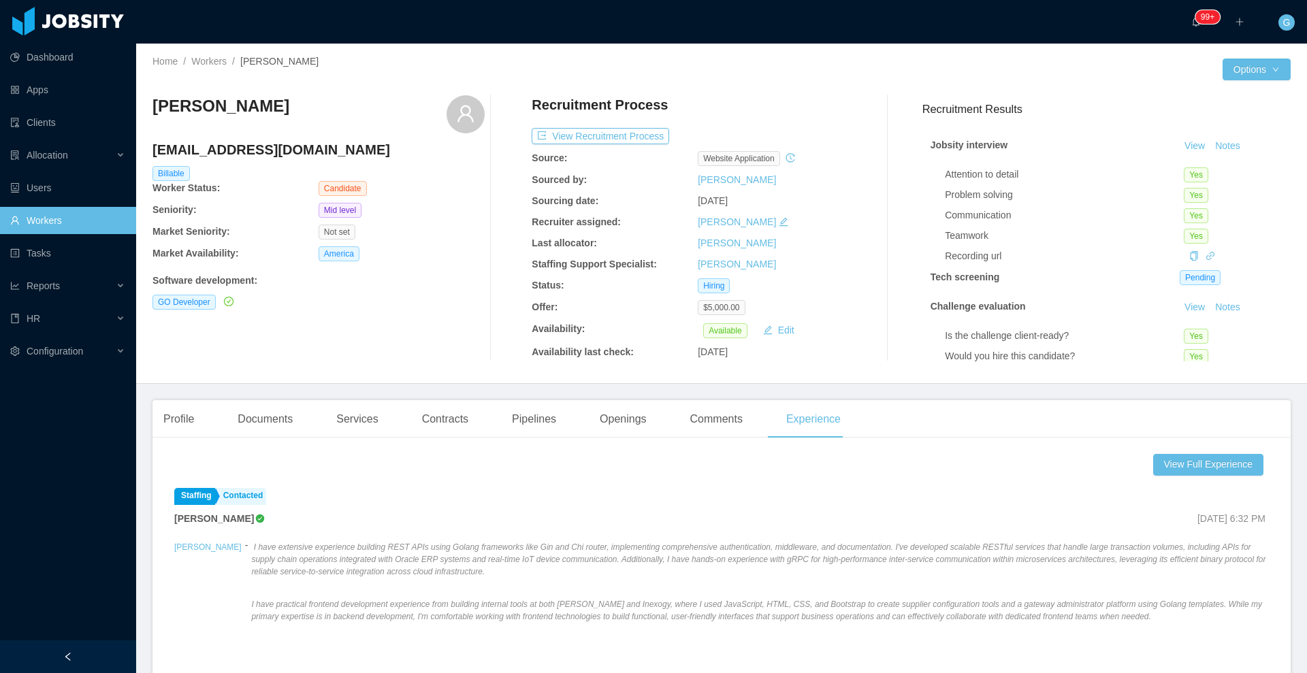
click at [223, 153] on h4 "[EMAIL_ADDRESS][DOMAIN_NAME]" at bounding box center [319, 149] width 332 height 19
copy h4 "[EMAIL_ADDRESS][DOMAIN_NAME]"
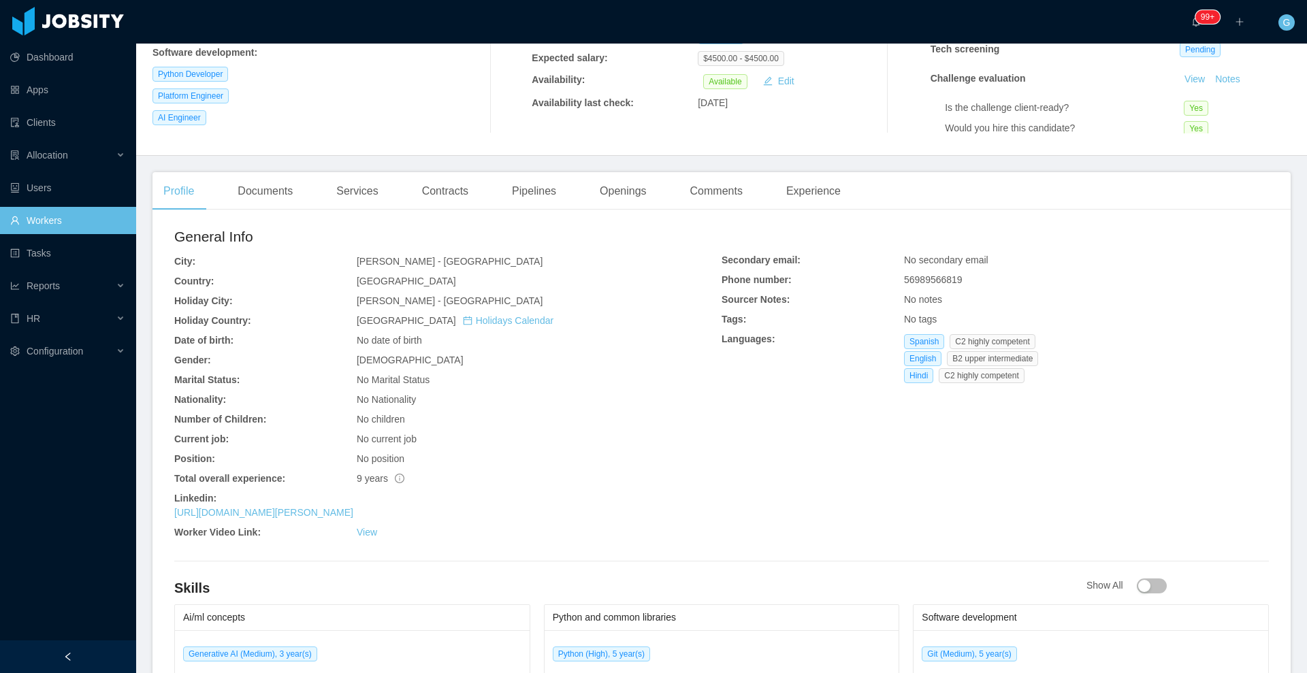
scroll to position [255, 0]
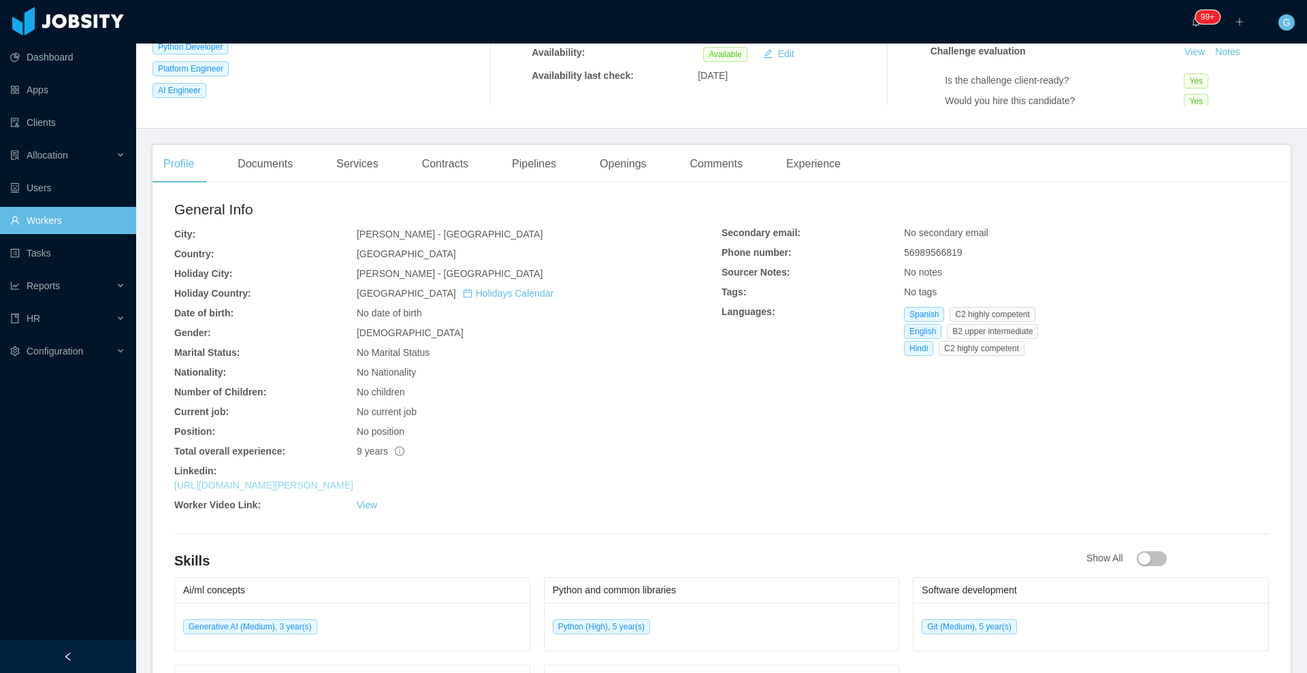
click at [277, 485] on link "[URL][DOMAIN_NAME][PERSON_NAME]" at bounding box center [263, 485] width 179 height 11
